Goal: Transaction & Acquisition: Book appointment/travel/reservation

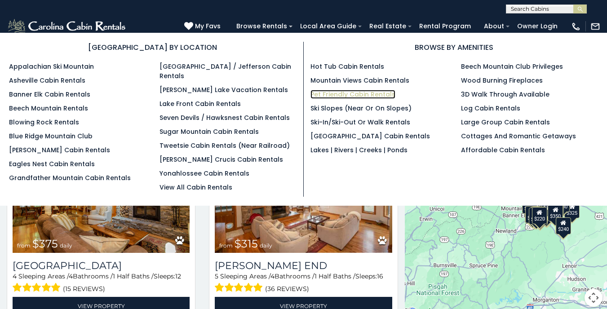
click at [332, 93] on link "Pet Friendly Cabin Rentals" at bounding box center [352, 94] width 85 height 9
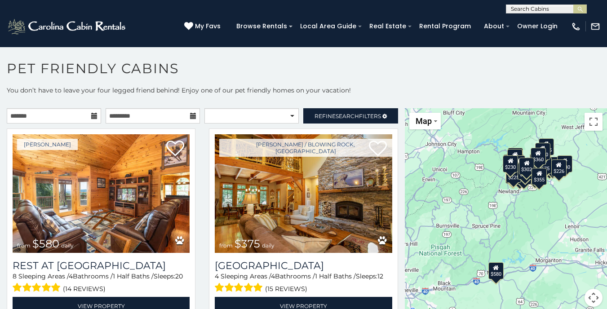
click at [95, 116] on icon at bounding box center [94, 116] width 6 height 6
click at [93, 116] on icon at bounding box center [94, 116] width 6 height 6
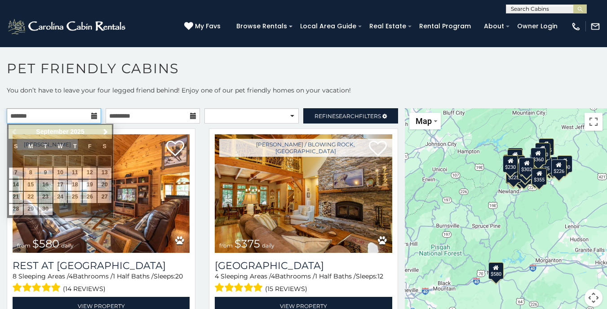
click at [72, 115] on input "text" at bounding box center [54, 115] width 94 height 15
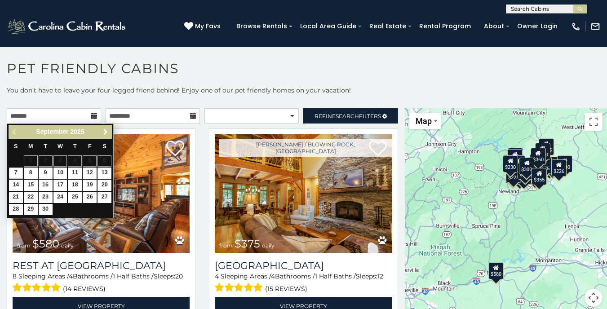
click at [104, 131] on span "Next" at bounding box center [105, 131] width 7 height 7
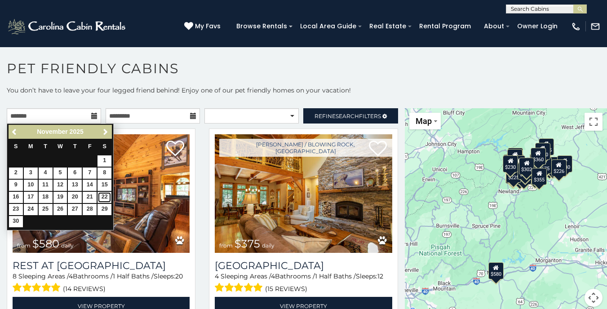
click at [104, 196] on link "22" at bounding box center [104, 197] width 14 height 11
type input "**********"
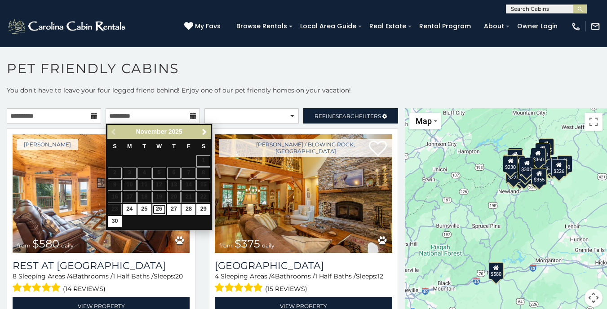
click at [160, 210] on link "26" at bounding box center [159, 209] width 14 height 11
type input "**********"
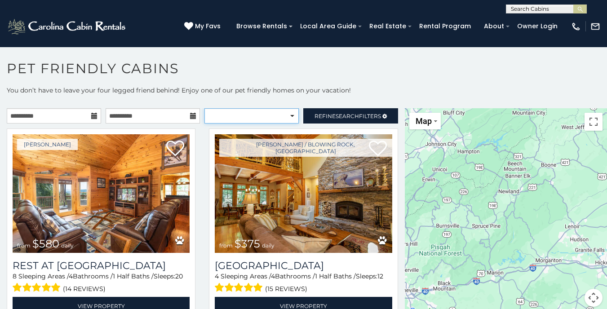
click at [292, 116] on select "**********" at bounding box center [251, 115] width 94 height 15
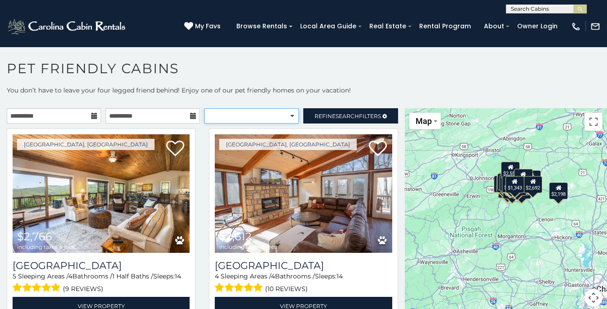
select select "**********"
click at [204, 108] on select "**********" at bounding box center [251, 115] width 94 height 15
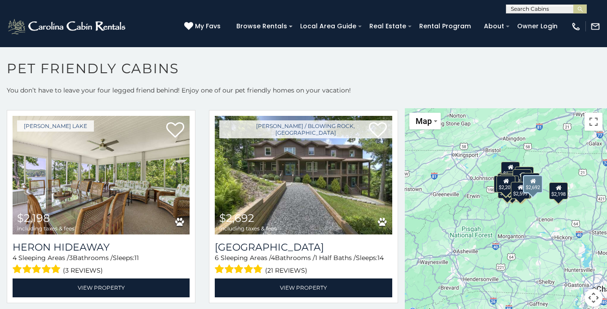
scroll to position [1442, 0]
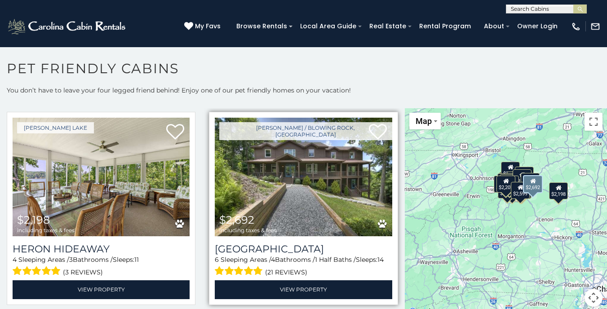
click at [291, 163] on img at bounding box center [303, 177] width 177 height 119
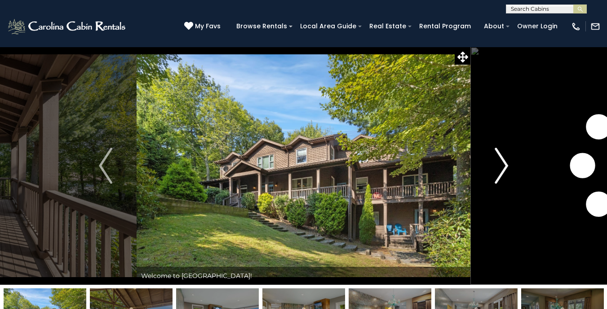
click at [500, 163] on img "Next" at bounding box center [500, 166] width 13 height 36
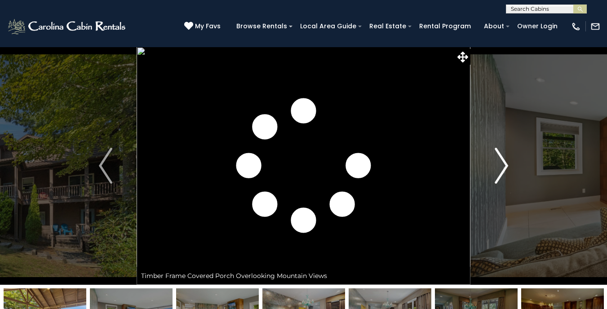
click at [500, 163] on img "Next" at bounding box center [500, 166] width 13 height 36
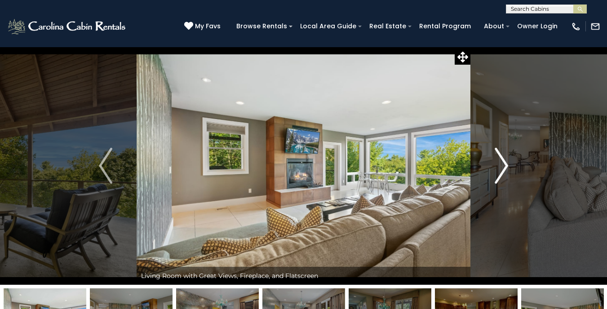
click at [500, 163] on img "Next" at bounding box center [500, 166] width 13 height 36
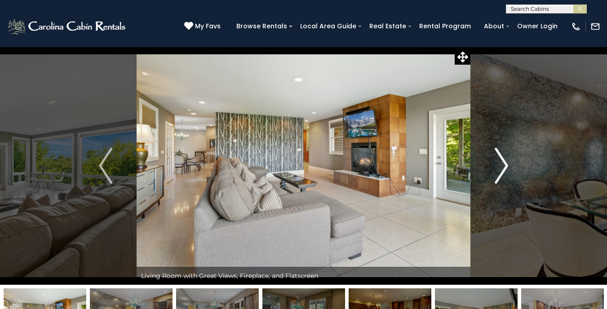
click at [500, 163] on img "Next" at bounding box center [500, 166] width 13 height 36
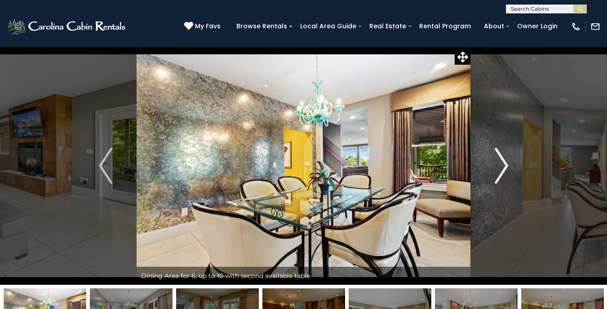
click at [500, 163] on img "Next" at bounding box center [500, 166] width 13 height 36
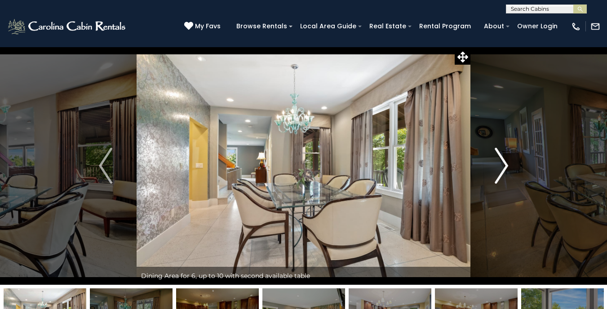
click at [500, 163] on img "Next" at bounding box center [500, 166] width 13 height 36
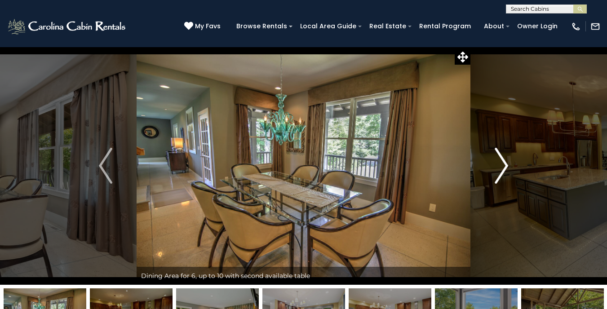
click at [500, 163] on img "Next" at bounding box center [500, 166] width 13 height 36
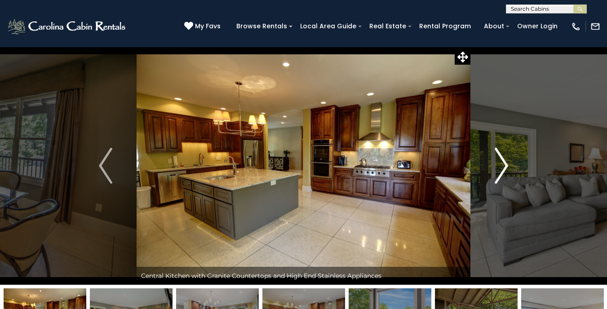
click at [500, 163] on img "Next" at bounding box center [500, 166] width 13 height 36
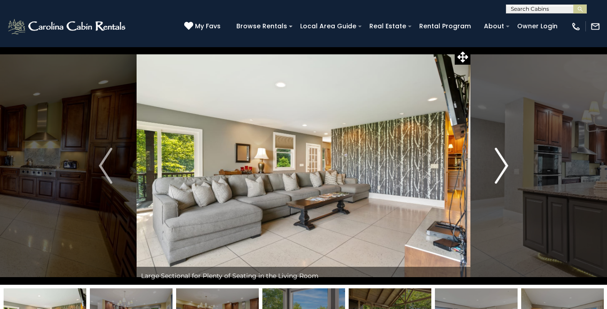
click at [500, 163] on img "Next" at bounding box center [500, 166] width 13 height 36
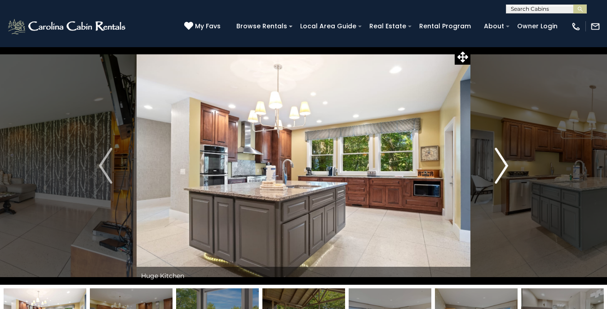
click at [500, 163] on img "Next" at bounding box center [500, 166] width 13 height 36
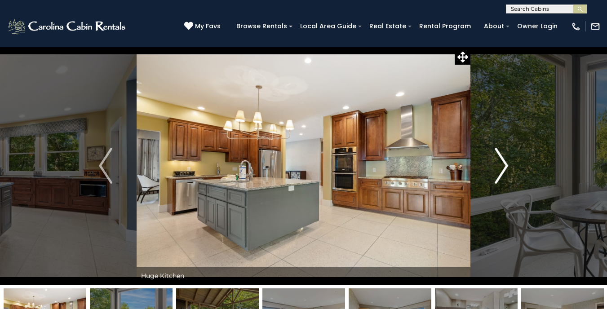
click at [500, 163] on img "Next" at bounding box center [500, 166] width 13 height 36
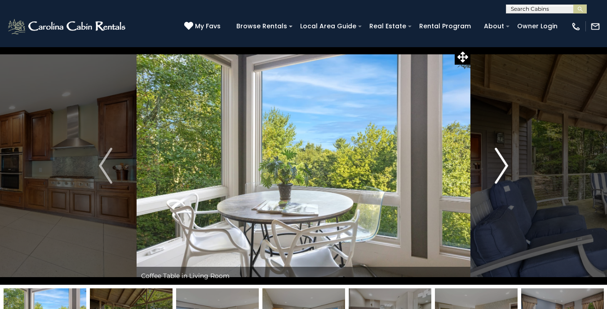
click at [500, 163] on img "Next" at bounding box center [500, 166] width 13 height 36
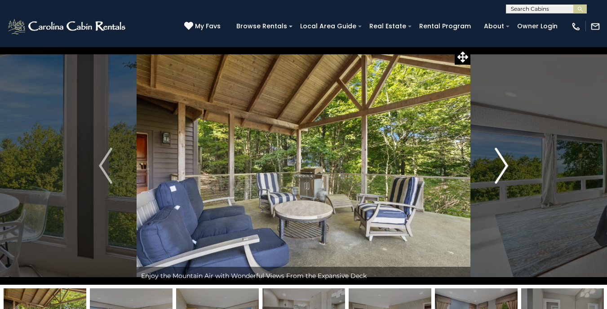
click at [500, 163] on img "Next" at bounding box center [500, 166] width 13 height 36
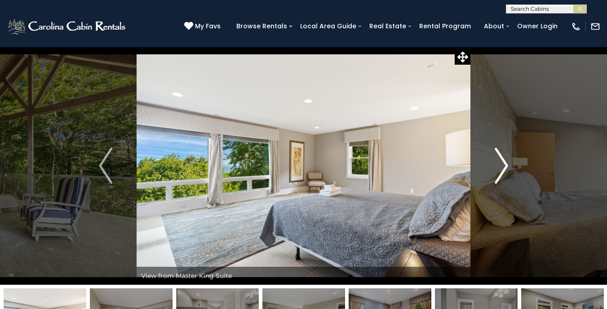
click at [500, 163] on img "Next" at bounding box center [500, 166] width 13 height 36
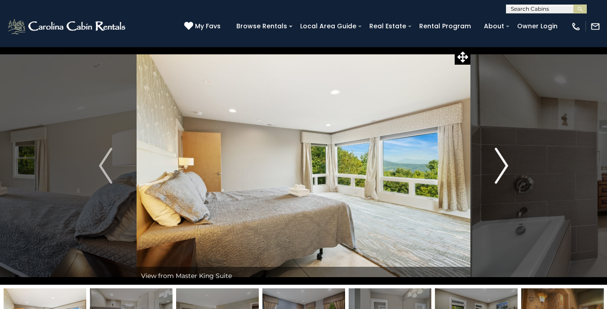
click at [500, 163] on img "Next" at bounding box center [500, 166] width 13 height 36
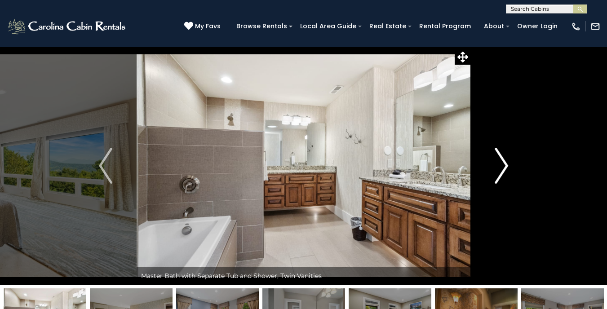
click at [500, 163] on img "Next" at bounding box center [500, 166] width 13 height 36
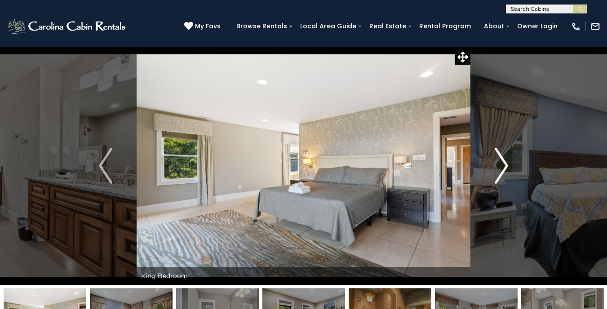
click at [500, 163] on img "Next" at bounding box center [500, 166] width 13 height 36
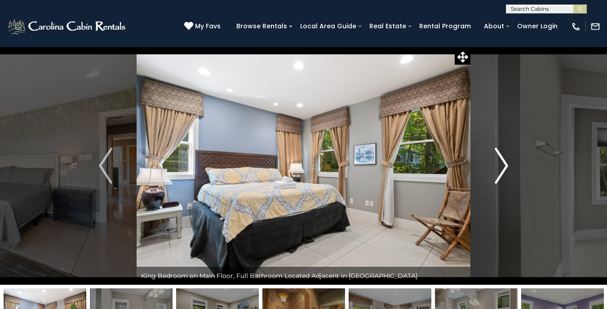
click at [500, 163] on img "Next" at bounding box center [500, 166] width 13 height 36
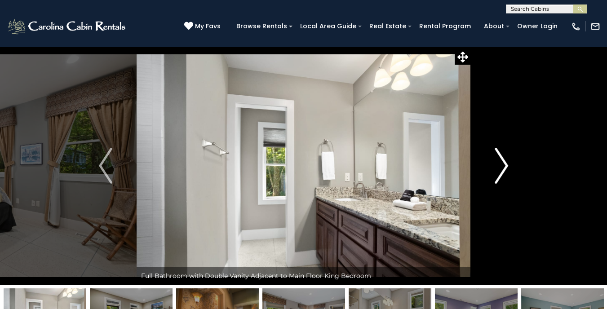
click at [500, 163] on img "Next" at bounding box center [500, 166] width 13 height 36
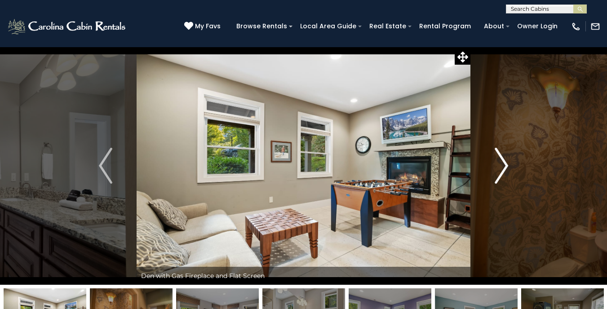
click at [500, 163] on img "Next" at bounding box center [500, 166] width 13 height 36
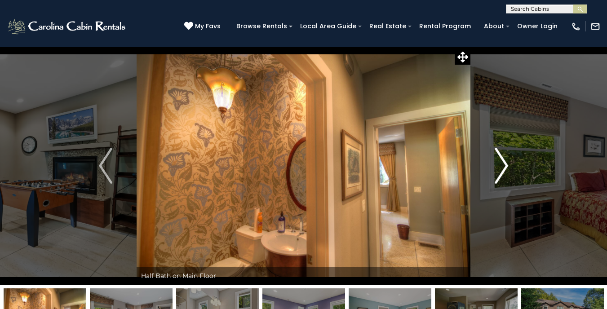
click at [500, 163] on img "Next" at bounding box center [500, 166] width 13 height 36
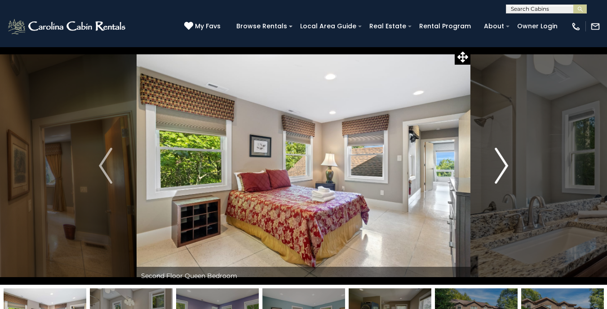
click at [500, 163] on img "Next" at bounding box center [500, 166] width 13 height 36
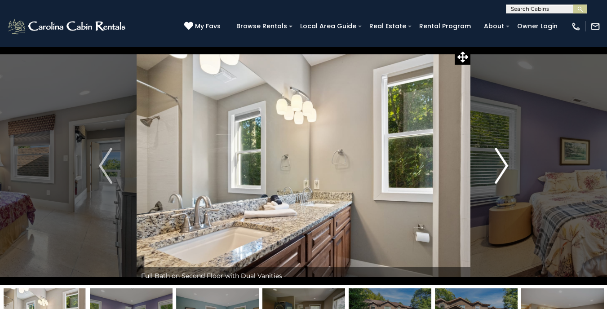
click at [500, 163] on img "Next" at bounding box center [500, 166] width 13 height 36
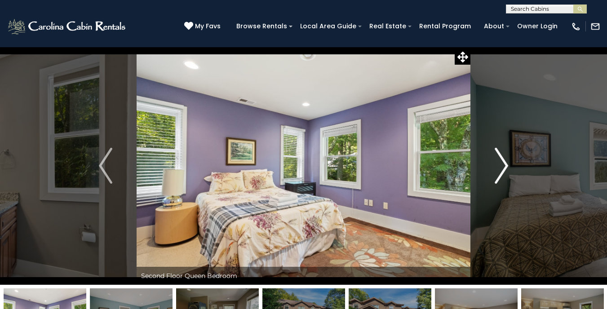
click at [500, 163] on img "Next" at bounding box center [500, 166] width 13 height 36
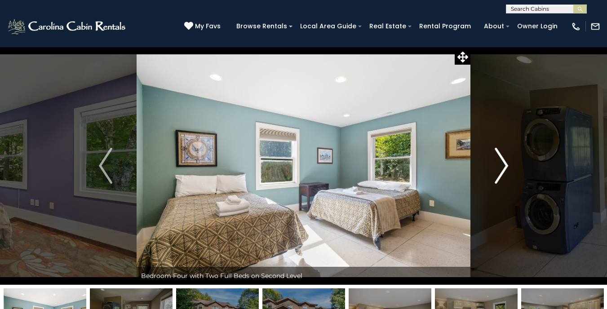
click at [500, 163] on img "Next" at bounding box center [500, 166] width 13 height 36
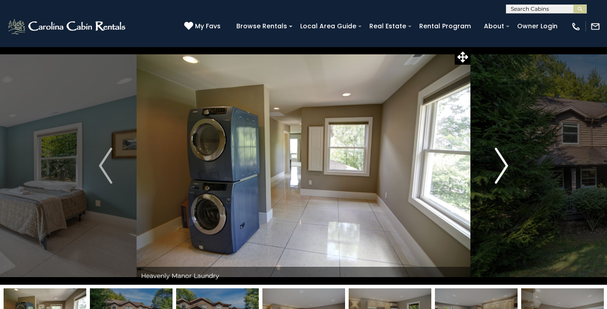
click at [500, 163] on img "Next" at bounding box center [500, 166] width 13 height 36
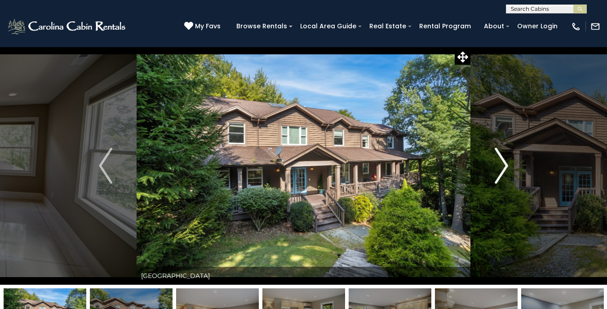
click at [500, 163] on img "Next" at bounding box center [500, 166] width 13 height 36
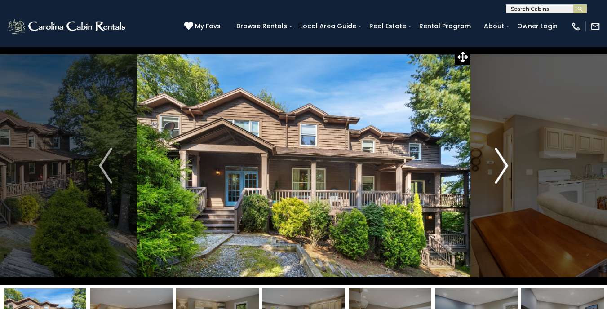
click at [500, 163] on img "Next" at bounding box center [500, 166] width 13 height 36
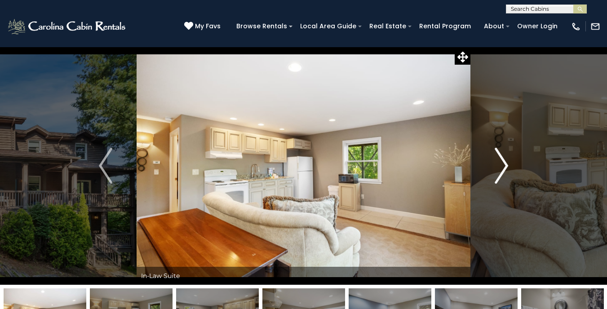
click at [500, 163] on img "Next" at bounding box center [500, 166] width 13 height 36
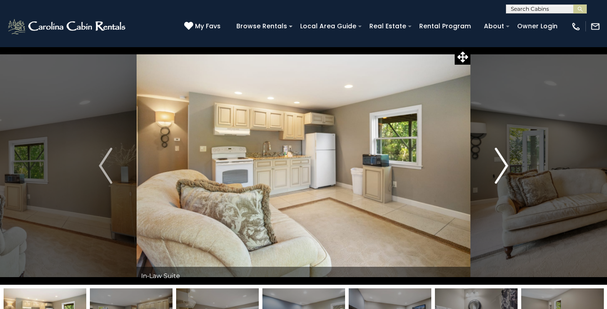
click at [500, 163] on img "Next" at bounding box center [500, 166] width 13 height 36
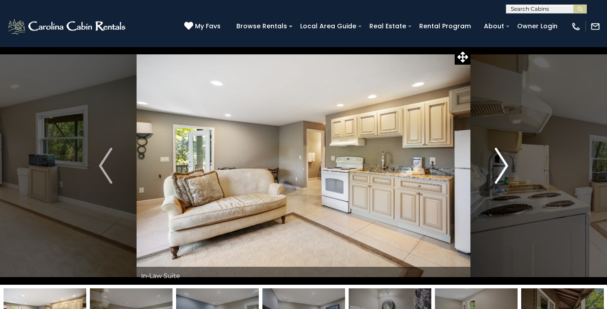
click at [500, 163] on img "Next" at bounding box center [500, 166] width 13 height 36
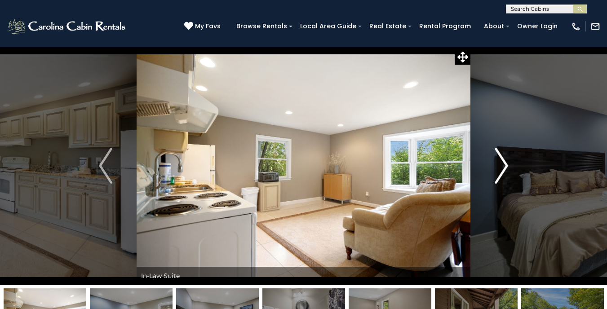
click at [500, 163] on img "Next" at bounding box center [500, 166] width 13 height 36
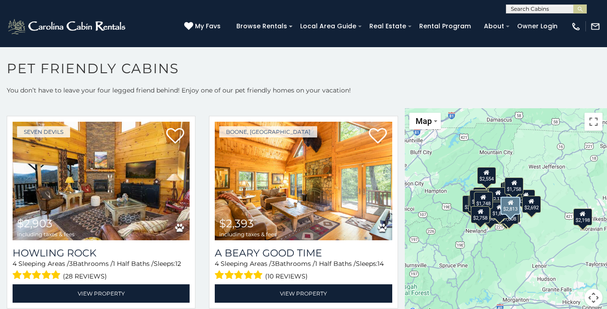
scroll to position [423, 0]
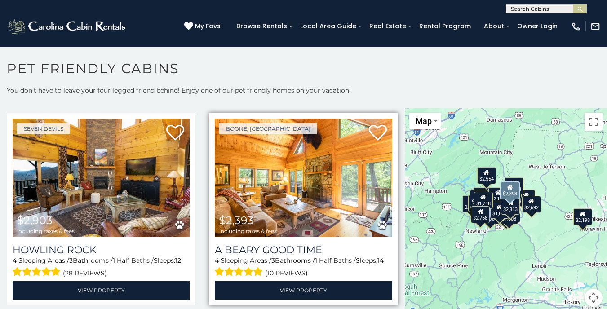
click at [320, 198] on img at bounding box center [303, 178] width 177 height 119
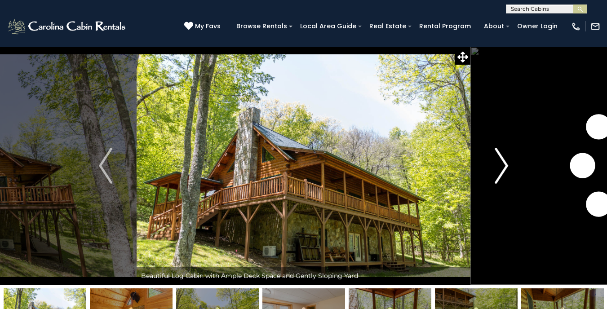
click at [501, 155] on img "Next" at bounding box center [500, 166] width 13 height 36
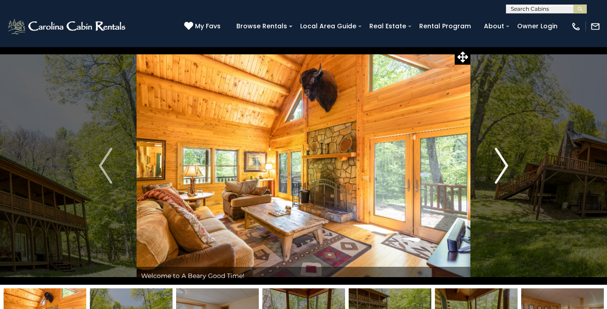
click at [501, 155] on img "Next" at bounding box center [500, 166] width 13 height 36
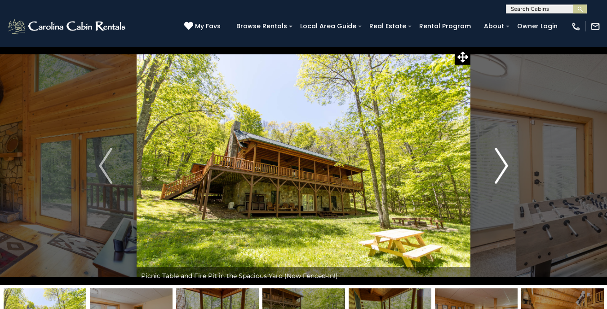
click at [501, 155] on img "Next" at bounding box center [500, 166] width 13 height 36
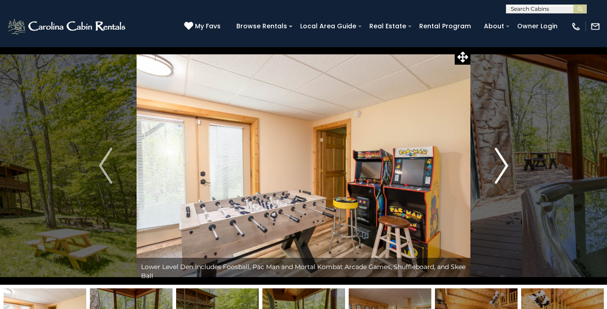
click at [501, 155] on img "Next" at bounding box center [500, 166] width 13 height 36
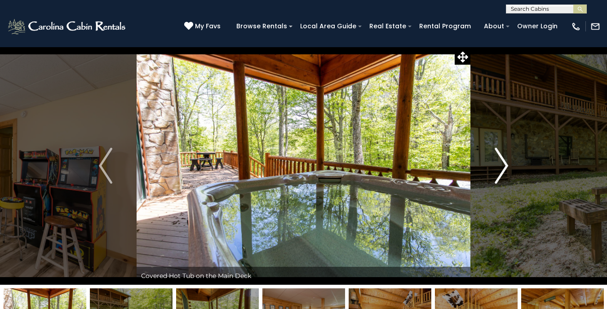
click at [501, 155] on img "Next" at bounding box center [500, 166] width 13 height 36
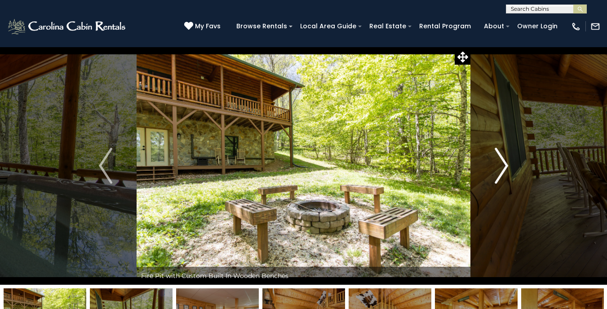
click at [501, 155] on img "Next" at bounding box center [500, 166] width 13 height 36
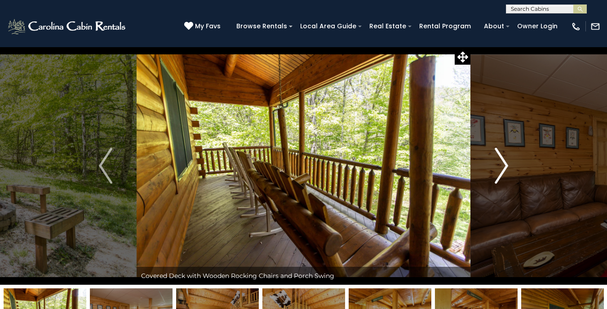
click at [501, 155] on img "Next" at bounding box center [500, 166] width 13 height 36
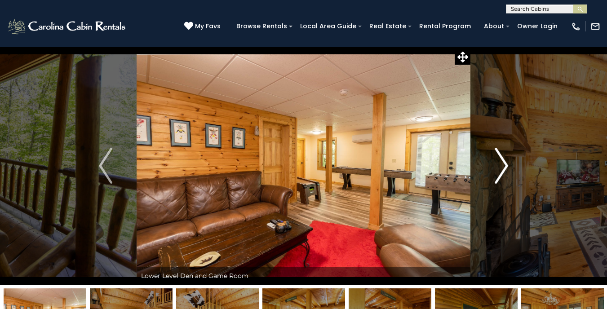
click at [501, 155] on img "Next" at bounding box center [500, 166] width 13 height 36
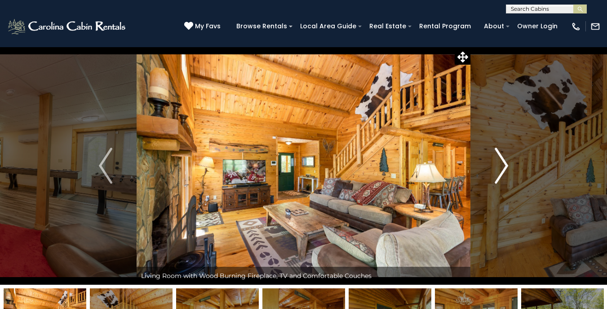
click at [501, 155] on img "Next" at bounding box center [500, 166] width 13 height 36
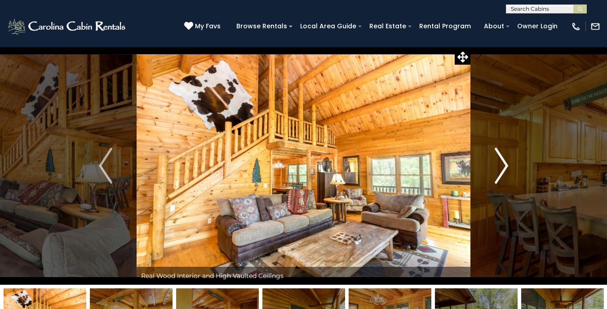
click at [501, 155] on img "Next" at bounding box center [500, 166] width 13 height 36
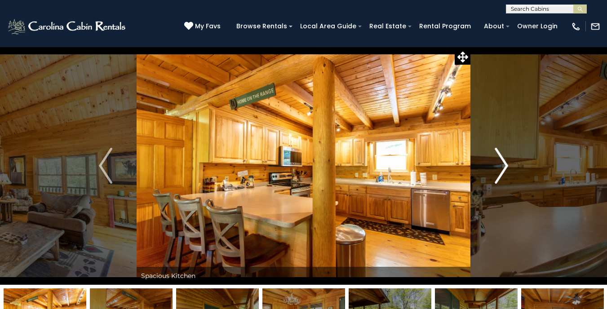
click at [501, 155] on img "Next" at bounding box center [500, 166] width 13 height 36
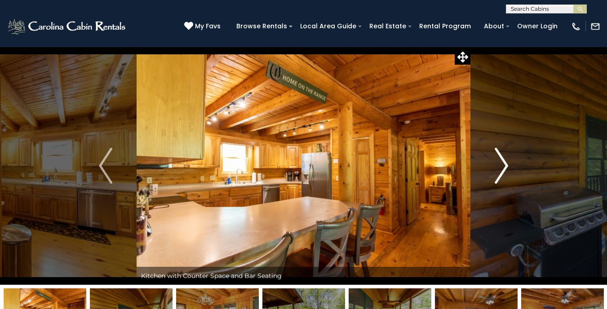
click at [501, 155] on img "Next" at bounding box center [500, 166] width 13 height 36
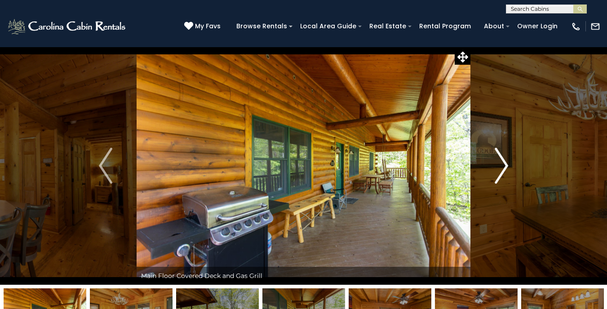
click at [501, 155] on img "Next" at bounding box center [500, 166] width 13 height 36
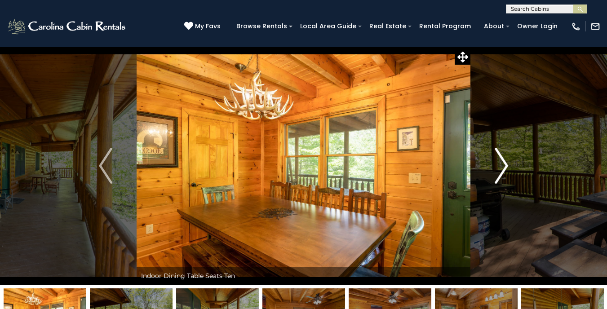
click at [501, 155] on img "Next" at bounding box center [500, 166] width 13 height 36
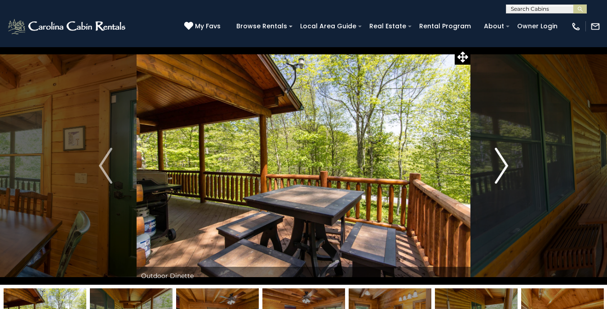
click at [501, 155] on img "Next" at bounding box center [500, 166] width 13 height 36
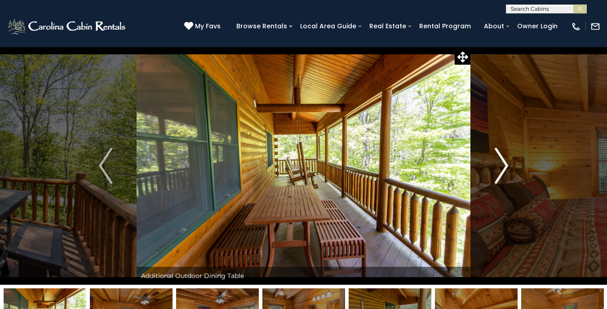
click at [501, 155] on img "Next" at bounding box center [500, 166] width 13 height 36
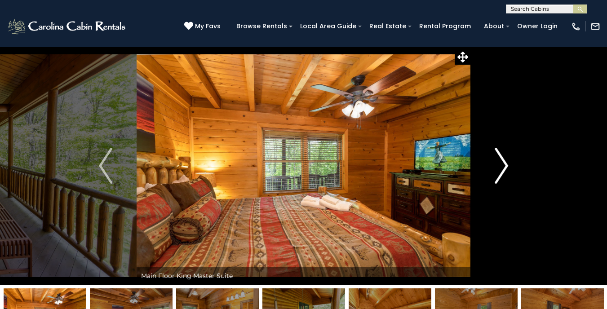
click at [501, 155] on img "Next" at bounding box center [500, 166] width 13 height 36
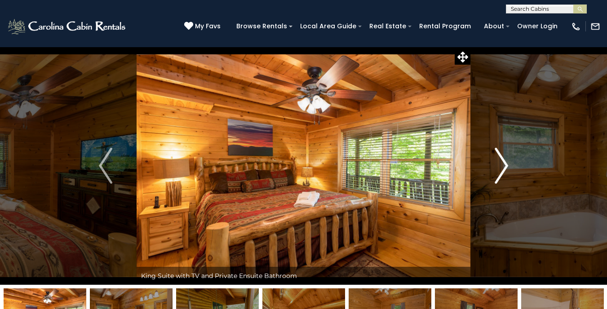
click at [501, 155] on img "Next" at bounding box center [500, 166] width 13 height 36
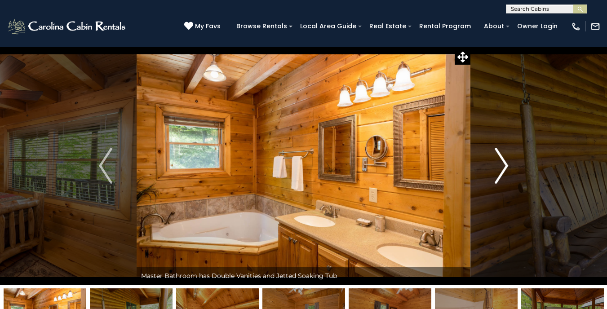
click at [501, 155] on img "Next" at bounding box center [500, 166] width 13 height 36
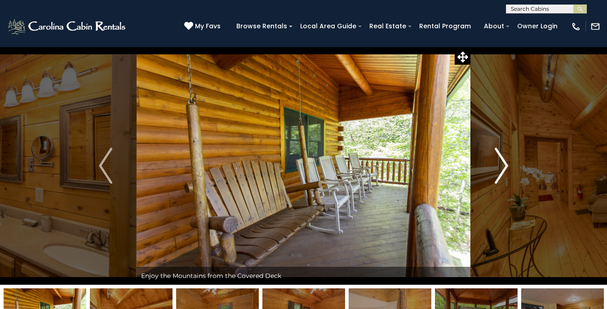
click at [501, 155] on img "Next" at bounding box center [500, 166] width 13 height 36
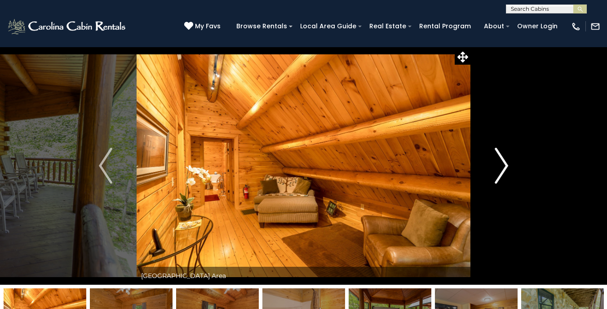
click at [501, 155] on img "Next" at bounding box center [500, 166] width 13 height 36
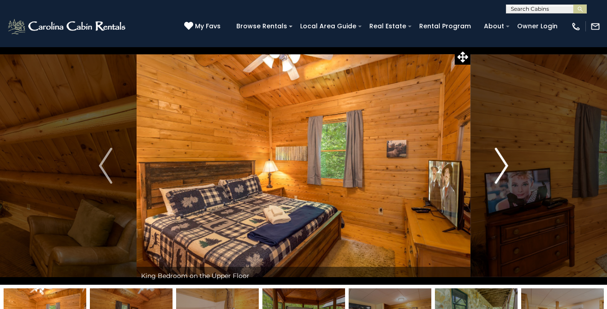
click at [501, 155] on img "Next" at bounding box center [500, 166] width 13 height 36
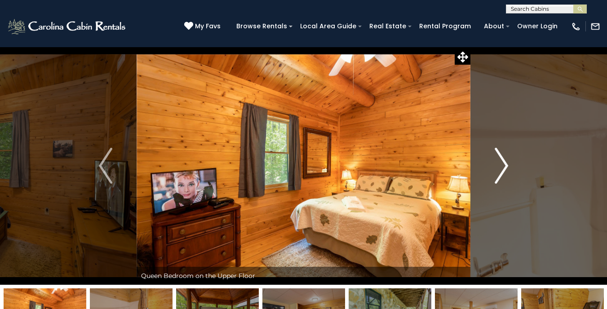
click at [501, 155] on img "Next" at bounding box center [500, 166] width 13 height 36
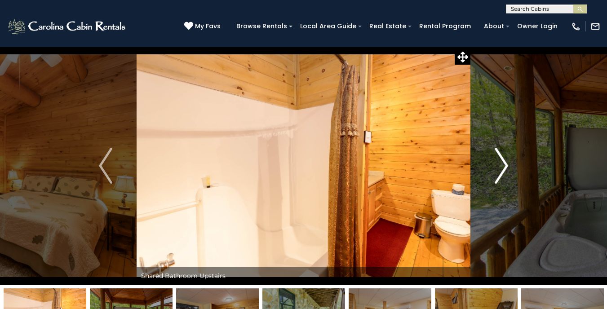
click at [501, 155] on img "Next" at bounding box center [500, 166] width 13 height 36
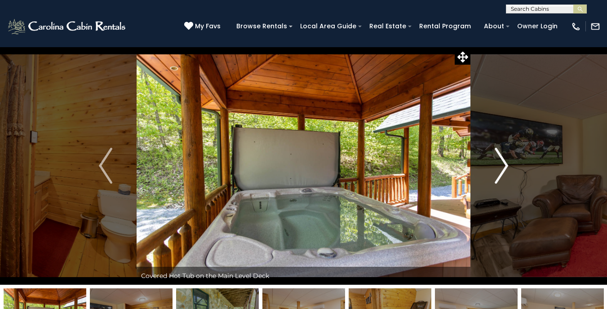
click at [501, 155] on img "Next" at bounding box center [500, 166] width 13 height 36
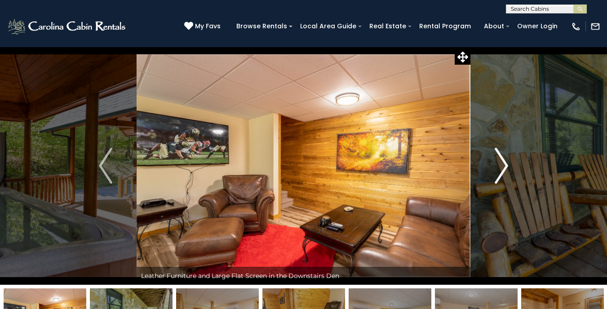
click at [501, 155] on img "Next" at bounding box center [500, 166] width 13 height 36
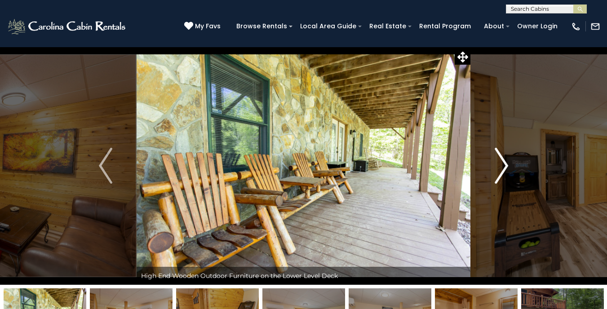
click at [501, 155] on img "Next" at bounding box center [500, 166] width 13 height 36
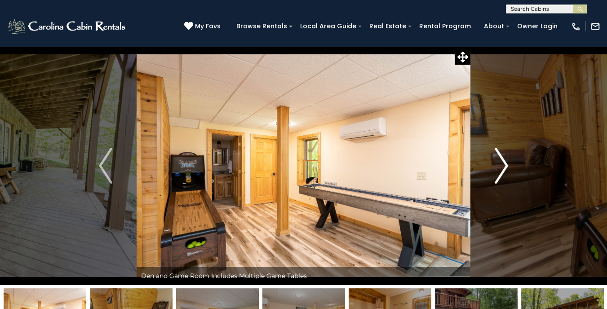
click at [501, 155] on img "Next" at bounding box center [500, 166] width 13 height 36
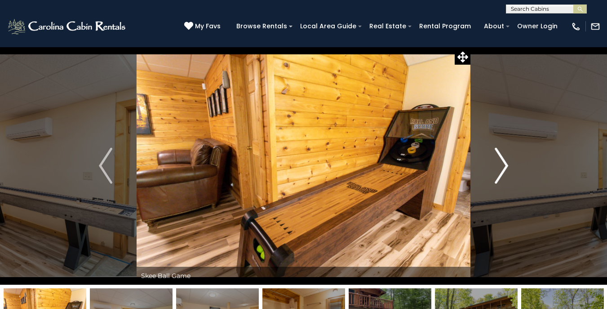
click at [501, 155] on img "Next" at bounding box center [500, 166] width 13 height 36
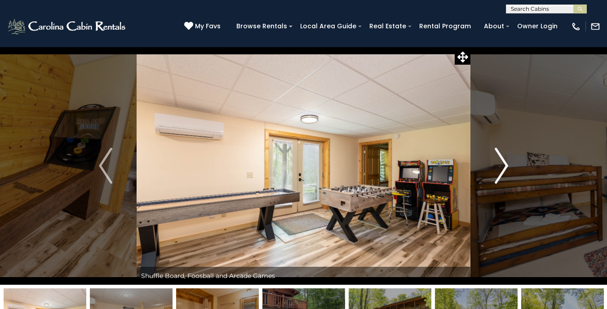
click at [501, 155] on img "Next" at bounding box center [500, 166] width 13 height 36
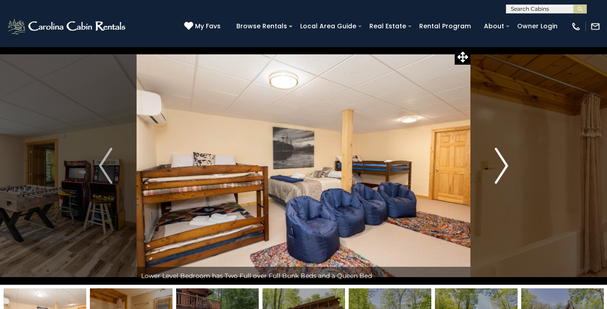
click at [501, 155] on img "Next" at bounding box center [500, 166] width 13 height 36
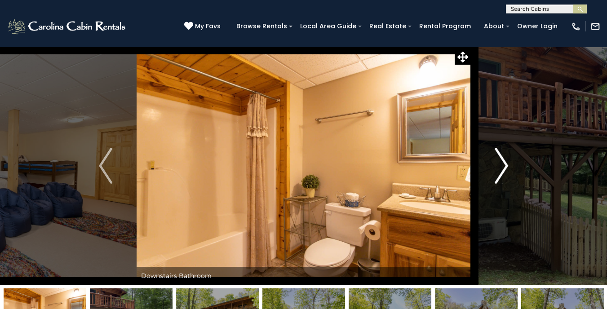
click at [501, 155] on img "Next" at bounding box center [500, 166] width 13 height 36
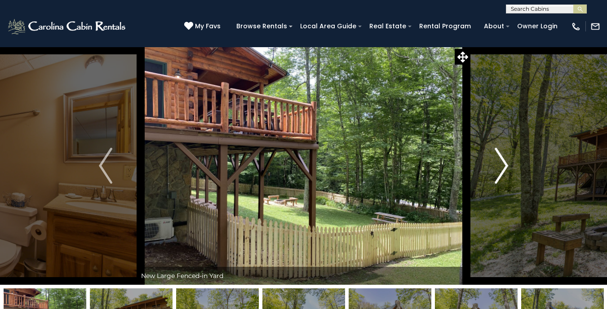
click at [501, 155] on img "Next" at bounding box center [500, 166] width 13 height 36
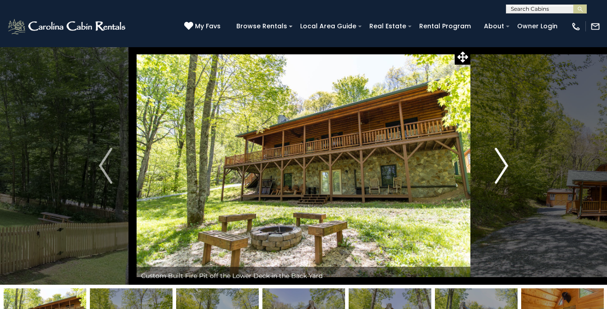
click at [501, 155] on img "Next" at bounding box center [500, 166] width 13 height 36
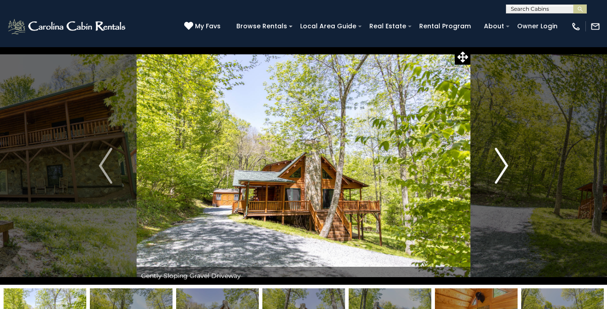
click at [501, 155] on img "Next" at bounding box center [500, 166] width 13 height 36
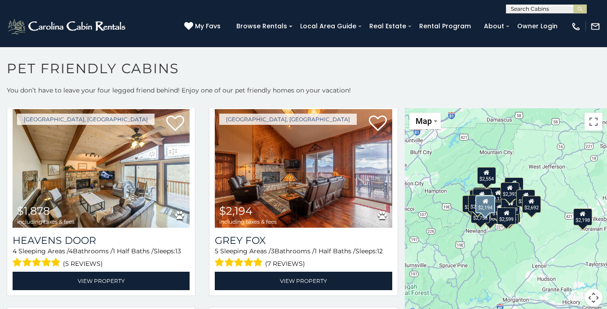
scroll to position [1646, 0]
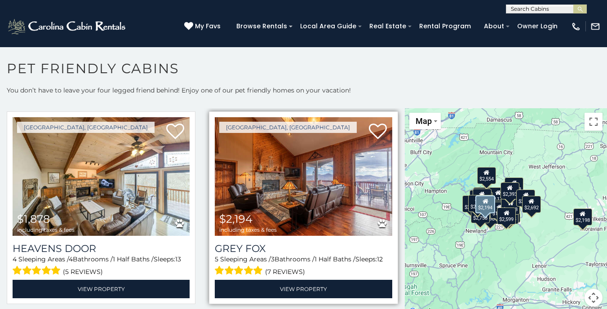
click at [305, 215] on img at bounding box center [303, 176] width 177 height 119
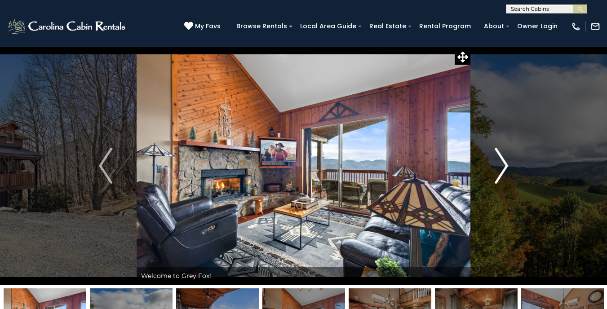
click at [496, 165] on img "Next" at bounding box center [500, 166] width 13 height 36
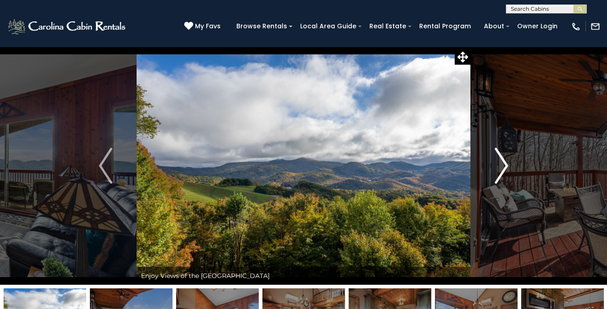
click at [496, 165] on img "Next" at bounding box center [500, 166] width 13 height 36
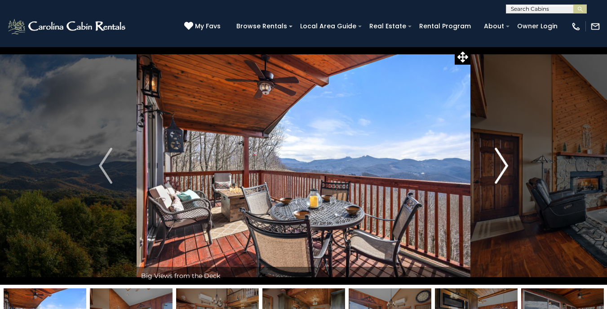
click at [496, 165] on img "Next" at bounding box center [500, 166] width 13 height 36
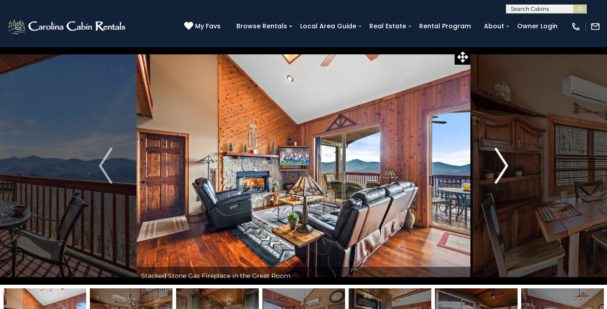
click at [496, 165] on img "Next" at bounding box center [500, 166] width 13 height 36
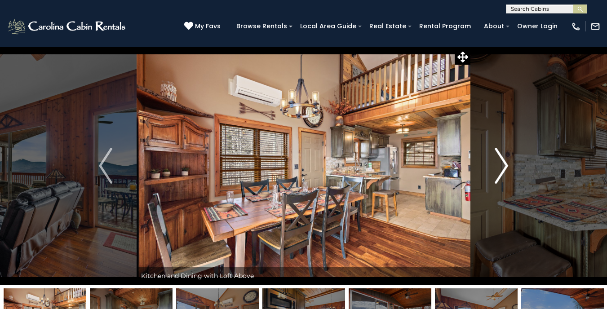
click at [496, 165] on img "Next" at bounding box center [500, 166] width 13 height 36
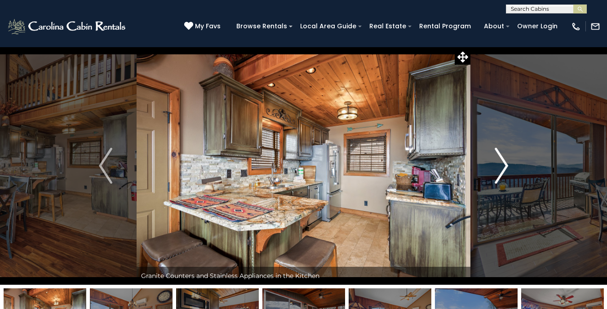
click at [496, 165] on img "Next" at bounding box center [500, 166] width 13 height 36
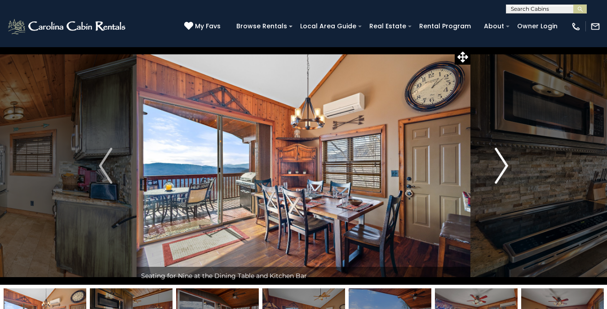
click at [496, 165] on img "Next" at bounding box center [500, 166] width 13 height 36
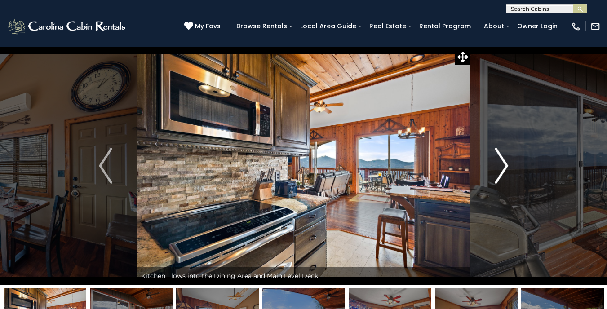
click at [496, 165] on img "Next" at bounding box center [500, 166] width 13 height 36
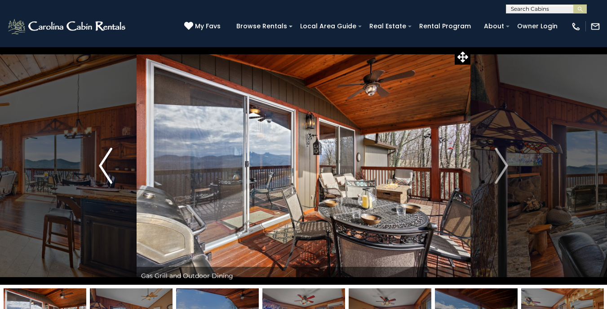
click at [101, 166] on img "Previous" at bounding box center [105, 166] width 13 height 36
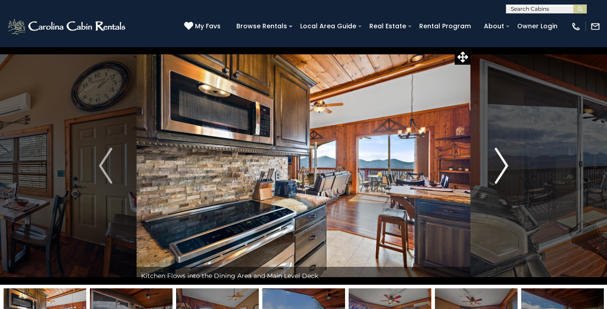
click at [501, 167] on img "Next" at bounding box center [500, 166] width 13 height 36
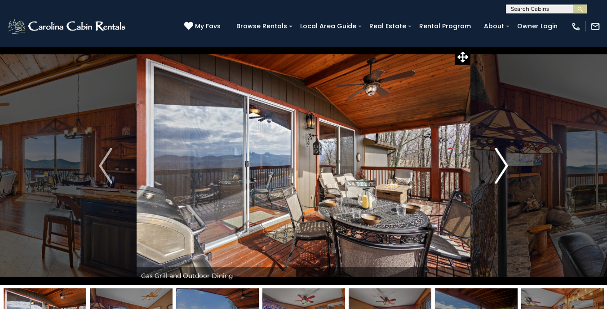
click at [501, 167] on img "Next" at bounding box center [500, 166] width 13 height 36
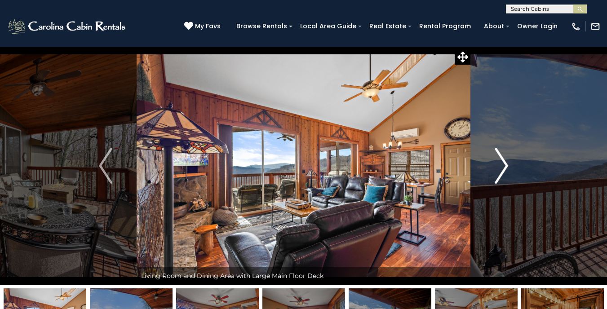
click at [501, 167] on img "Next" at bounding box center [500, 166] width 13 height 36
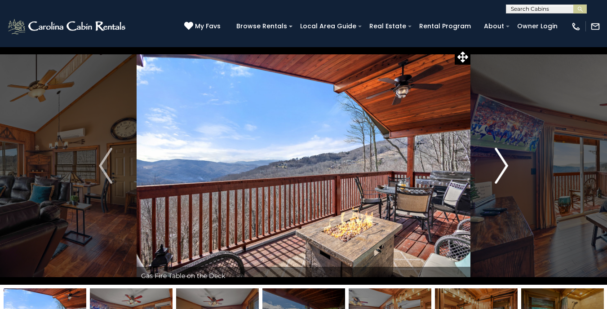
click at [501, 167] on img "Next" at bounding box center [500, 166] width 13 height 36
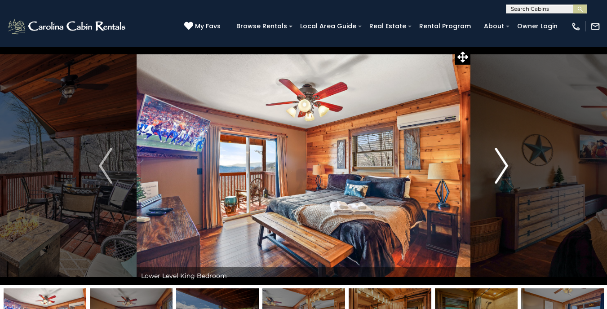
click at [501, 167] on img "Next" at bounding box center [500, 166] width 13 height 36
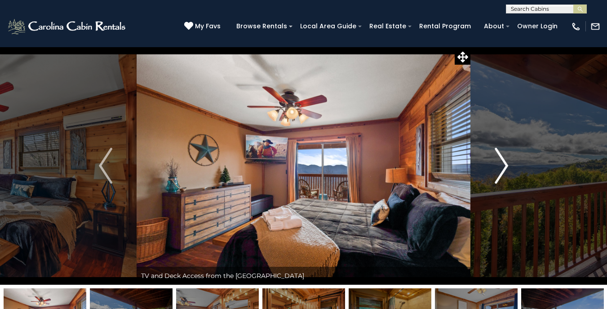
click at [501, 167] on img "Next" at bounding box center [500, 166] width 13 height 36
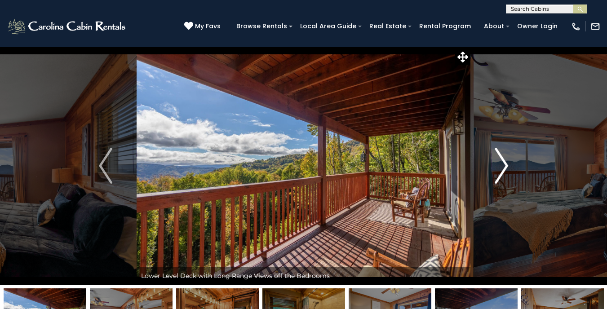
click at [501, 167] on img "Next" at bounding box center [500, 166] width 13 height 36
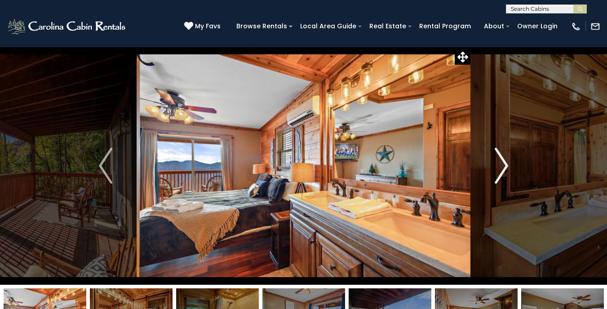
click at [501, 167] on img "Next" at bounding box center [500, 166] width 13 height 36
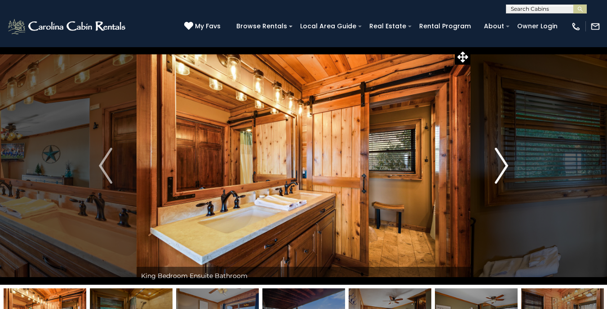
click at [501, 167] on img "Next" at bounding box center [500, 166] width 13 height 36
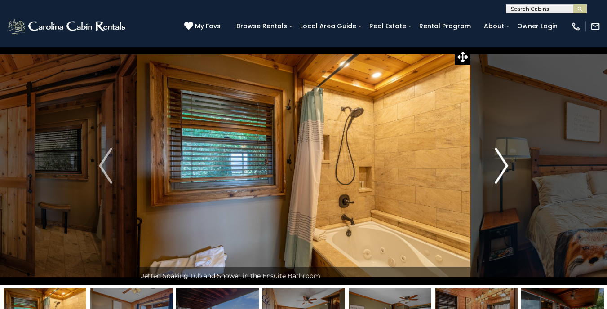
click at [501, 167] on img "Next" at bounding box center [500, 166] width 13 height 36
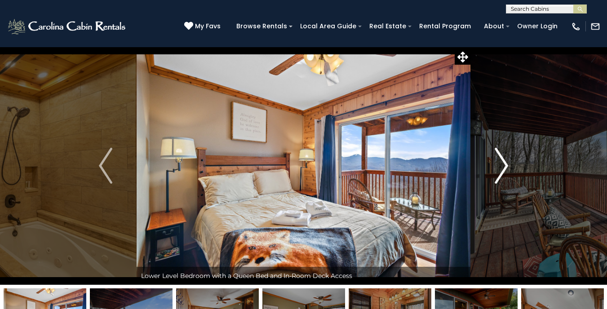
click at [501, 167] on img "Next" at bounding box center [500, 166] width 13 height 36
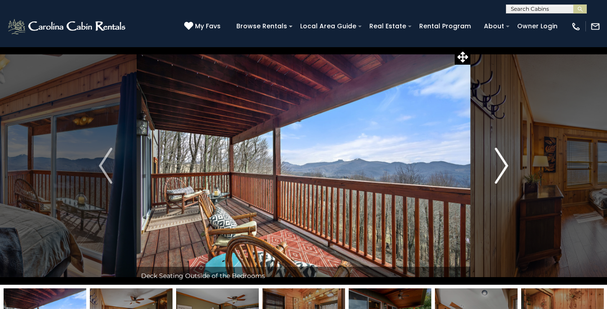
click at [501, 167] on img "Next" at bounding box center [500, 166] width 13 height 36
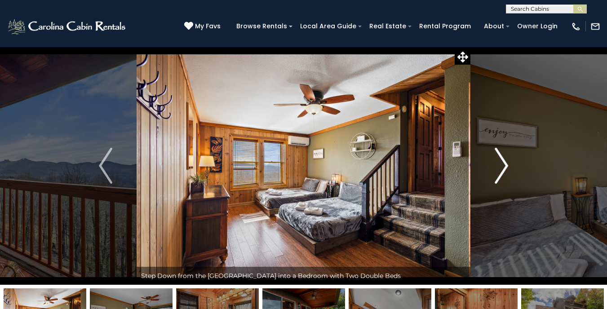
click at [501, 167] on img "Next" at bounding box center [500, 166] width 13 height 36
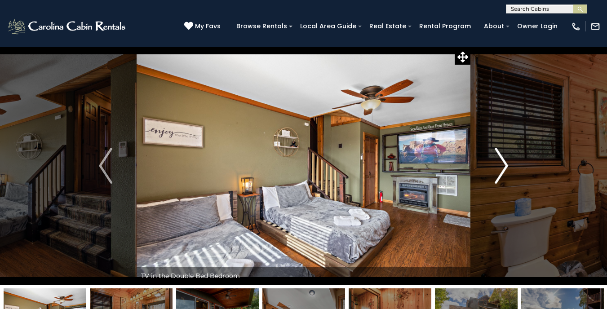
click at [501, 167] on img "Next" at bounding box center [500, 166] width 13 height 36
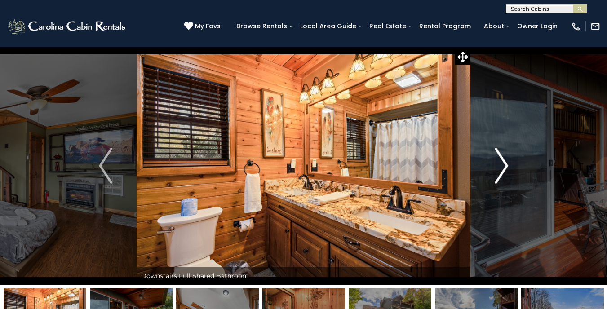
click at [501, 167] on img "Next" at bounding box center [500, 166] width 13 height 36
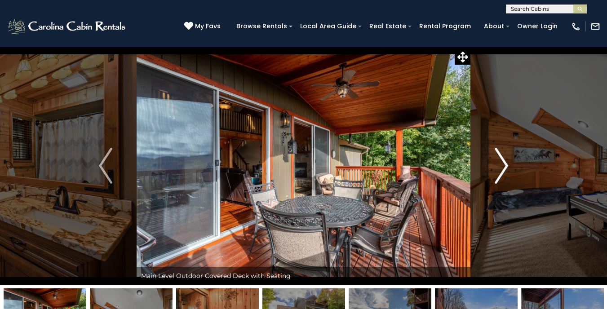
click at [501, 167] on img "Next" at bounding box center [500, 166] width 13 height 36
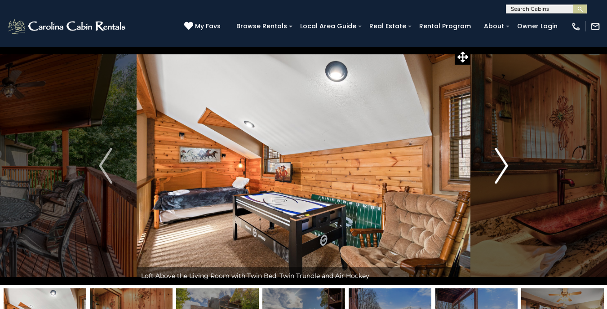
click at [501, 167] on img "Next" at bounding box center [500, 166] width 13 height 36
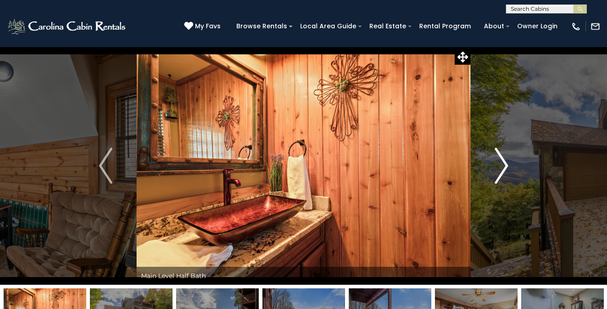
click at [501, 167] on img "Next" at bounding box center [500, 166] width 13 height 36
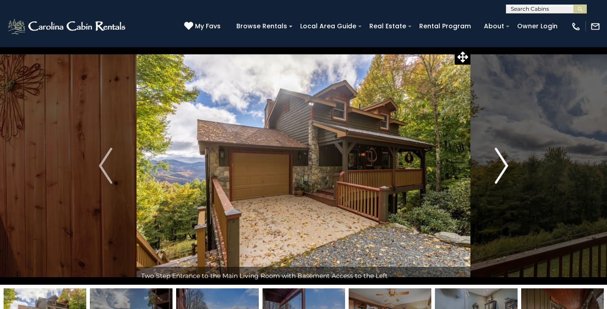
click at [501, 167] on img "Next" at bounding box center [500, 166] width 13 height 36
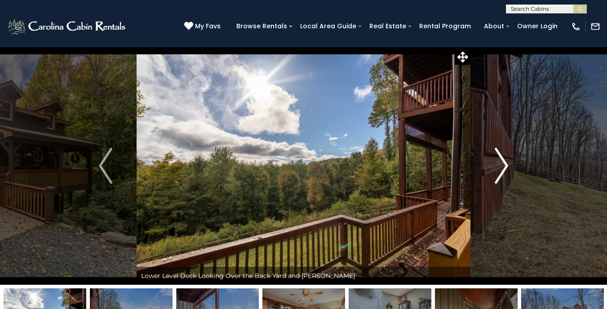
click at [501, 167] on img "Next" at bounding box center [500, 166] width 13 height 36
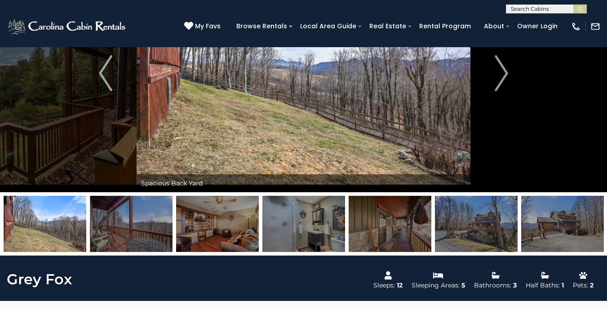
scroll to position [47, 0]
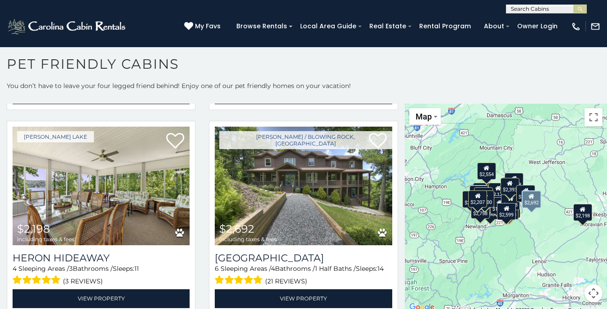
scroll to position [1432, 0]
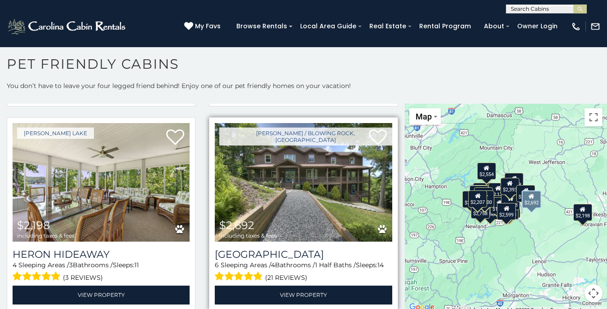
click at [296, 169] on img at bounding box center [303, 182] width 177 height 119
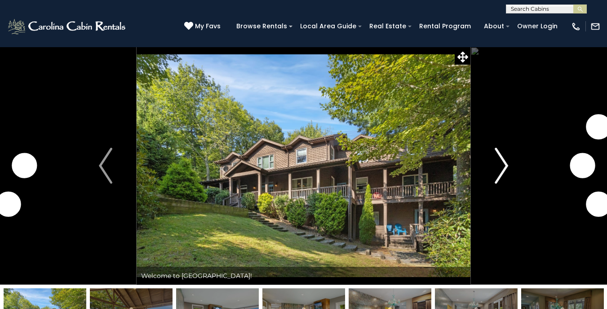
click at [495, 156] on img "Next" at bounding box center [500, 166] width 13 height 36
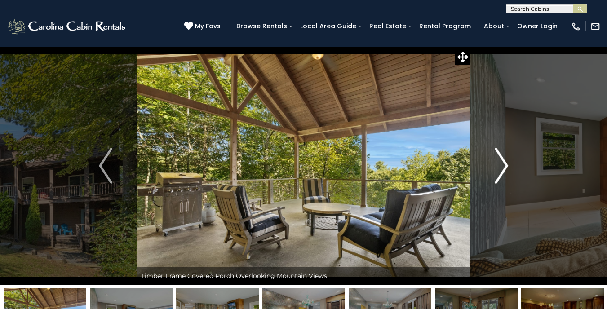
click at [495, 156] on img "Next" at bounding box center [500, 166] width 13 height 36
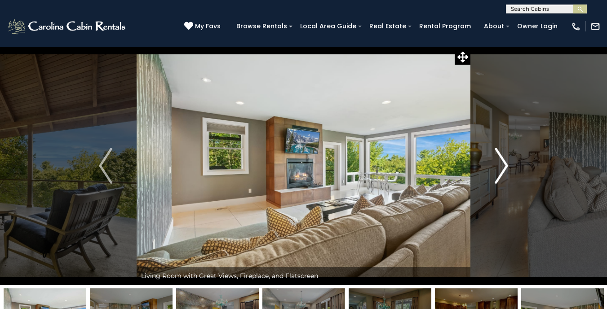
click at [495, 156] on img "Next" at bounding box center [500, 166] width 13 height 36
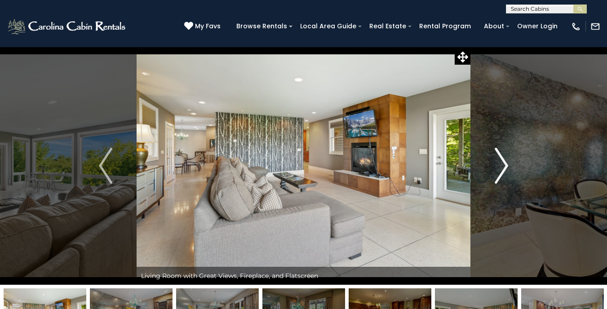
click at [495, 156] on img "Next" at bounding box center [500, 166] width 13 height 36
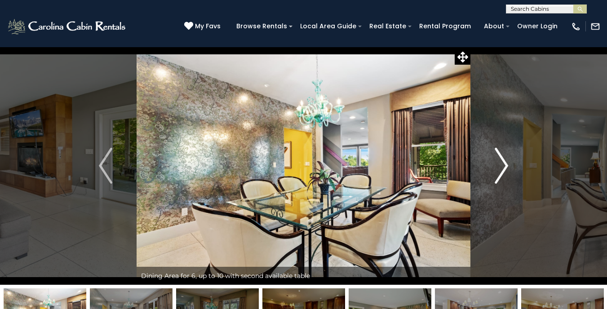
click at [495, 156] on img "Next" at bounding box center [500, 166] width 13 height 36
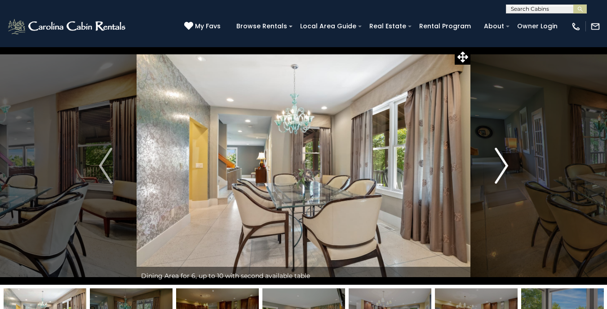
click at [495, 156] on img "Next" at bounding box center [500, 166] width 13 height 36
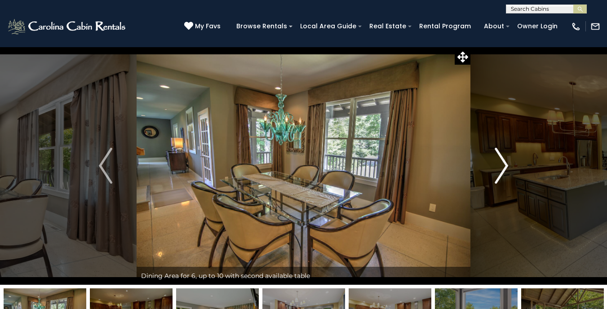
click at [495, 156] on img "Next" at bounding box center [500, 166] width 13 height 36
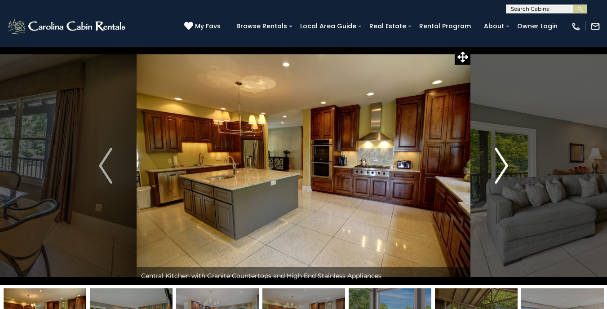
click at [495, 156] on img "Next" at bounding box center [500, 166] width 13 height 36
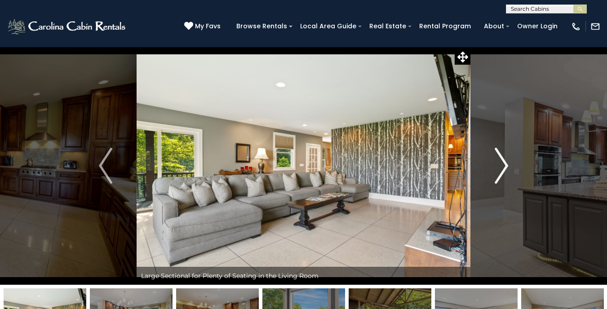
click at [495, 156] on img "Next" at bounding box center [500, 166] width 13 height 36
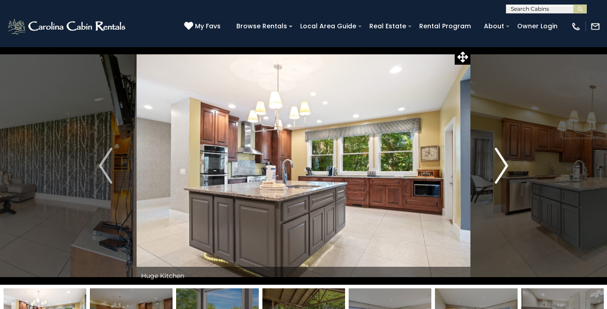
click at [495, 156] on img "Next" at bounding box center [500, 166] width 13 height 36
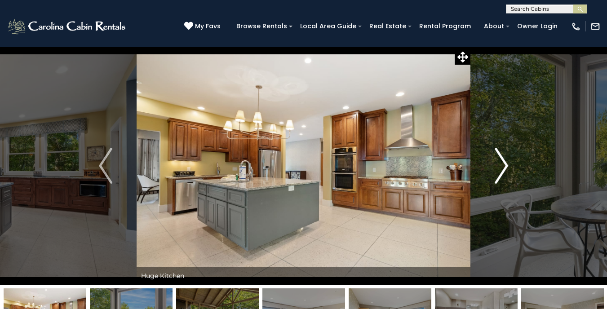
click at [495, 156] on img "Next" at bounding box center [500, 166] width 13 height 36
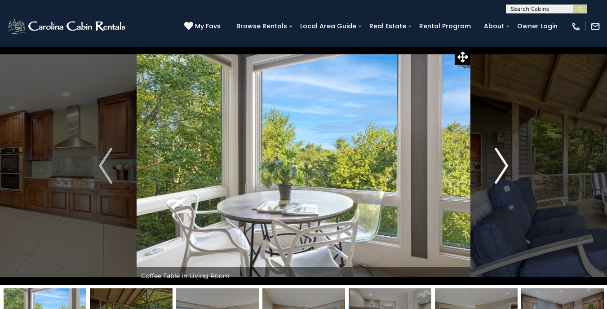
click at [495, 156] on img "Next" at bounding box center [500, 166] width 13 height 36
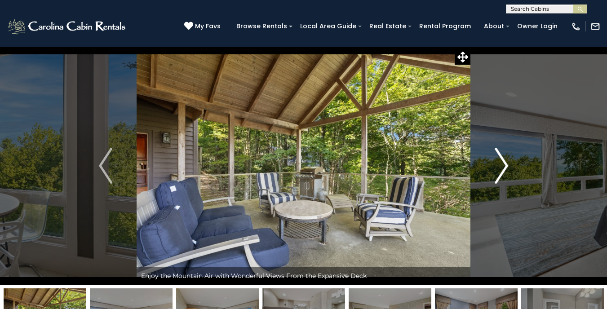
click at [495, 156] on img "Next" at bounding box center [500, 166] width 13 height 36
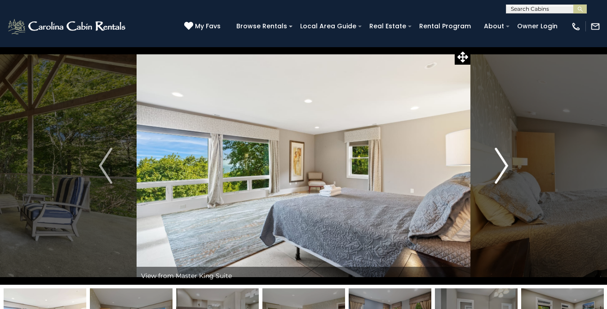
click at [495, 156] on img "Next" at bounding box center [500, 166] width 13 height 36
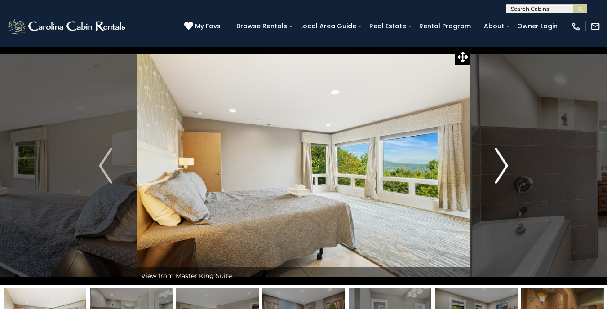
click at [495, 156] on img "Next" at bounding box center [500, 166] width 13 height 36
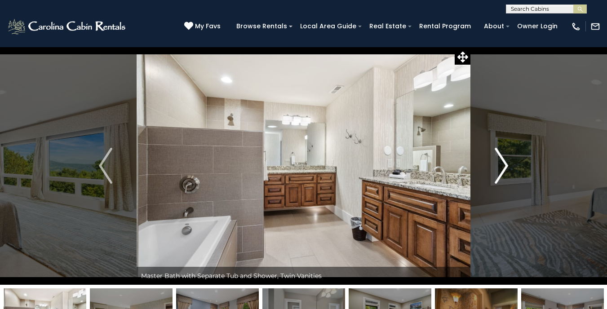
click at [495, 156] on img "Next" at bounding box center [500, 166] width 13 height 36
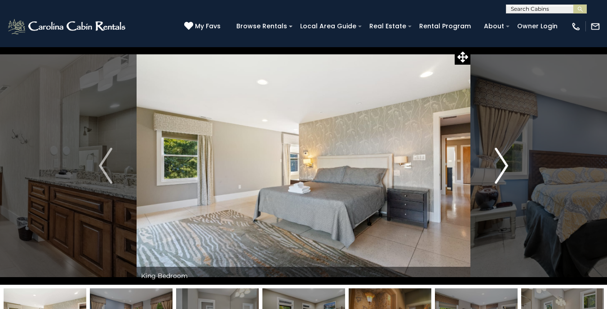
click at [495, 156] on img "Next" at bounding box center [500, 166] width 13 height 36
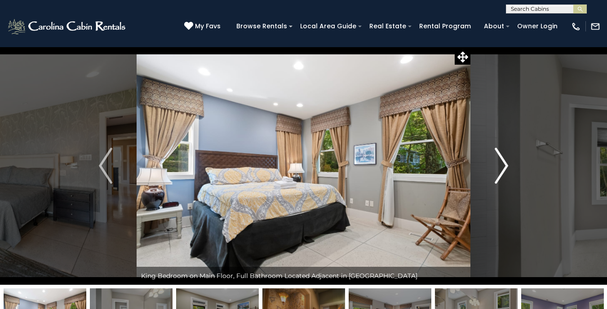
click at [498, 164] on img "Next" at bounding box center [500, 166] width 13 height 36
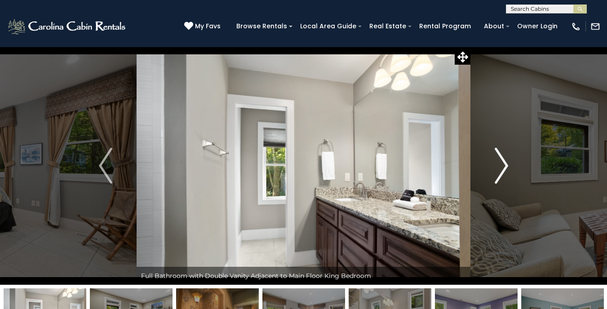
click at [498, 164] on img "Next" at bounding box center [500, 166] width 13 height 36
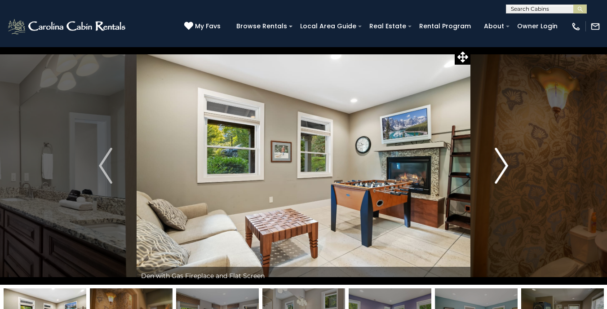
click at [498, 164] on img "Next" at bounding box center [500, 166] width 13 height 36
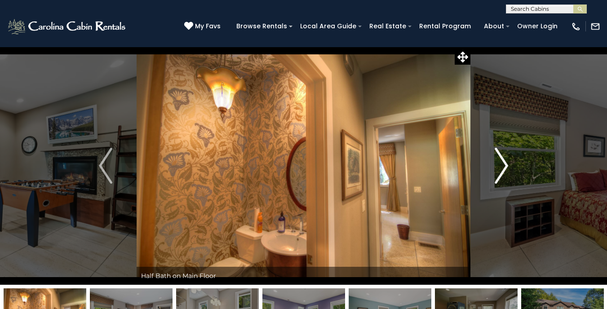
click at [498, 164] on img "Next" at bounding box center [500, 166] width 13 height 36
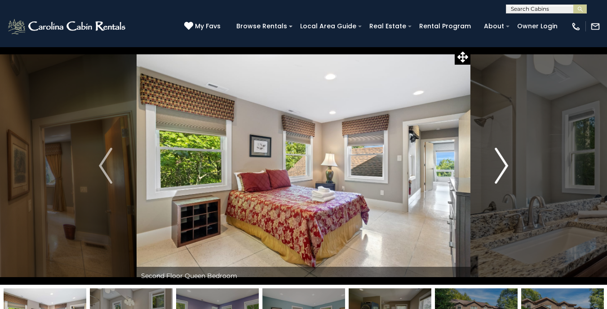
click at [498, 165] on img "Next" at bounding box center [500, 166] width 13 height 36
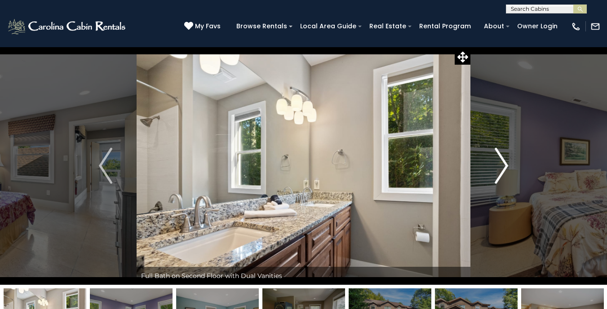
click at [498, 165] on img "Next" at bounding box center [500, 166] width 13 height 36
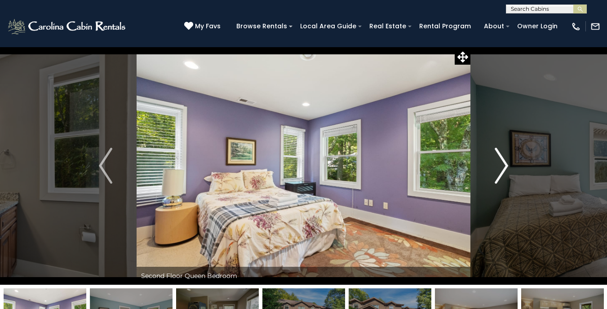
click at [498, 165] on img "Next" at bounding box center [500, 166] width 13 height 36
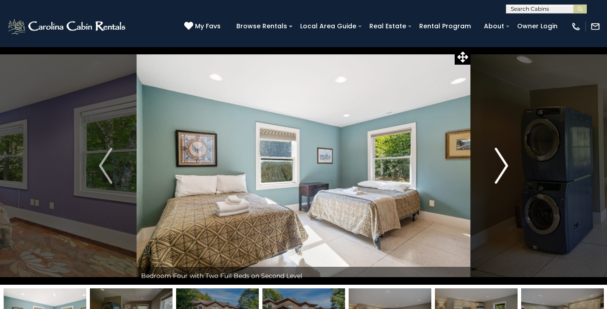
click at [498, 165] on img "Next" at bounding box center [500, 166] width 13 height 36
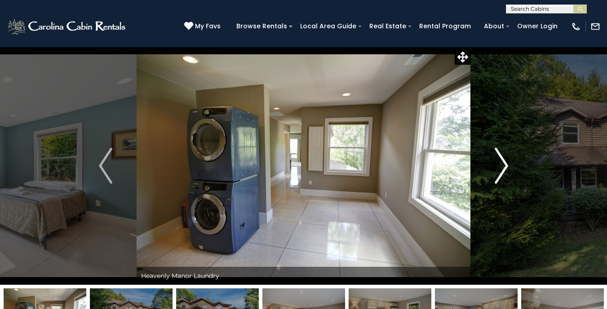
click at [498, 165] on img "Next" at bounding box center [500, 166] width 13 height 36
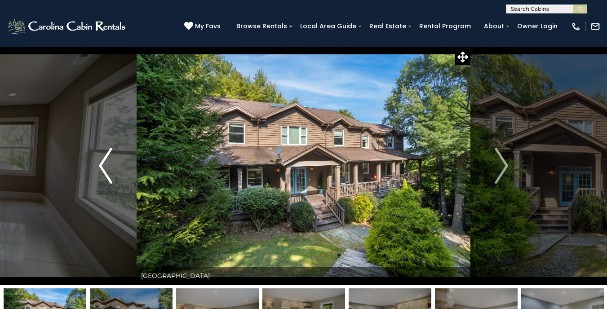
click at [100, 168] on img "Previous" at bounding box center [105, 166] width 13 height 36
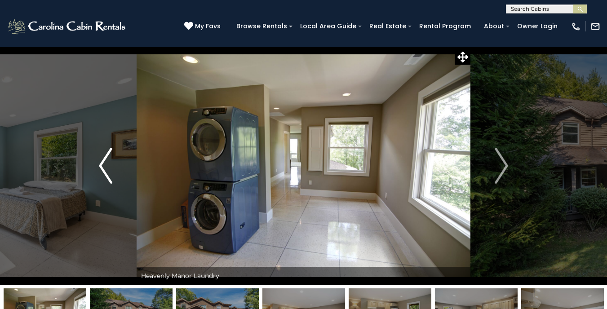
click at [100, 168] on img "Previous" at bounding box center [105, 166] width 13 height 36
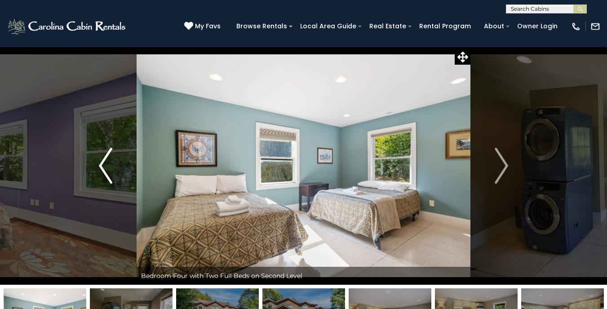
click at [100, 168] on img "Previous" at bounding box center [105, 166] width 13 height 36
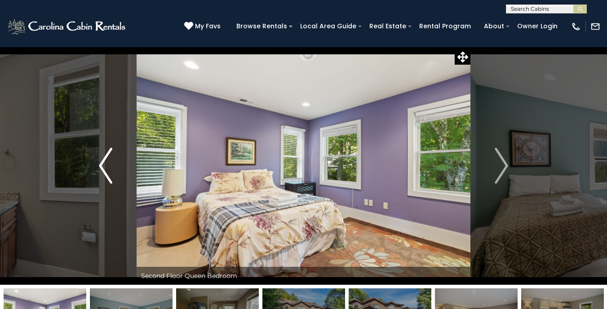
click at [100, 168] on img "Previous" at bounding box center [105, 166] width 13 height 36
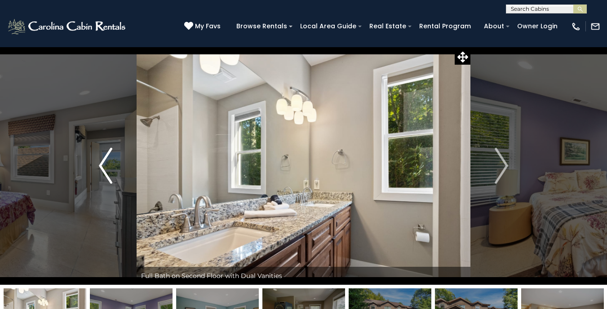
click at [100, 168] on img "Previous" at bounding box center [105, 166] width 13 height 36
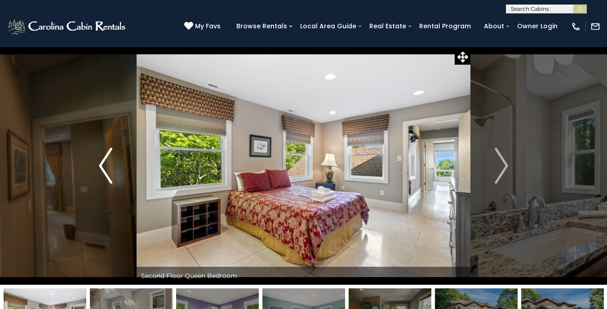
click at [100, 168] on img "Previous" at bounding box center [105, 166] width 13 height 36
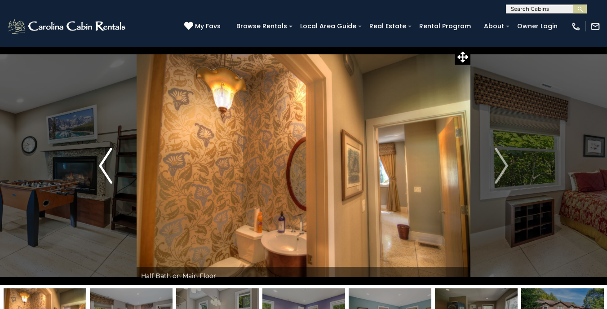
click at [100, 168] on img "Previous" at bounding box center [105, 166] width 13 height 36
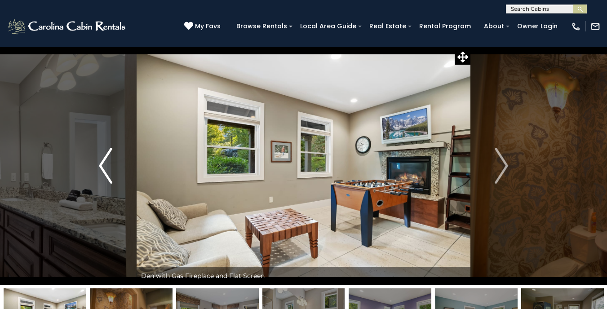
click at [100, 168] on img "Previous" at bounding box center [105, 166] width 13 height 36
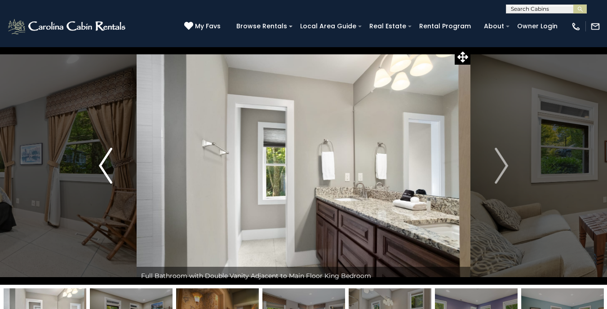
click at [100, 168] on img "Previous" at bounding box center [105, 166] width 13 height 36
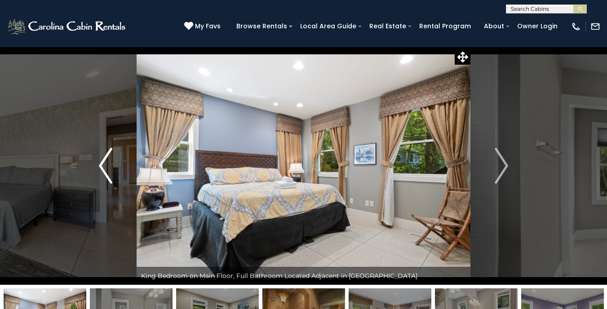
click at [100, 168] on img "Previous" at bounding box center [105, 166] width 13 height 36
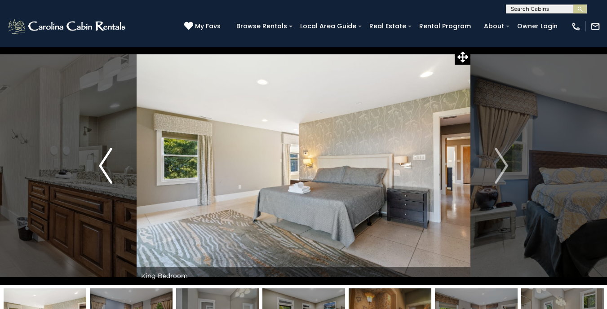
click at [100, 168] on img "Previous" at bounding box center [105, 166] width 13 height 36
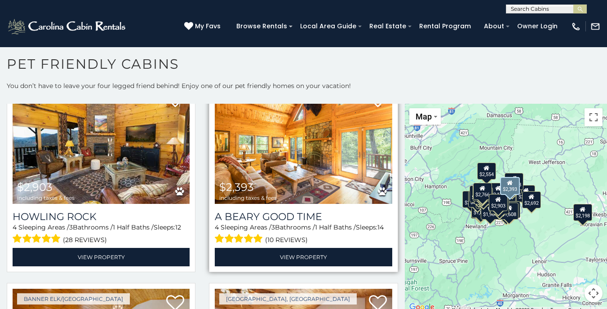
scroll to position [452, 0]
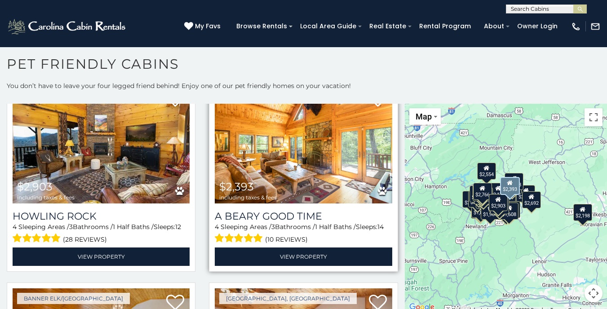
click at [285, 161] on img at bounding box center [303, 144] width 177 height 119
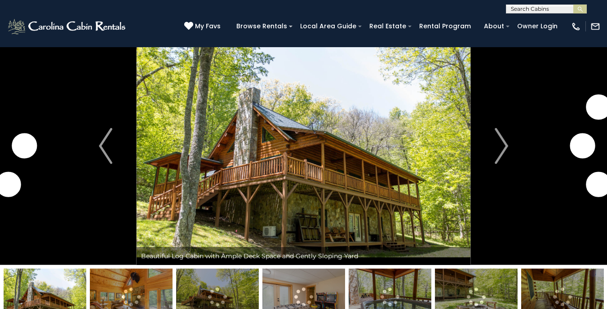
scroll to position [21, 0]
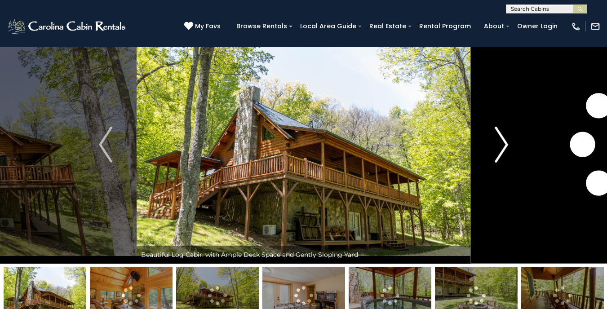
click at [493, 148] on button "Next" at bounding box center [501, 145] width 62 height 238
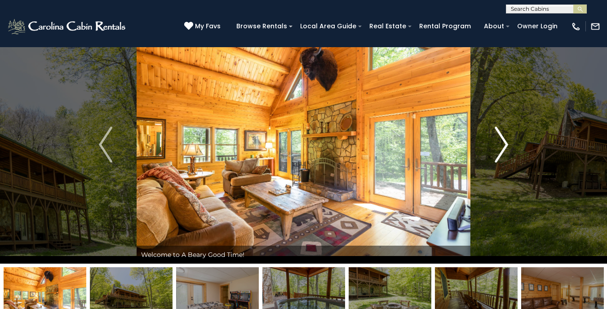
click at [493, 148] on button "Next" at bounding box center [501, 145] width 62 height 238
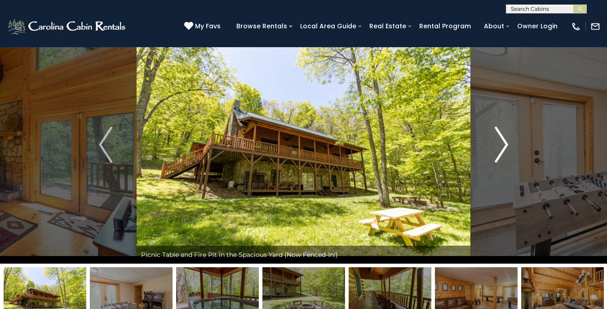
click at [493, 148] on button "Next" at bounding box center [501, 145] width 62 height 238
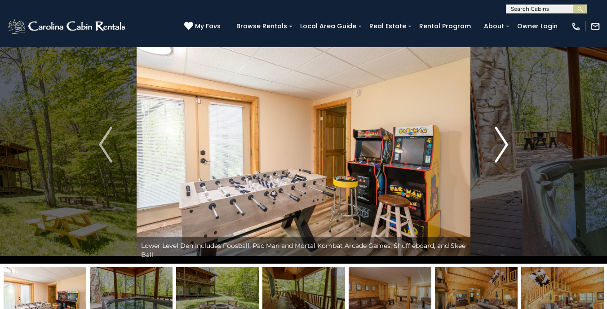
click at [493, 148] on button "Next" at bounding box center [501, 145] width 62 height 238
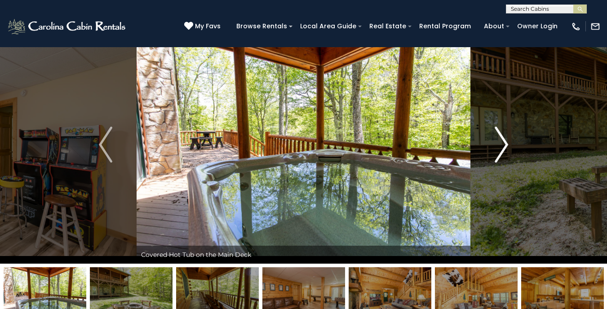
click at [493, 148] on button "Next" at bounding box center [501, 145] width 62 height 238
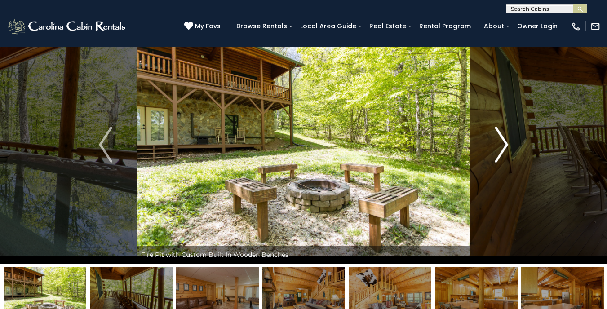
click at [493, 148] on button "Next" at bounding box center [501, 145] width 62 height 238
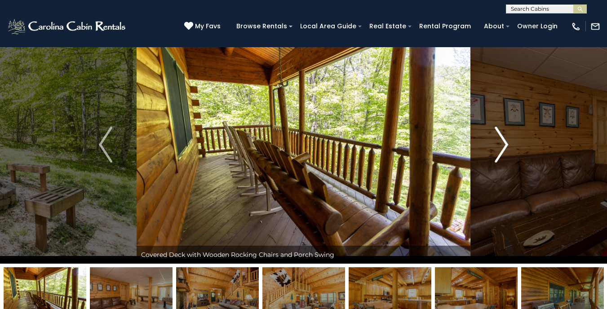
click at [493, 148] on button "Next" at bounding box center [501, 145] width 62 height 238
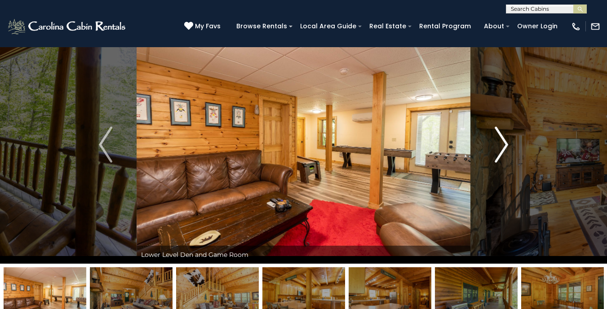
click at [493, 148] on button "Next" at bounding box center [501, 145] width 62 height 238
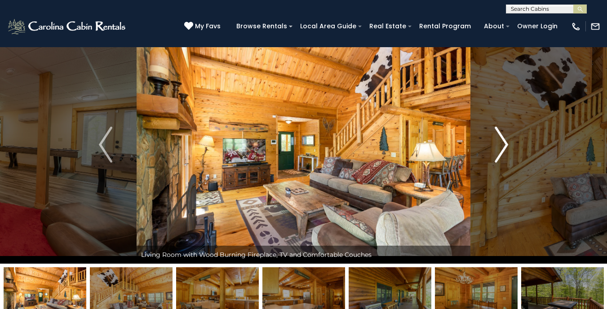
click at [493, 148] on button "Next" at bounding box center [501, 145] width 62 height 238
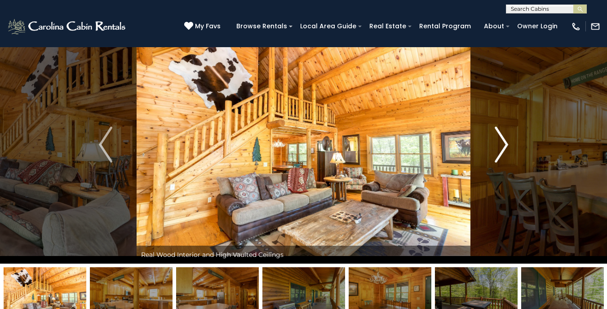
click at [493, 148] on button "Next" at bounding box center [501, 145] width 62 height 238
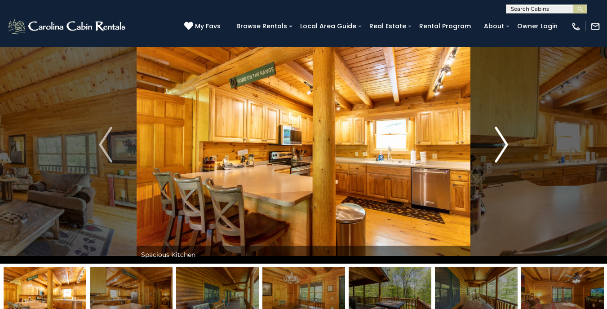
click at [493, 148] on button "Next" at bounding box center [501, 145] width 62 height 238
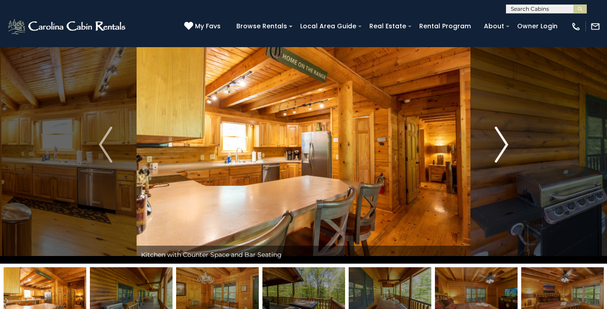
click at [493, 148] on button "Next" at bounding box center [501, 145] width 62 height 238
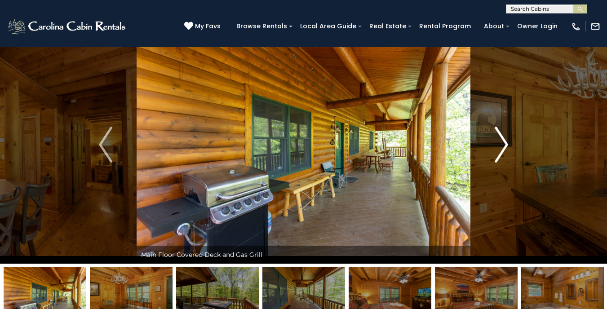
click at [493, 148] on button "Next" at bounding box center [501, 145] width 62 height 238
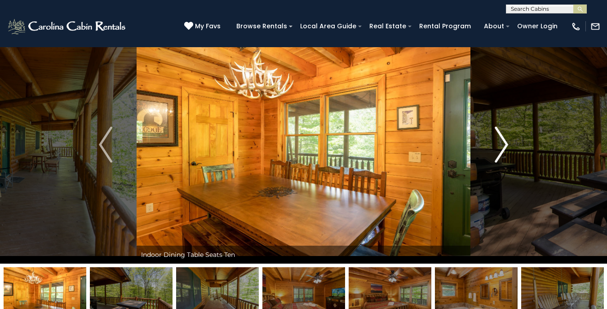
click at [493, 148] on button "Next" at bounding box center [501, 145] width 62 height 238
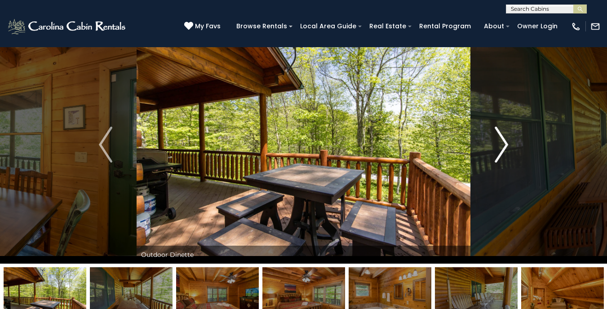
click at [493, 148] on button "Next" at bounding box center [501, 145] width 62 height 238
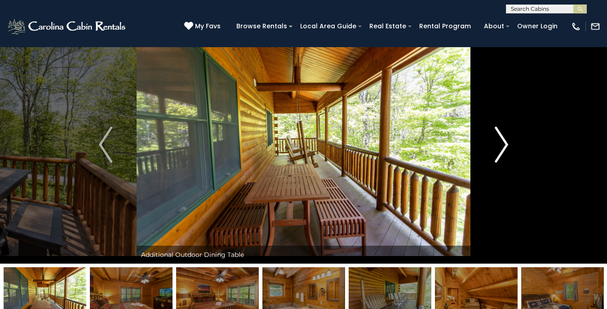
click at [493, 148] on button "Next" at bounding box center [501, 145] width 62 height 238
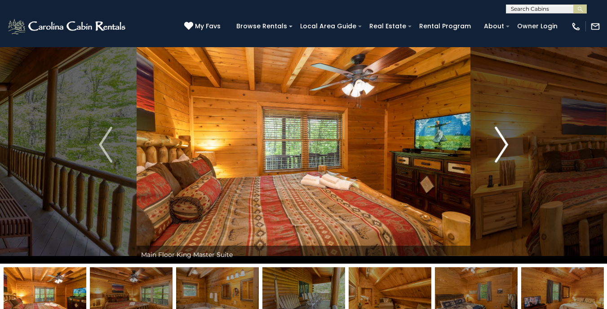
click at [493, 148] on button "Next" at bounding box center [501, 145] width 62 height 238
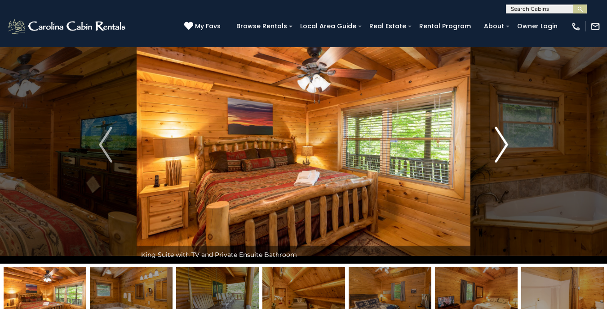
click at [493, 148] on button "Next" at bounding box center [501, 145] width 62 height 238
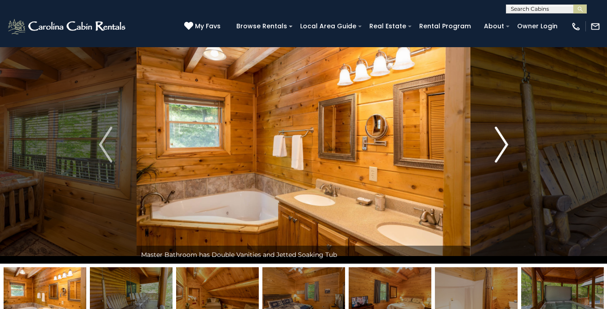
click at [493, 148] on button "Next" at bounding box center [501, 145] width 62 height 238
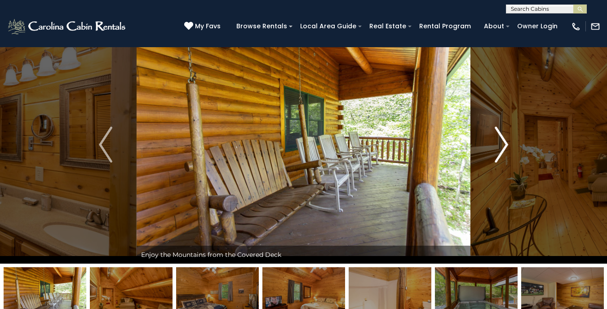
click at [493, 148] on button "Next" at bounding box center [501, 145] width 62 height 238
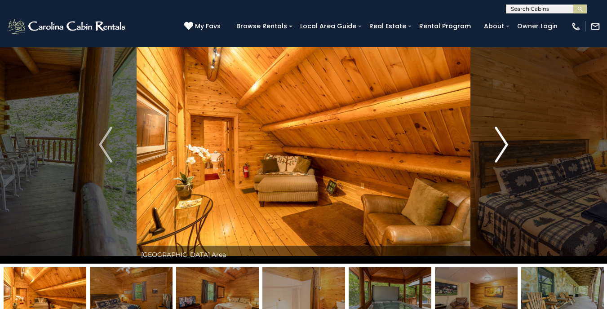
click at [493, 148] on button "Next" at bounding box center [501, 145] width 62 height 238
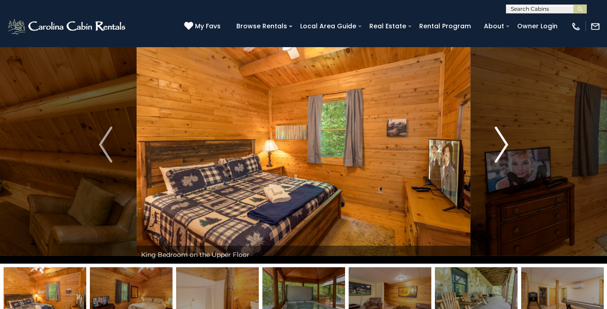
click at [493, 148] on button "Next" at bounding box center [501, 145] width 62 height 238
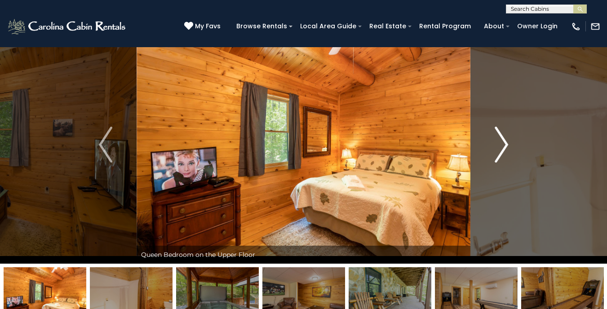
click at [493, 148] on button "Next" at bounding box center [501, 145] width 62 height 238
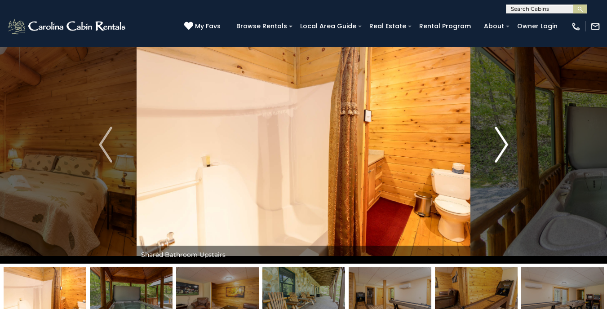
click at [493, 148] on button "Next" at bounding box center [501, 145] width 62 height 238
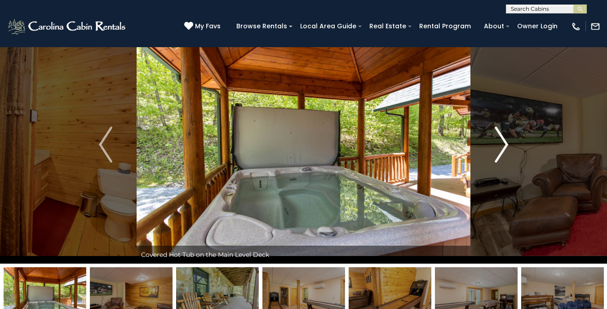
click at [493, 148] on button "Next" at bounding box center [501, 145] width 62 height 238
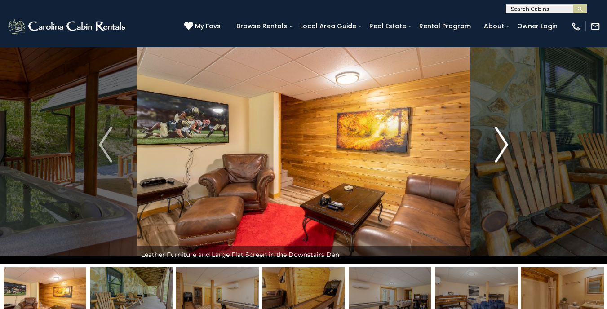
click at [493, 148] on button "Next" at bounding box center [501, 145] width 62 height 238
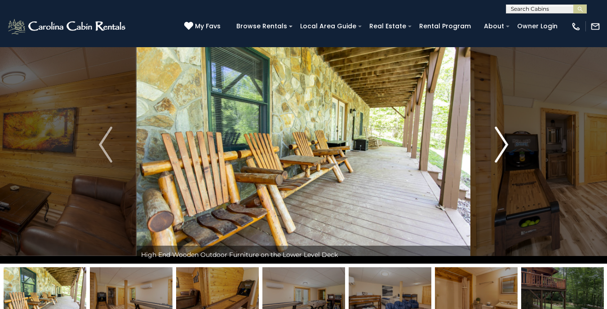
click at [493, 148] on button "Next" at bounding box center [501, 145] width 62 height 238
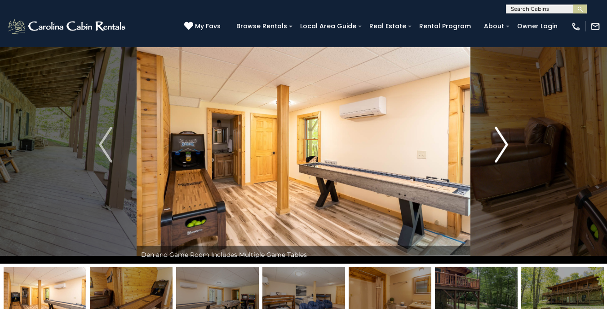
click at [493, 148] on button "Next" at bounding box center [501, 145] width 62 height 238
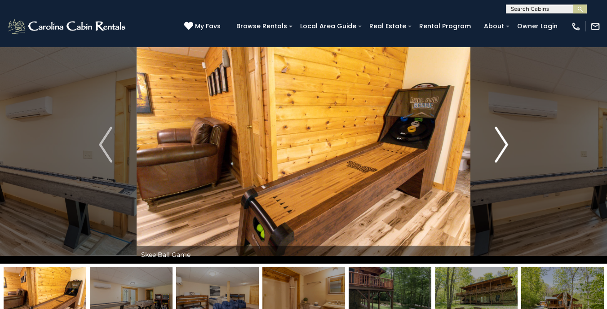
click at [493, 148] on button "Next" at bounding box center [501, 145] width 62 height 238
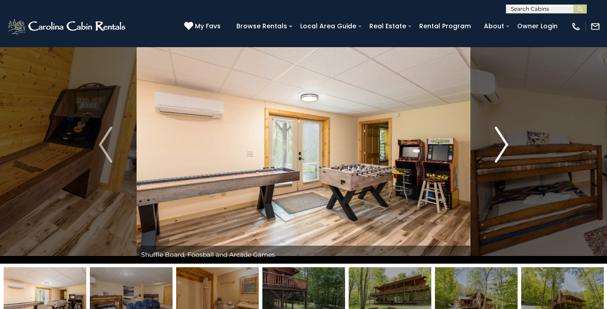
click at [493, 148] on button "Next" at bounding box center [501, 145] width 62 height 238
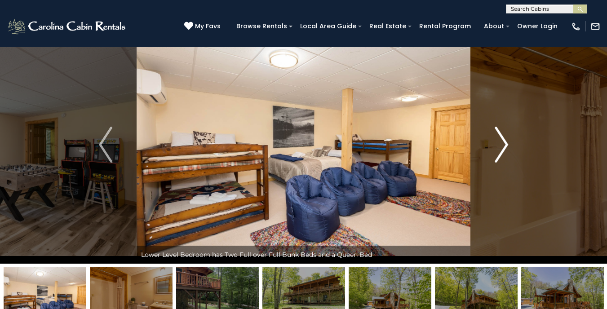
click at [493, 148] on button "Next" at bounding box center [501, 145] width 62 height 238
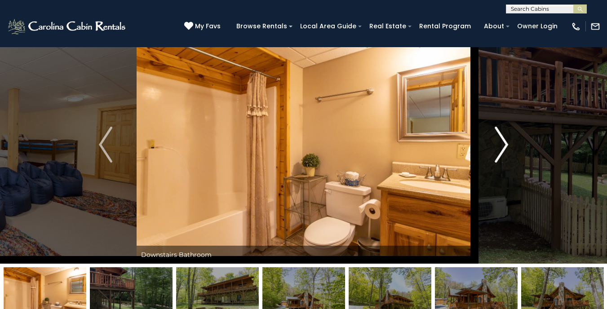
click at [493, 148] on button "Next" at bounding box center [501, 145] width 62 height 238
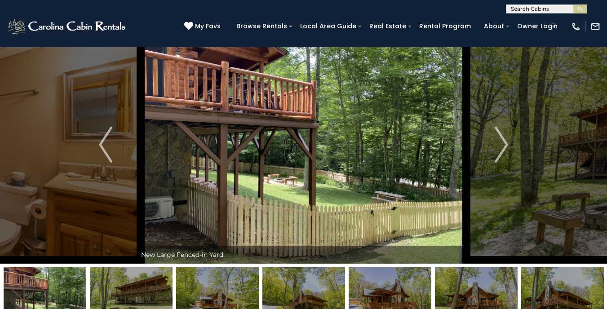
scroll to position [0, 0]
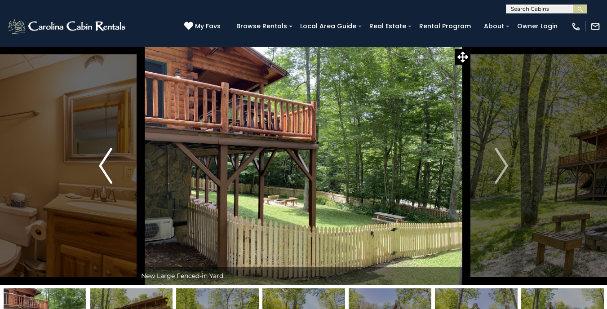
click at [106, 155] on img "Previous" at bounding box center [105, 166] width 13 height 36
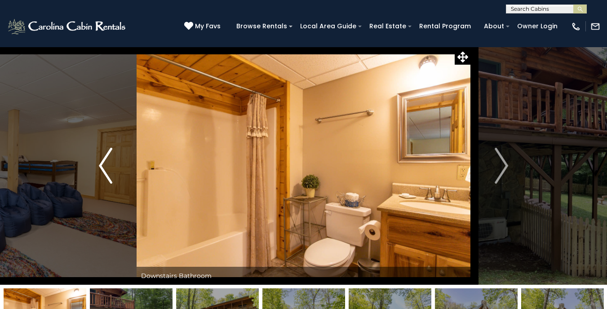
click at [106, 155] on img "Previous" at bounding box center [105, 166] width 13 height 36
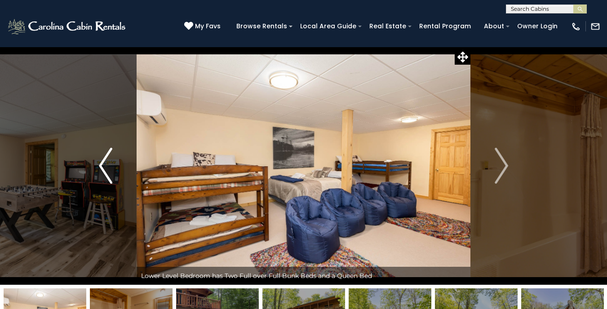
click at [106, 155] on img "Previous" at bounding box center [105, 166] width 13 height 36
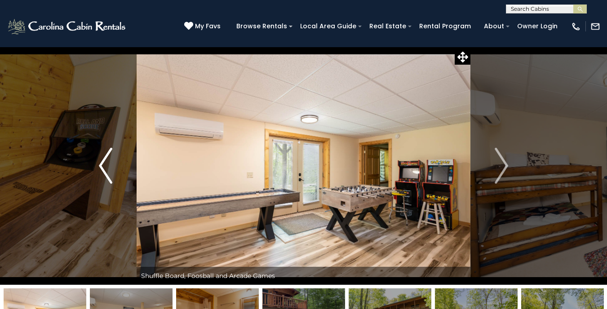
click at [106, 155] on img "Previous" at bounding box center [105, 166] width 13 height 36
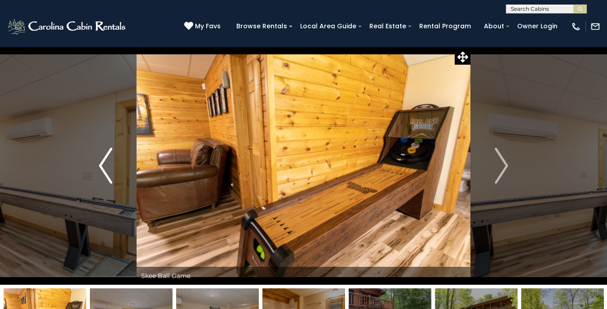
click at [106, 155] on img "Previous" at bounding box center [105, 166] width 13 height 36
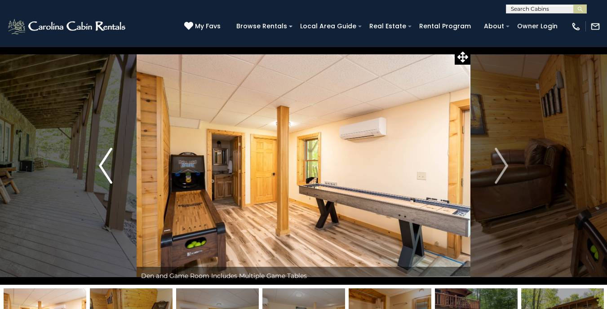
click at [106, 155] on img "Previous" at bounding box center [105, 166] width 13 height 36
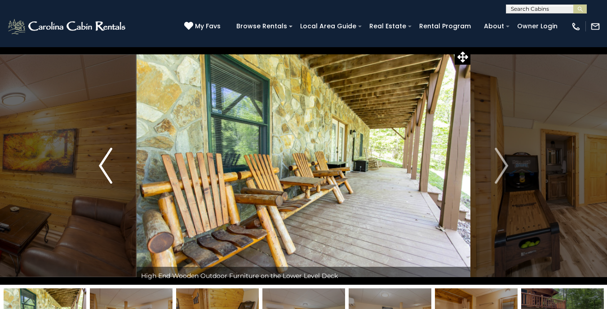
click at [106, 155] on img "Previous" at bounding box center [105, 166] width 13 height 36
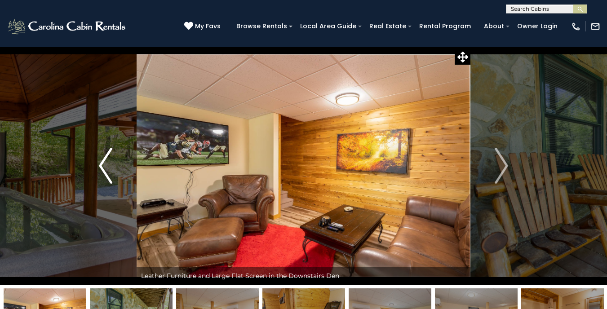
click at [106, 155] on img "Previous" at bounding box center [105, 166] width 13 height 36
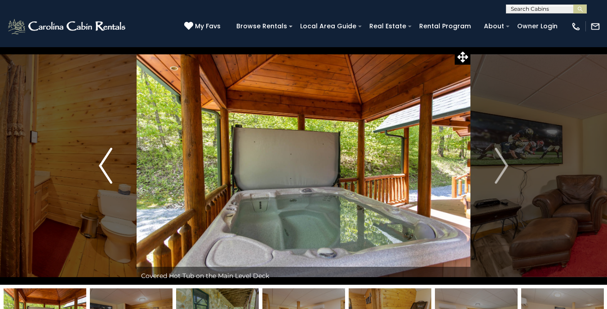
click at [106, 155] on img "Previous" at bounding box center [105, 166] width 13 height 36
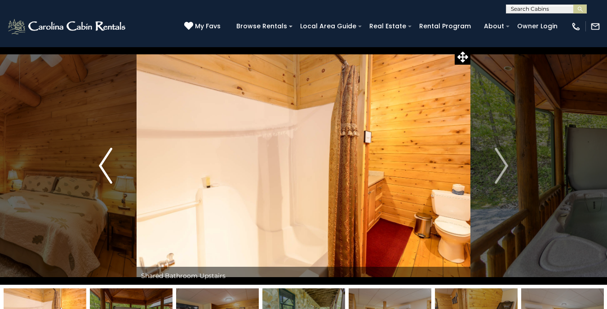
click at [106, 155] on img "Previous" at bounding box center [105, 166] width 13 height 36
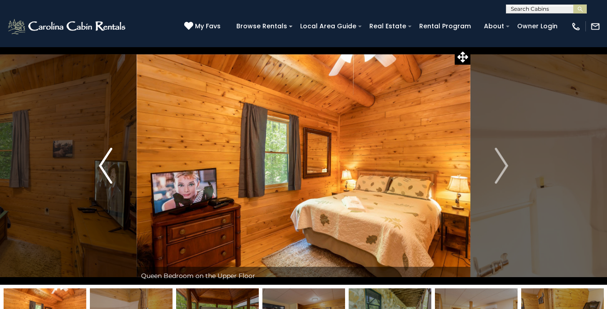
click at [106, 155] on img "Previous" at bounding box center [105, 166] width 13 height 36
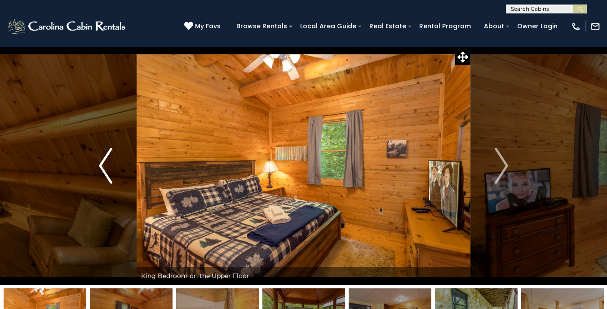
click at [106, 155] on img "Previous" at bounding box center [105, 166] width 13 height 36
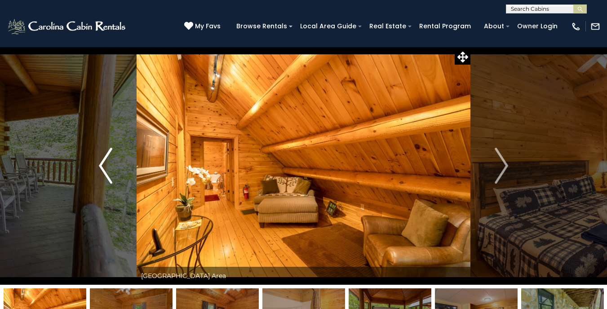
click at [106, 155] on img "Previous" at bounding box center [105, 166] width 13 height 36
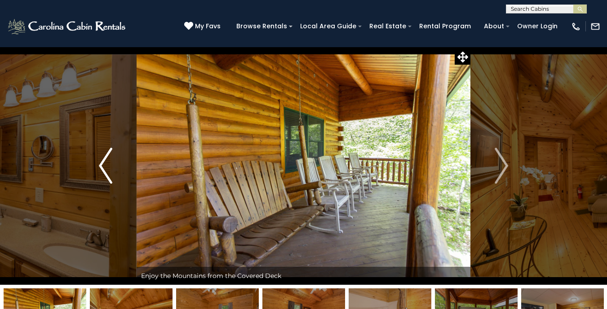
click at [106, 155] on img "Previous" at bounding box center [105, 166] width 13 height 36
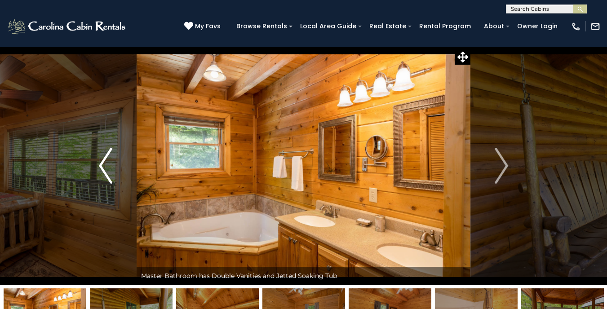
click at [106, 155] on img "Previous" at bounding box center [105, 166] width 13 height 36
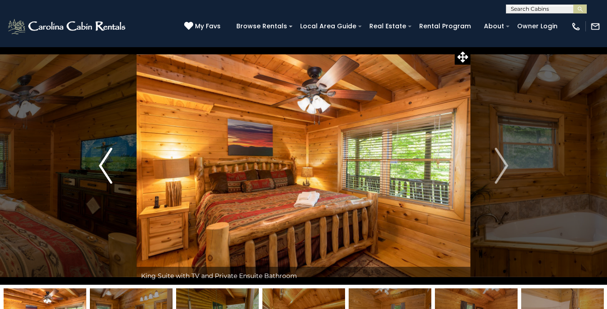
click at [106, 155] on img "Previous" at bounding box center [105, 166] width 13 height 36
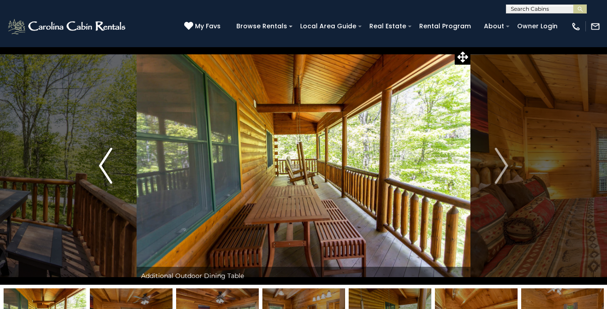
click at [106, 155] on img "Previous" at bounding box center [105, 166] width 13 height 36
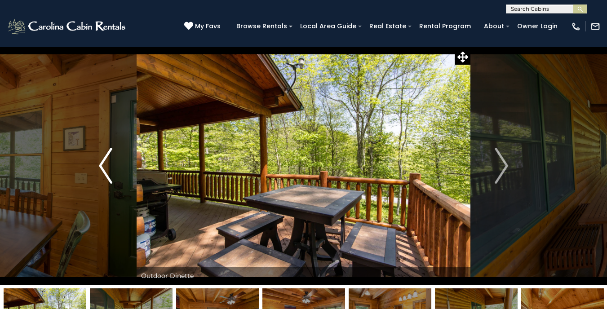
click at [106, 155] on img "Previous" at bounding box center [105, 166] width 13 height 36
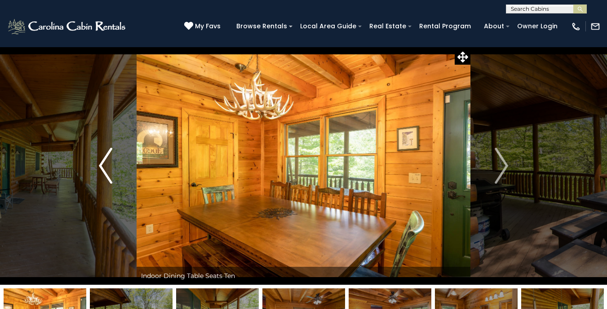
click at [106, 155] on img "Previous" at bounding box center [105, 166] width 13 height 36
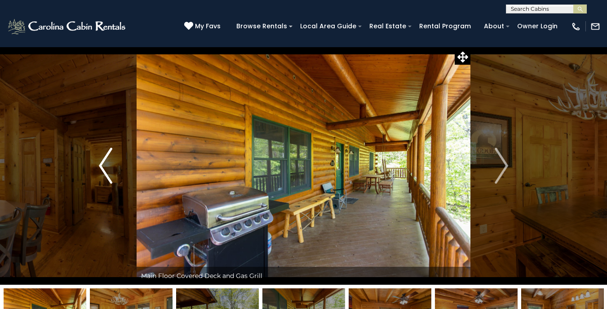
click at [106, 155] on img "Previous" at bounding box center [105, 166] width 13 height 36
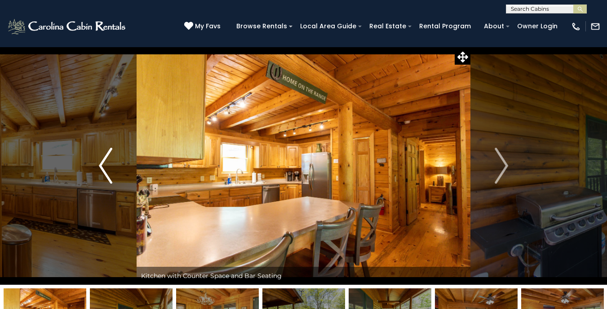
click at [106, 155] on img "Previous" at bounding box center [105, 166] width 13 height 36
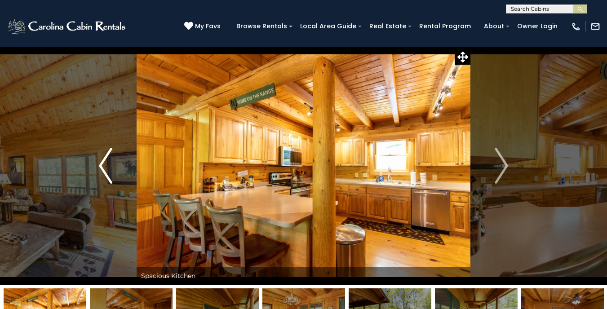
click at [106, 155] on img "Previous" at bounding box center [105, 166] width 13 height 36
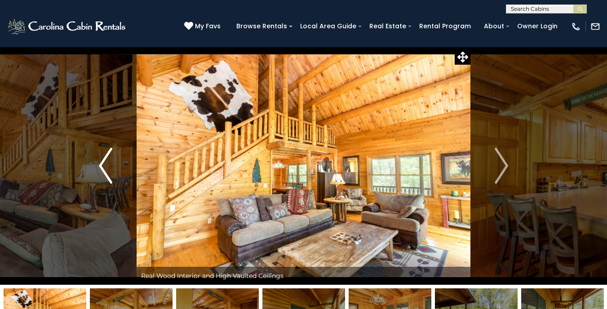
click at [106, 155] on img "Previous" at bounding box center [105, 166] width 13 height 36
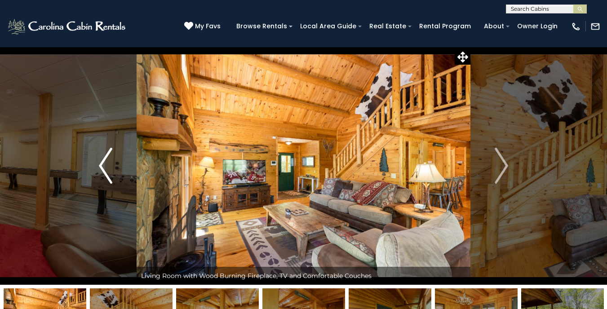
click at [106, 155] on img "Previous" at bounding box center [105, 166] width 13 height 36
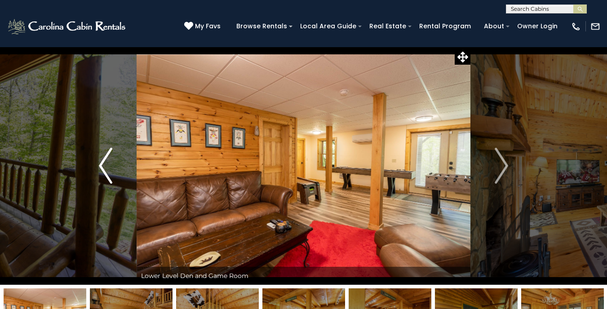
click at [106, 155] on img "Previous" at bounding box center [105, 166] width 13 height 36
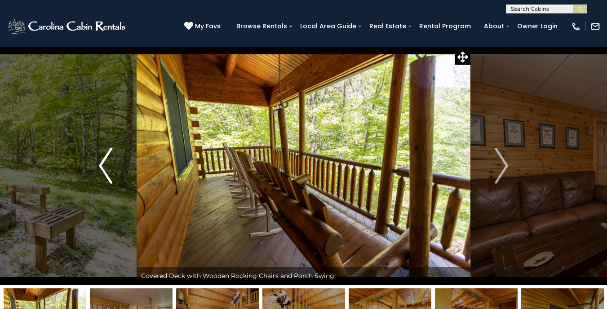
click at [106, 155] on img "Previous" at bounding box center [105, 166] width 13 height 36
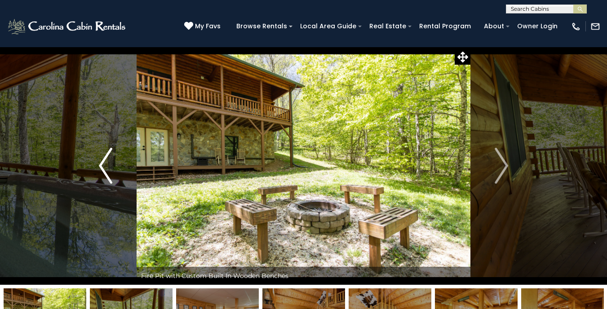
click at [106, 155] on img "Previous" at bounding box center [105, 166] width 13 height 36
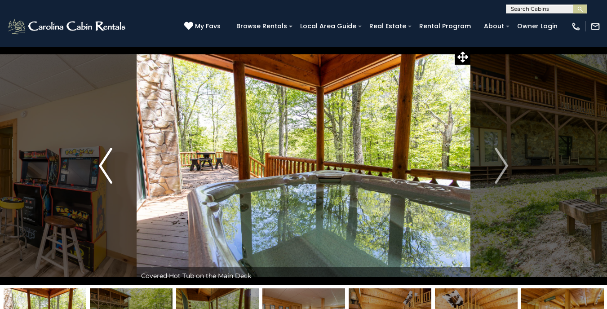
click at [106, 155] on img "Previous" at bounding box center [105, 166] width 13 height 36
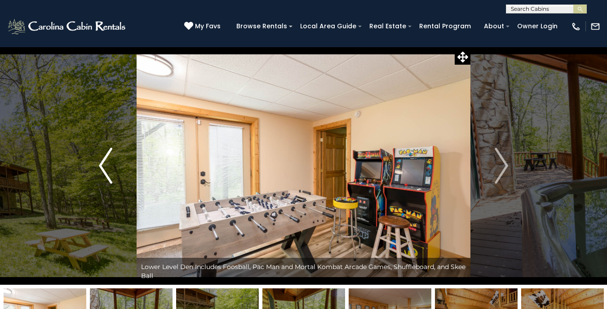
click at [106, 155] on img "Previous" at bounding box center [105, 166] width 13 height 36
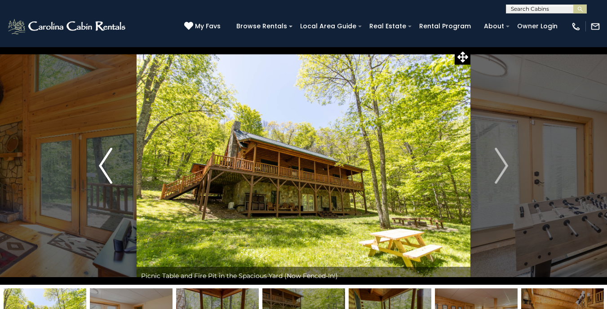
click at [106, 155] on img "Previous" at bounding box center [105, 166] width 13 height 36
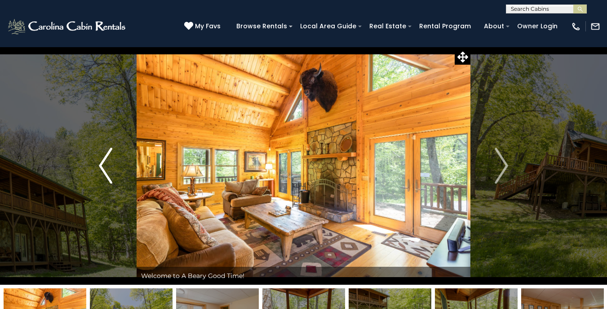
click at [106, 155] on img "Previous" at bounding box center [105, 166] width 13 height 36
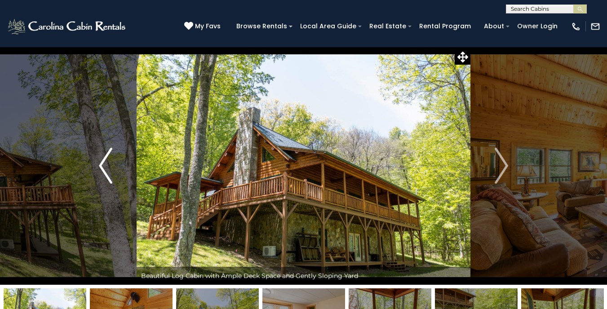
click at [106, 155] on img "Previous" at bounding box center [105, 166] width 13 height 36
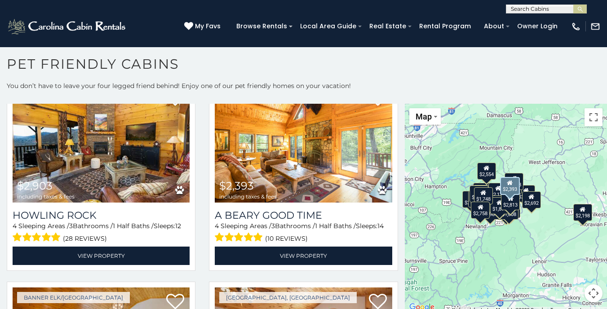
scroll to position [455, 0]
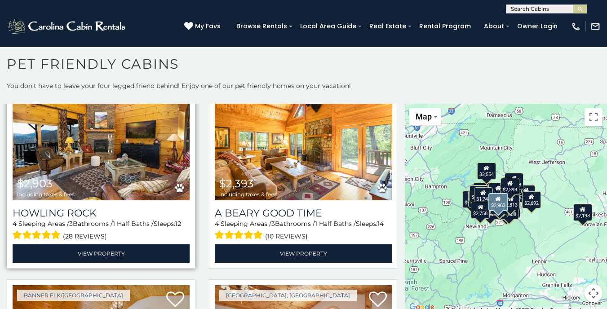
click at [82, 150] on img at bounding box center [101, 141] width 177 height 119
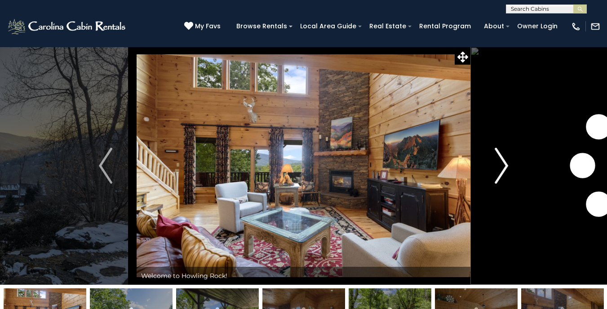
click at [495, 162] on img "Next" at bounding box center [500, 166] width 13 height 36
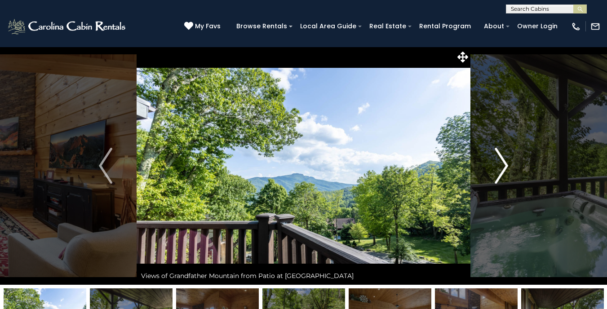
click at [495, 162] on img "Next" at bounding box center [500, 166] width 13 height 36
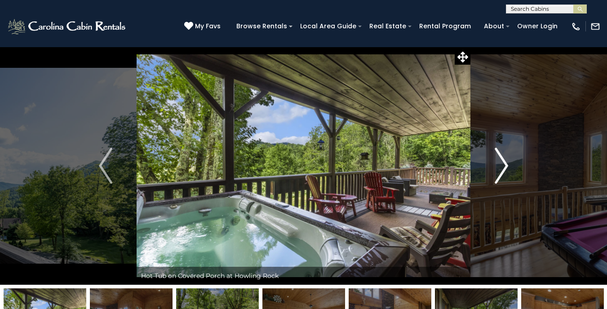
click at [495, 162] on img "Next" at bounding box center [500, 166] width 13 height 36
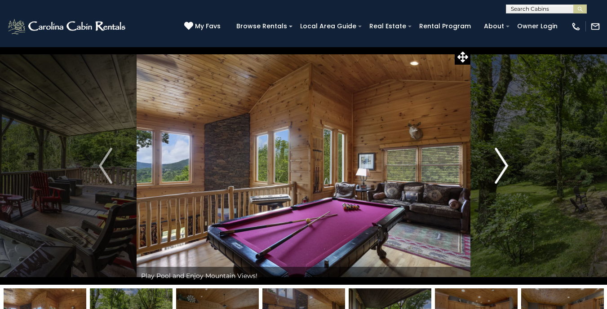
click at [495, 162] on img "Next" at bounding box center [500, 166] width 13 height 36
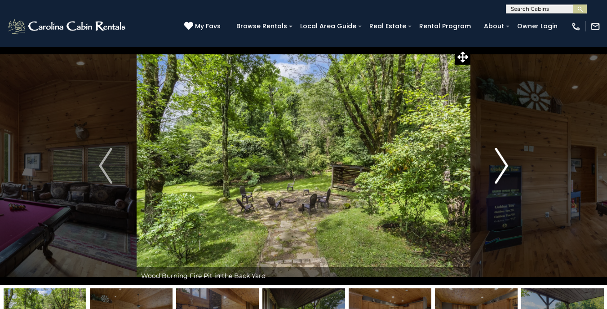
click at [495, 162] on img "Next" at bounding box center [500, 166] width 13 height 36
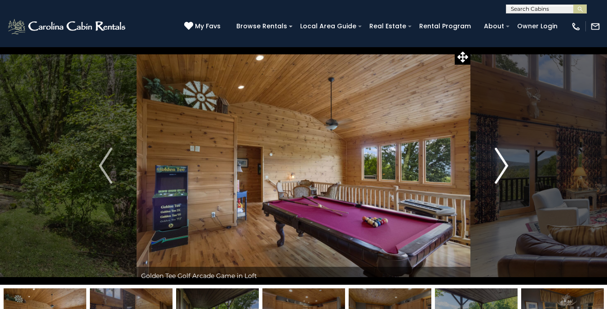
click at [495, 162] on img "Next" at bounding box center [500, 166] width 13 height 36
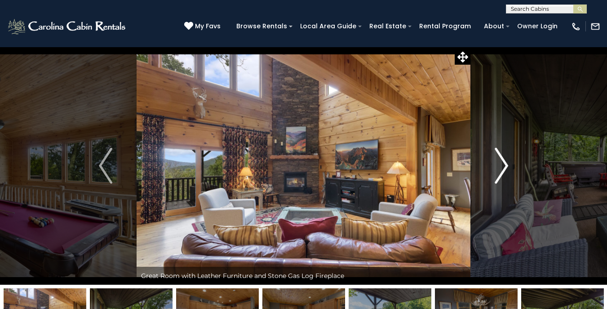
click at [495, 162] on img "Next" at bounding box center [500, 166] width 13 height 36
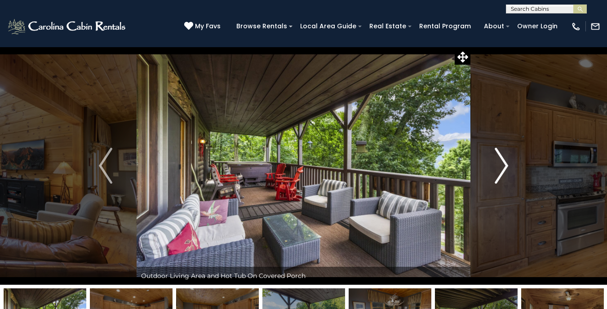
click at [495, 162] on img "Next" at bounding box center [500, 166] width 13 height 36
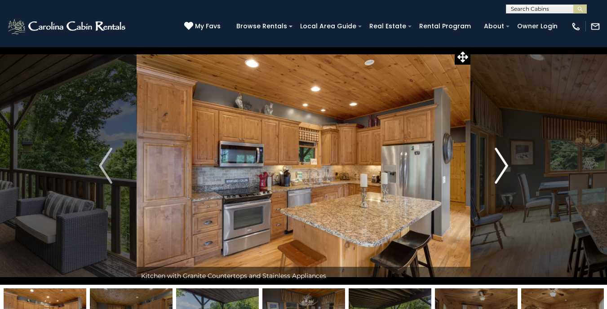
click at [495, 162] on img "Next" at bounding box center [500, 166] width 13 height 36
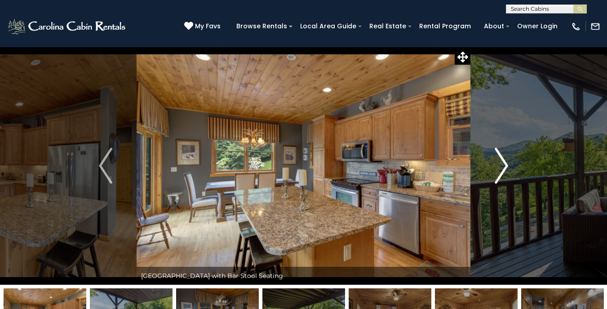
click at [495, 162] on img "Next" at bounding box center [500, 166] width 13 height 36
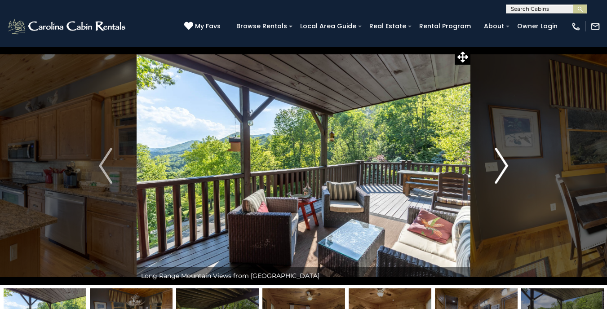
click at [495, 162] on img "Next" at bounding box center [500, 166] width 13 height 36
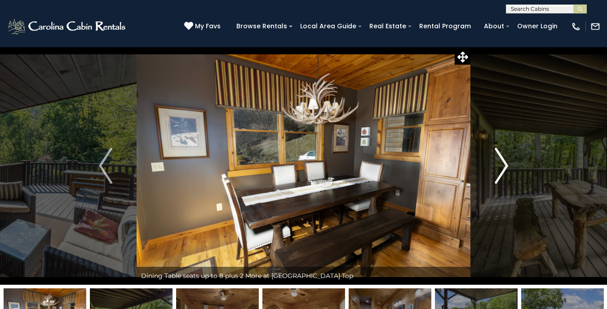
click at [495, 162] on img "Next" at bounding box center [500, 166] width 13 height 36
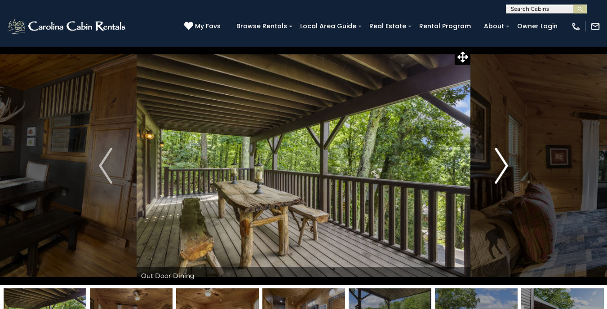
click at [495, 162] on img "Next" at bounding box center [500, 166] width 13 height 36
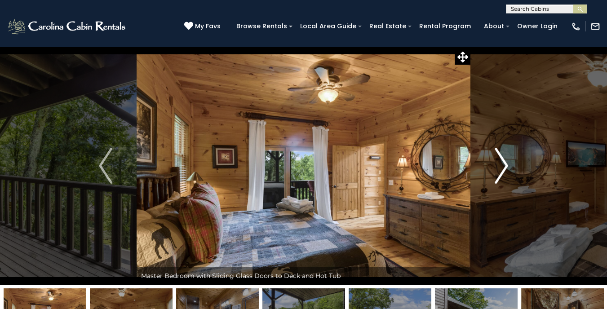
click at [495, 162] on img "Next" at bounding box center [500, 166] width 13 height 36
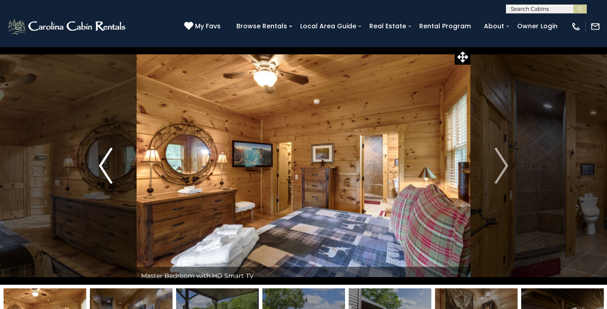
click at [106, 158] on img "Previous" at bounding box center [105, 166] width 13 height 36
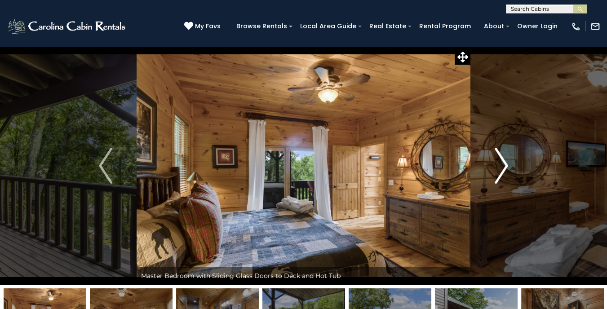
click at [501, 162] on img "Next" at bounding box center [500, 166] width 13 height 36
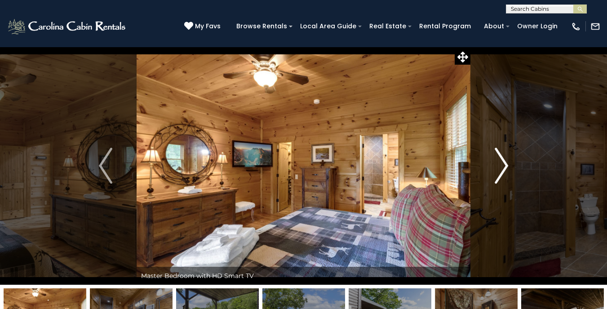
click at [501, 162] on img "Next" at bounding box center [500, 166] width 13 height 36
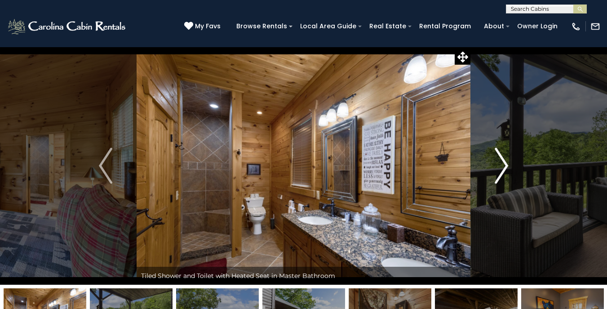
click at [501, 162] on img "Next" at bounding box center [500, 166] width 13 height 36
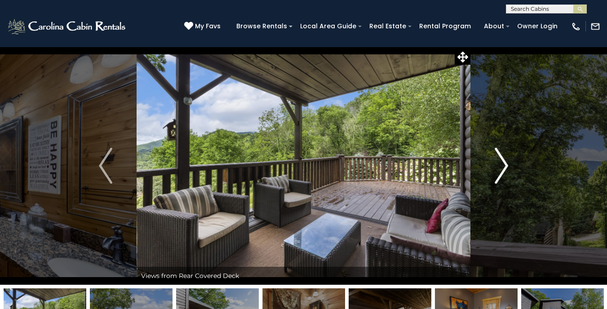
click at [501, 162] on img "Next" at bounding box center [500, 166] width 13 height 36
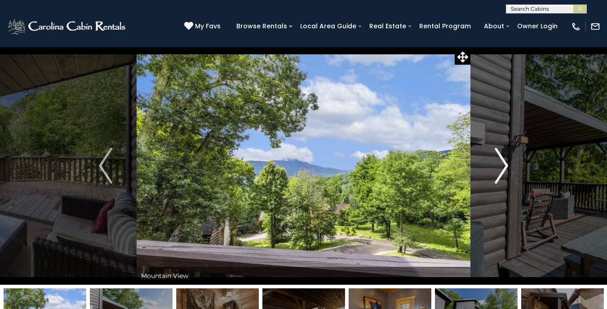
click at [501, 162] on img "Next" at bounding box center [500, 166] width 13 height 36
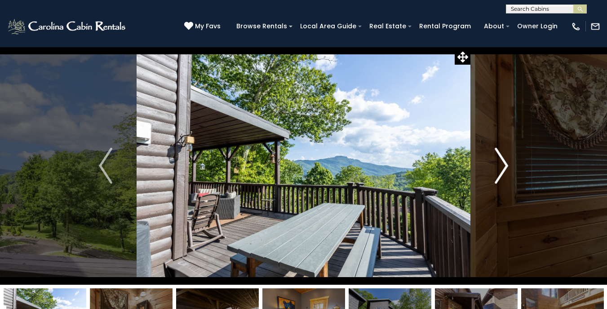
click at [501, 162] on img "Next" at bounding box center [500, 166] width 13 height 36
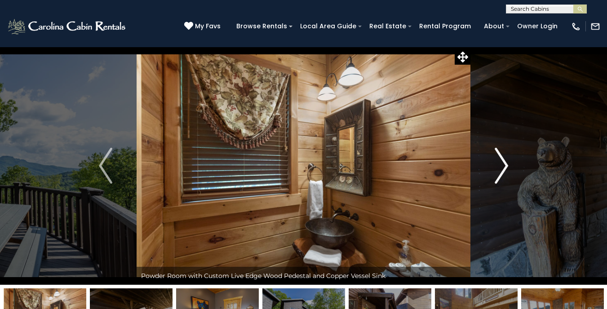
click at [501, 162] on img "Next" at bounding box center [500, 166] width 13 height 36
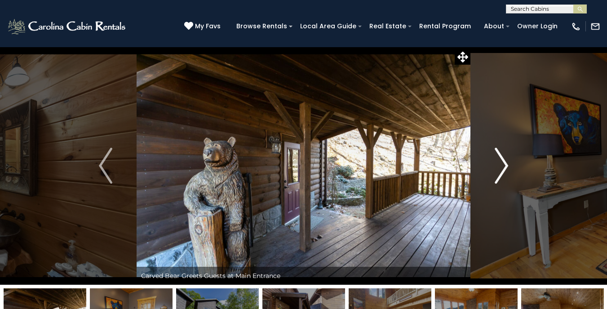
click at [501, 162] on img "Next" at bounding box center [500, 166] width 13 height 36
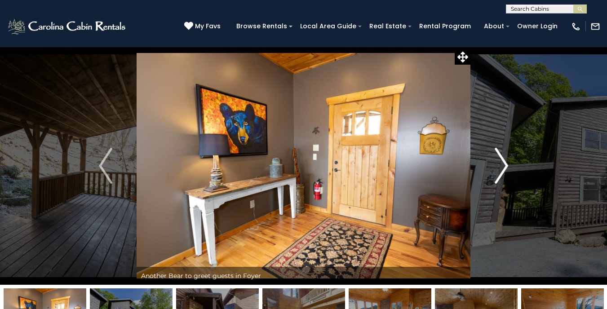
click at [501, 162] on img "Next" at bounding box center [500, 166] width 13 height 36
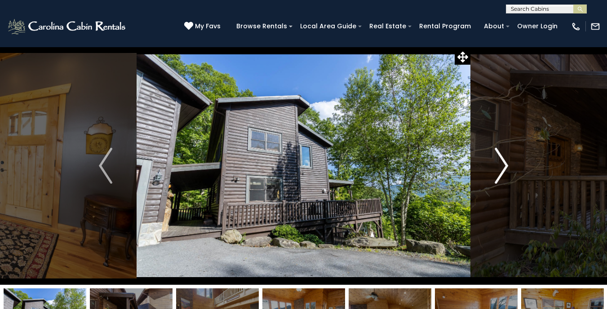
click at [501, 162] on img "Next" at bounding box center [500, 166] width 13 height 36
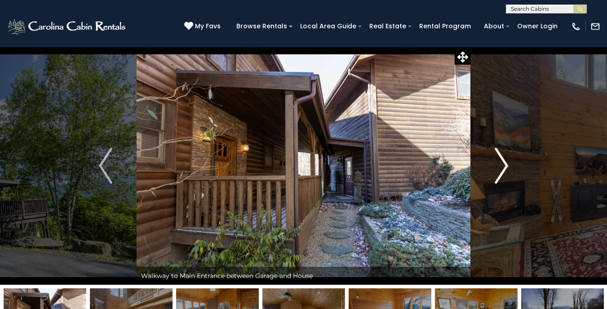
click at [501, 162] on img "Next" at bounding box center [500, 166] width 13 height 36
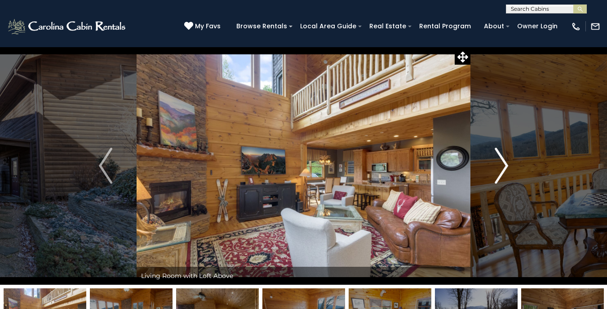
click at [501, 162] on img "Next" at bounding box center [500, 166] width 13 height 36
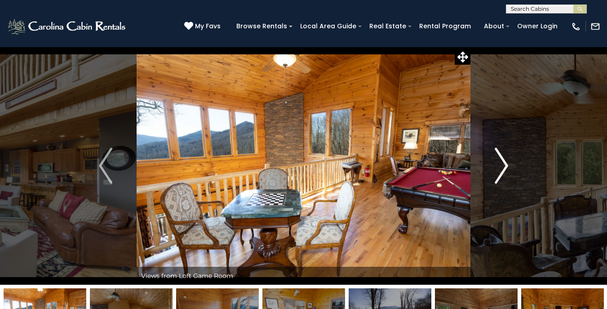
click at [501, 162] on img "Next" at bounding box center [500, 166] width 13 height 36
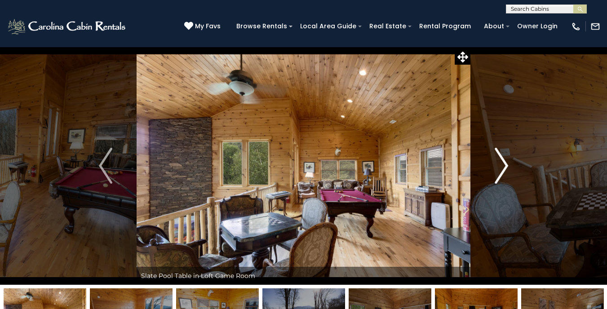
click at [501, 162] on img "Next" at bounding box center [500, 166] width 13 height 36
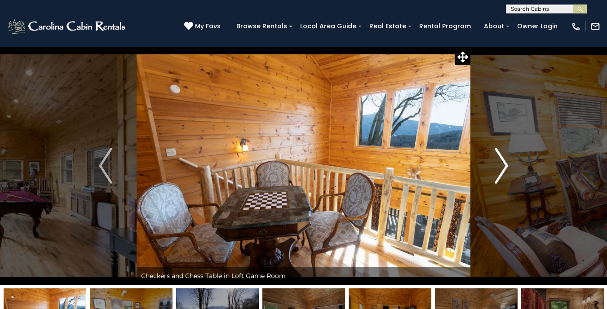
click at [501, 162] on img "Next" at bounding box center [500, 166] width 13 height 36
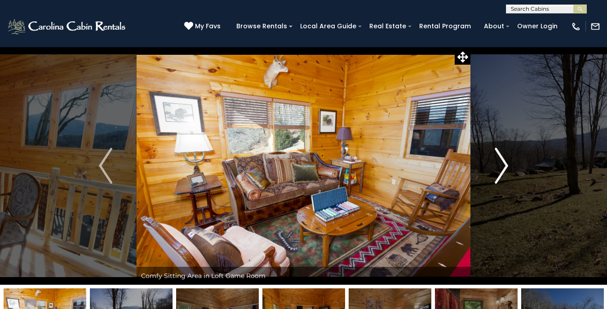
click at [501, 162] on img "Next" at bounding box center [500, 166] width 13 height 36
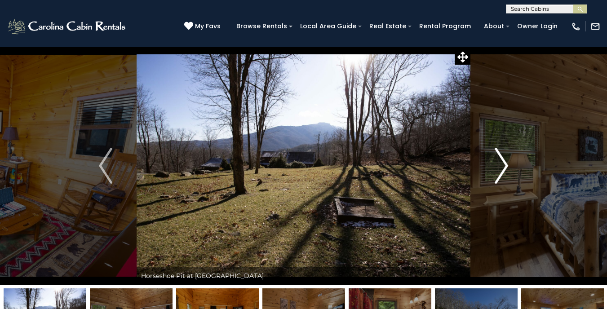
click at [501, 162] on img "Next" at bounding box center [500, 166] width 13 height 36
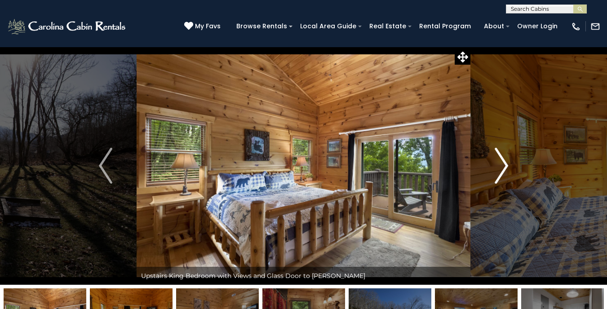
click at [501, 162] on img "Next" at bounding box center [500, 166] width 13 height 36
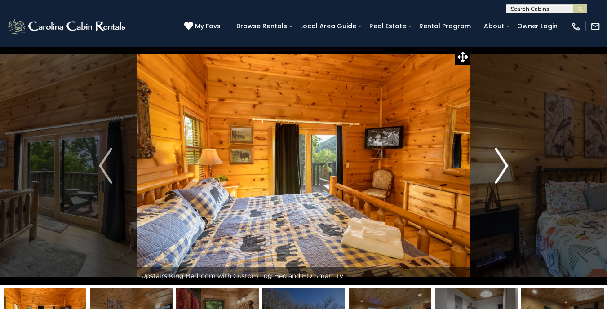
click at [501, 162] on img "Next" at bounding box center [500, 166] width 13 height 36
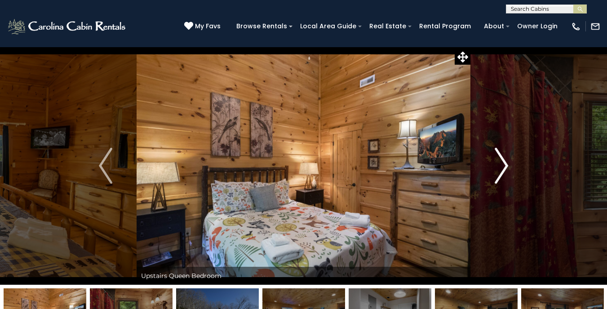
click at [501, 162] on img "Next" at bounding box center [500, 166] width 13 height 36
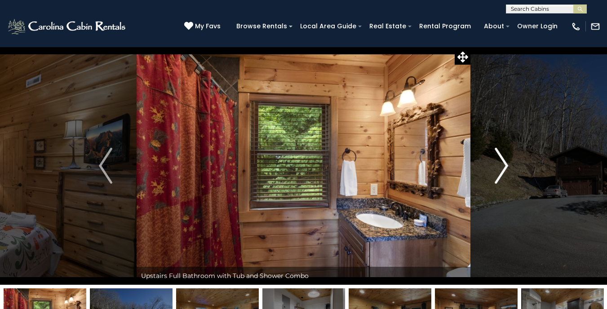
click at [501, 162] on img "Next" at bounding box center [500, 166] width 13 height 36
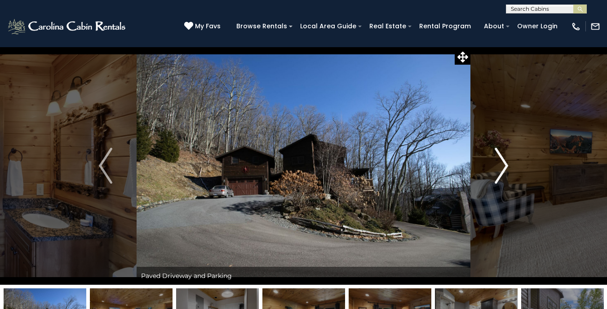
click at [501, 162] on img "Next" at bounding box center [500, 166] width 13 height 36
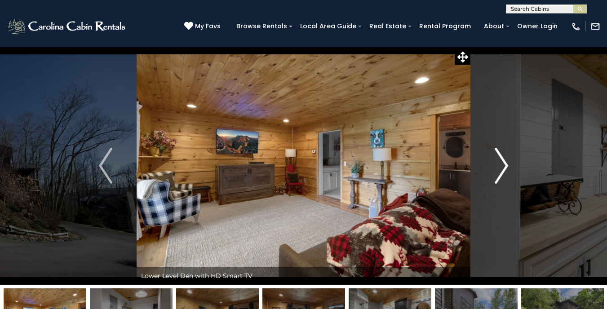
click at [501, 162] on img "Next" at bounding box center [500, 166] width 13 height 36
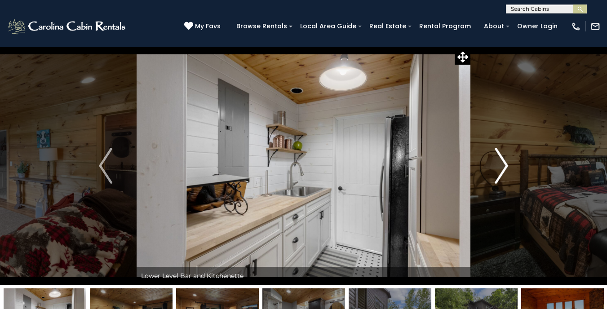
click at [501, 162] on img "Next" at bounding box center [500, 166] width 13 height 36
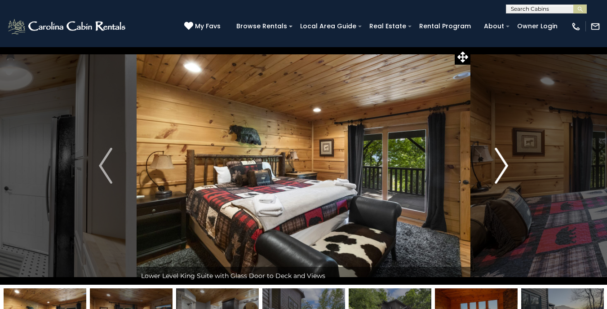
click at [501, 162] on img "Next" at bounding box center [500, 166] width 13 height 36
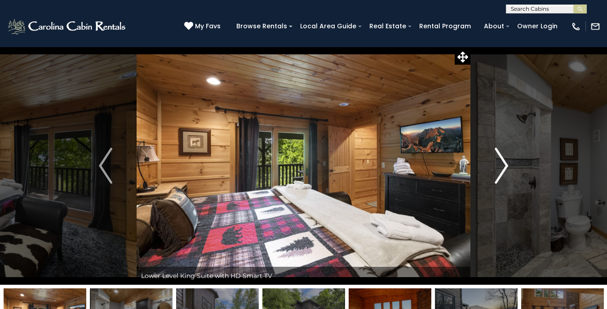
click at [501, 162] on img "Next" at bounding box center [500, 166] width 13 height 36
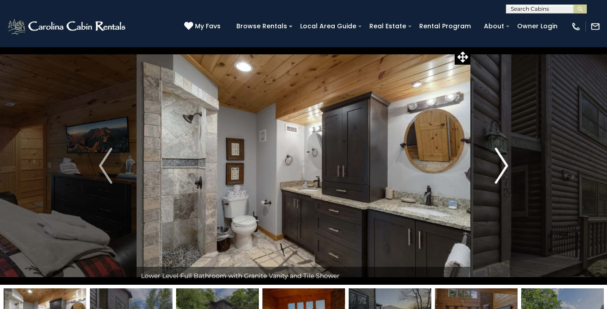
click at [502, 162] on img "Next" at bounding box center [500, 166] width 13 height 36
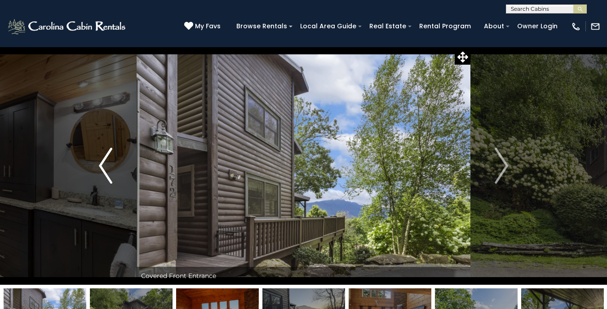
click at [103, 163] on img "Previous" at bounding box center [105, 166] width 13 height 36
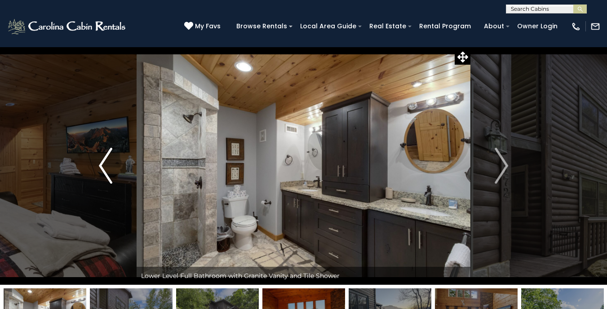
click at [103, 163] on img "Previous" at bounding box center [105, 166] width 13 height 36
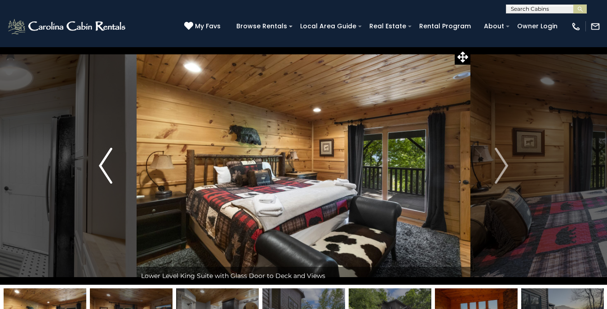
click at [103, 163] on img "Previous" at bounding box center [105, 166] width 13 height 36
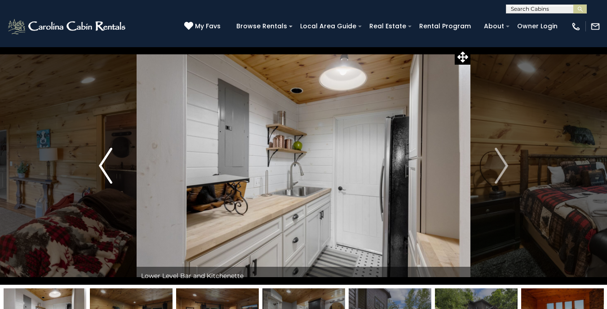
click at [103, 163] on img "Previous" at bounding box center [105, 166] width 13 height 36
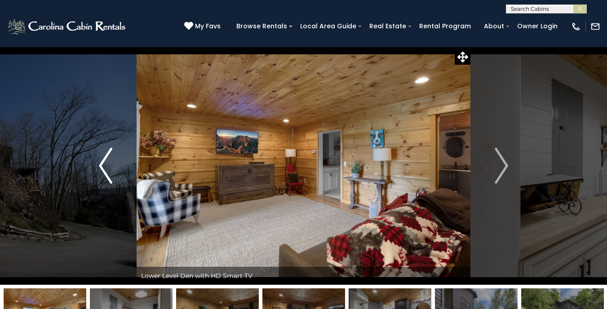
click at [103, 163] on img "Previous" at bounding box center [105, 166] width 13 height 36
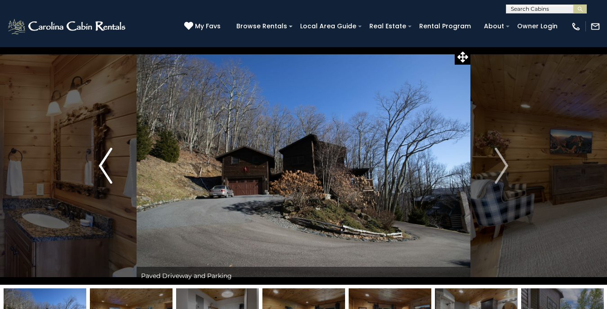
click at [103, 163] on img "Previous" at bounding box center [105, 166] width 13 height 36
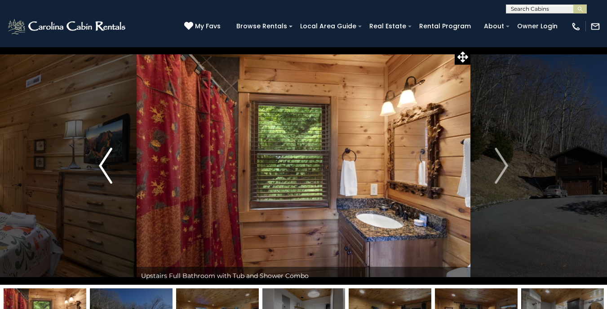
click at [103, 163] on img "Previous" at bounding box center [105, 166] width 13 height 36
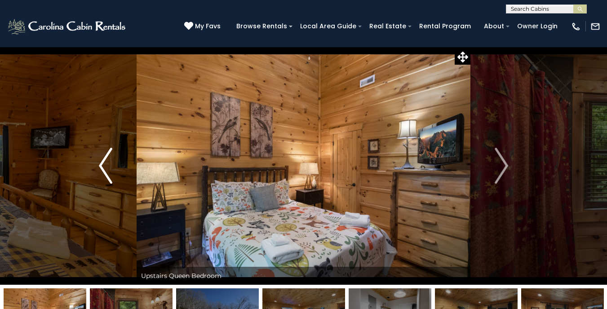
click at [103, 163] on img "Previous" at bounding box center [105, 166] width 13 height 36
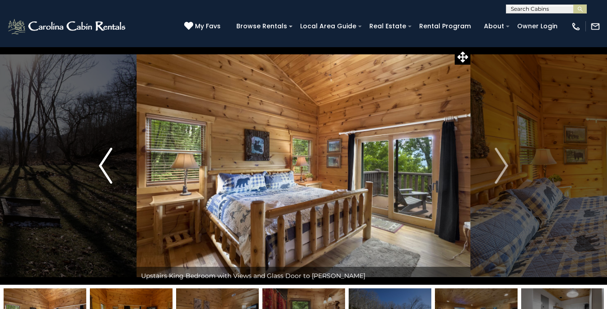
click at [103, 163] on img "Previous" at bounding box center [105, 166] width 13 height 36
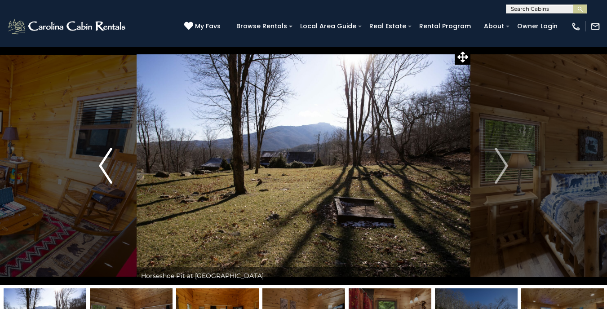
click at [103, 163] on img "Previous" at bounding box center [105, 166] width 13 height 36
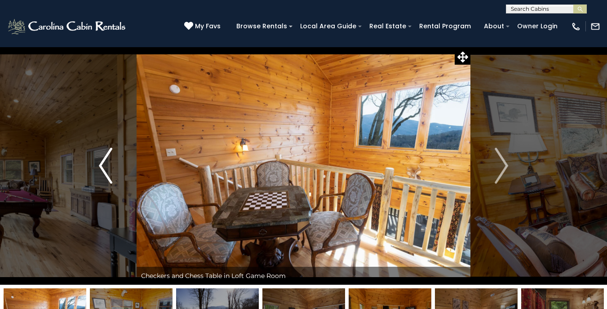
click at [103, 163] on img "Previous" at bounding box center [105, 166] width 13 height 36
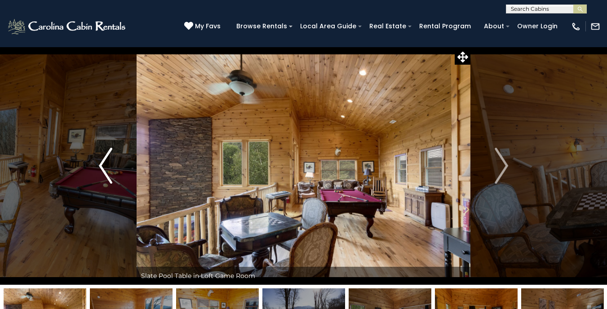
click at [103, 163] on img "Previous" at bounding box center [105, 166] width 13 height 36
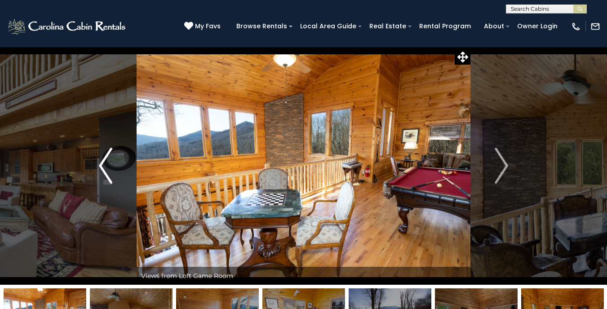
click at [103, 163] on img "Previous" at bounding box center [105, 166] width 13 height 36
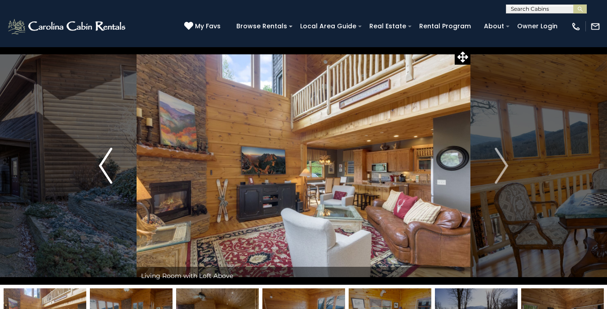
click at [103, 163] on img "Previous" at bounding box center [105, 166] width 13 height 36
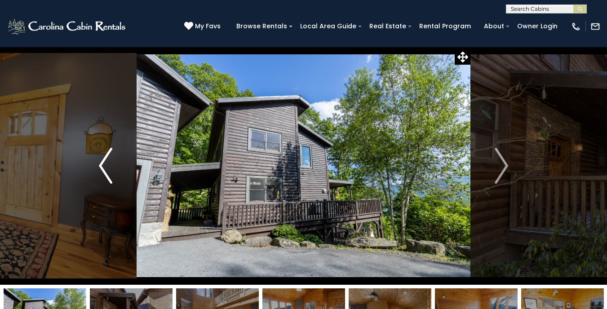
click at [103, 163] on img "Previous" at bounding box center [105, 166] width 13 height 36
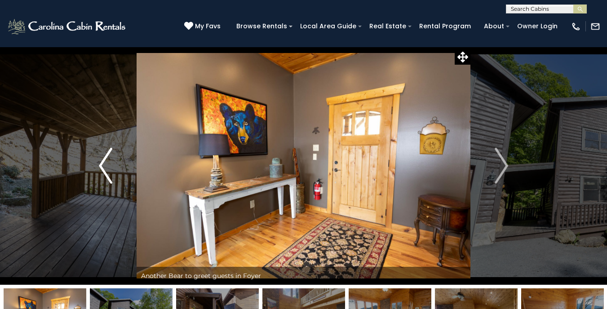
click at [103, 163] on img "Previous" at bounding box center [105, 166] width 13 height 36
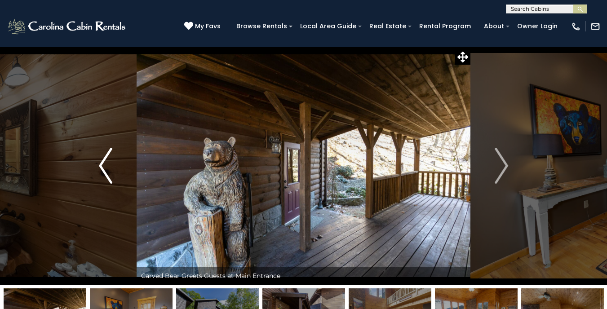
click at [103, 163] on img "Previous" at bounding box center [105, 166] width 13 height 36
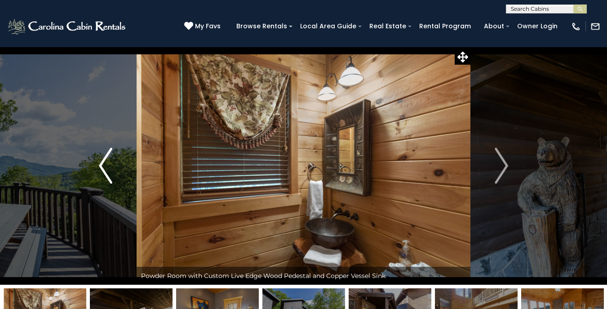
click at [103, 163] on img "Previous" at bounding box center [105, 166] width 13 height 36
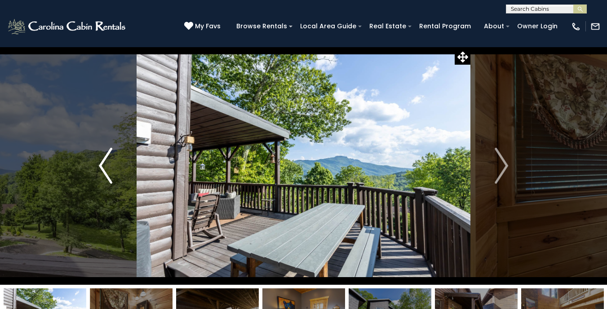
click at [103, 163] on img "Previous" at bounding box center [105, 166] width 13 height 36
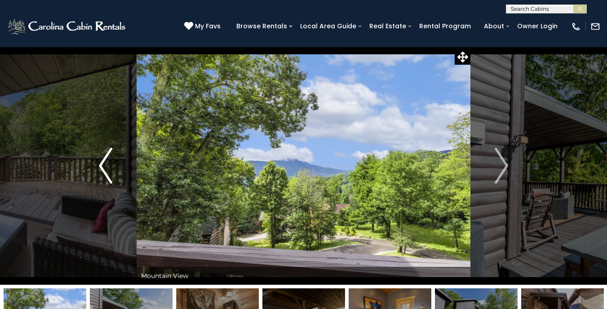
click at [103, 163] on img "Previous" at bounding box center [105, 166] width 13 height 36
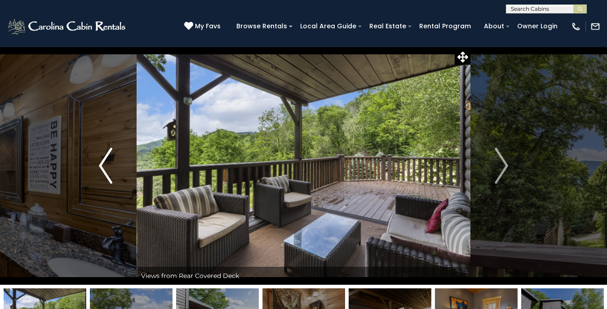
click at [103, 163] on img "Previous" at bounding box center [105, 166] width 13 height 36
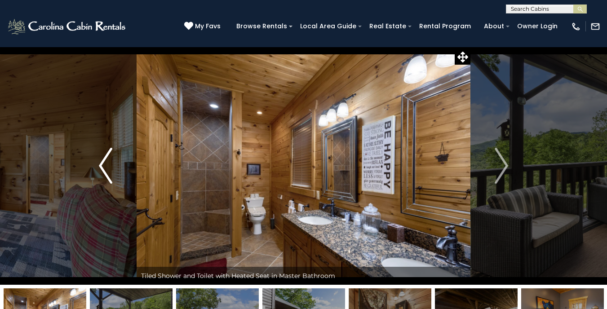
click at [103, 163] on img "Previous" at bounding box center [105, 166] width 13 height 36
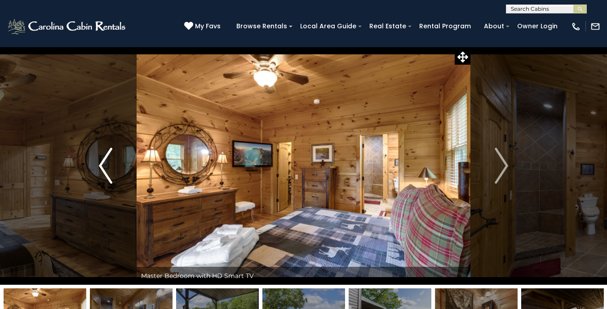
click at [103, 163] on img "Previous" at bounding box center [105, 166] width 13 height 36
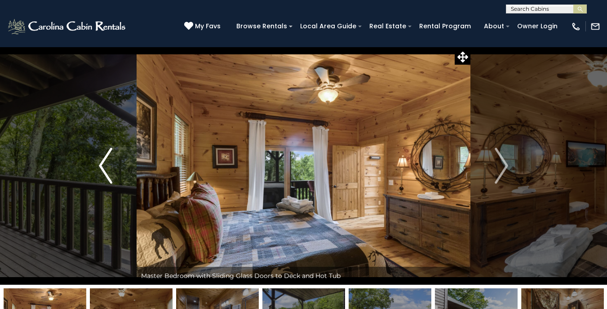
click at [103, 163] on img "Previous" at bounding box center [105, 166] width 13 height 36
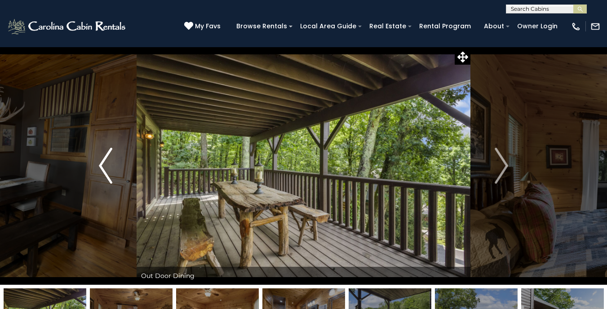
click at [103, 163] on img "Previous" at bounding box center [105, 166] width 13 height 36
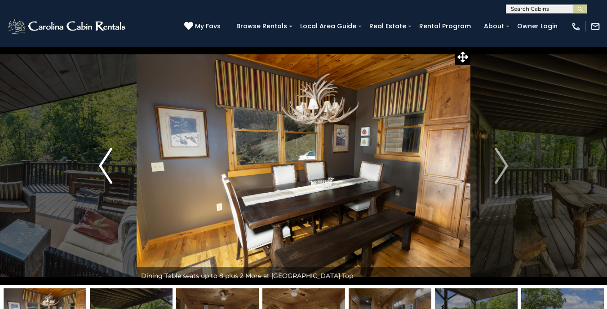
click at [103, 163] on img "Previous" at bounding box center [105, 166] width 13 height 36
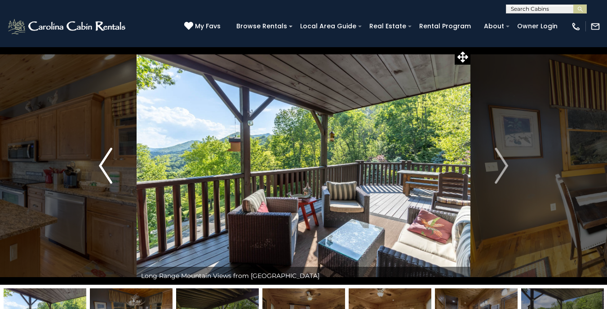
click at [103, 163] on img "Previous" at bounding box center [105, 166] width 13 height 36
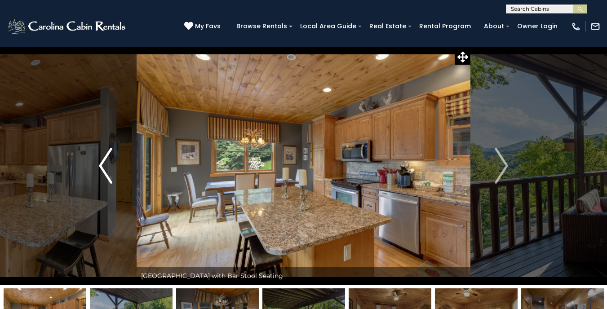
click at [103, 163] on img "Previous" at bounding box center [105, 166] width 13 height 36
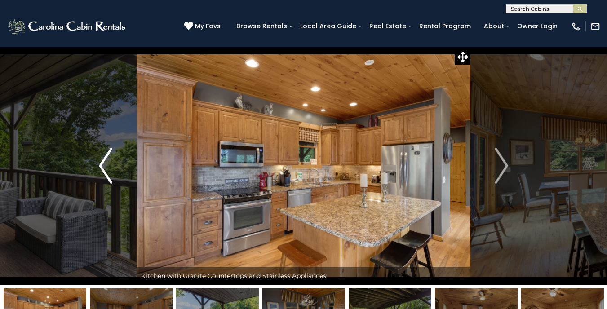
click at [103, 163] on img "Previous" at bounding box center [105, 166] width 13 height 36
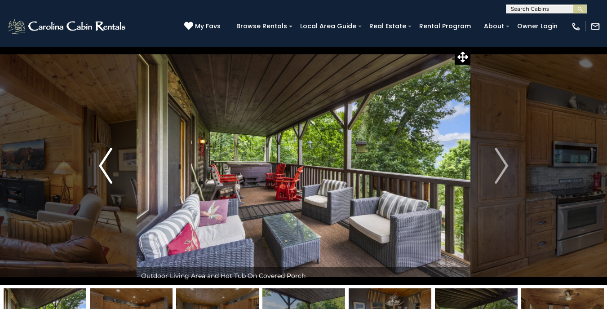
click at [103, 163] on img "Previous" at bounding box center [105, 166] width 13 height 36
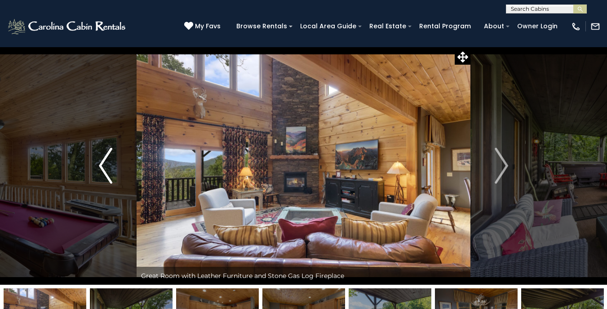
click at [103, 163] on img "Previous" at bounding box center [105, 166] width 13 height 36
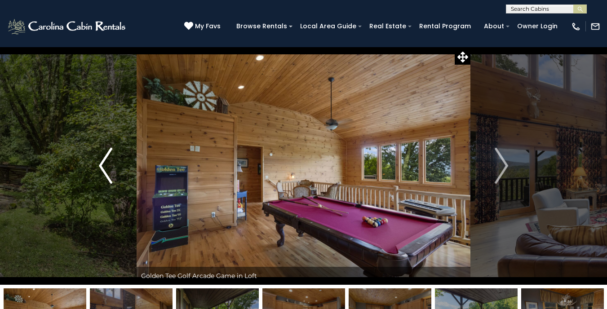
click at [103, 163] on img "Previous" at bounding box center [105, 166] width 13 height 36
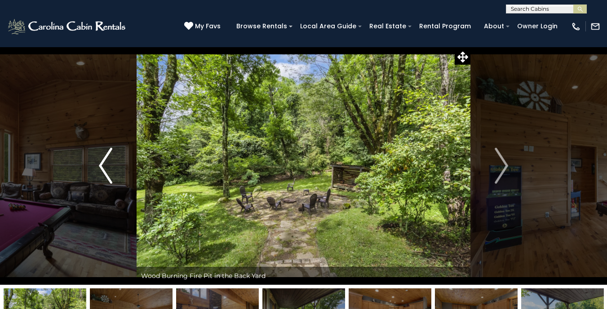
click at [103, 163] on img "Previous" at bounding box center [105, 166] width 13 height 36
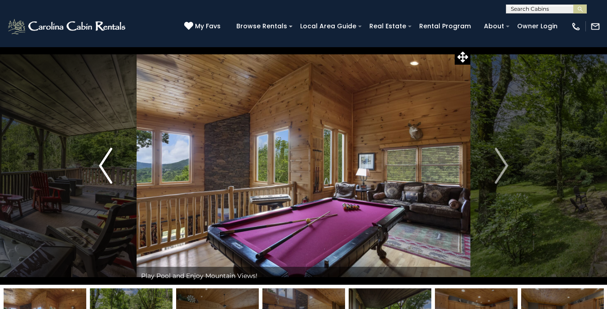
click at [103, 163] on img "Previous" at bounding box center [105, 166] width 13 height 36
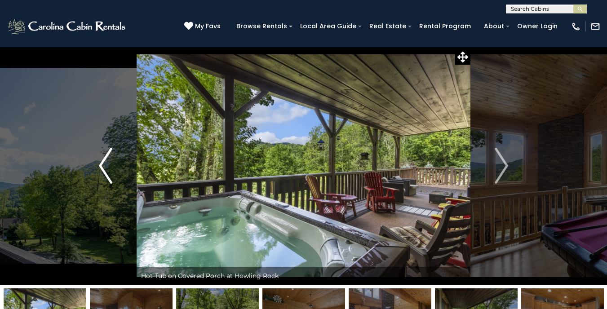
click at [103, 163] on img "Previous" at bounding box center [105, 166] width 13 height 36
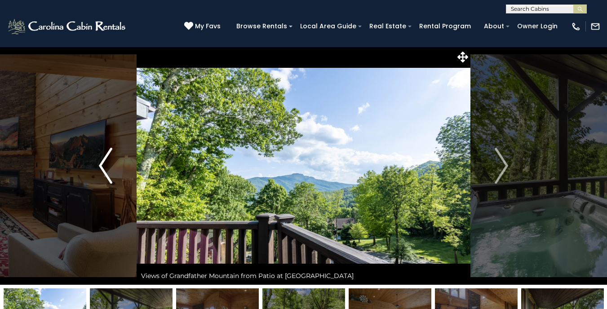
click at [103, 163] on img "Previous" at bounding box center [105, 166] width 13 height 36
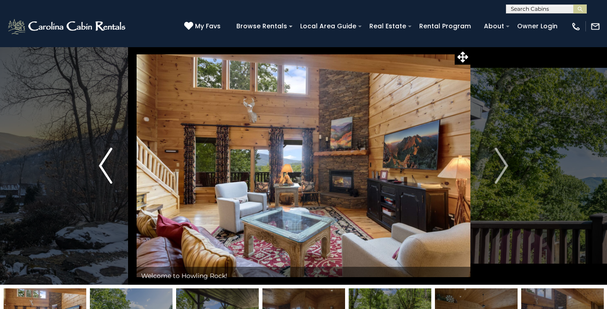
click at [103, 163] on img "Previous" at bounding box center [105, 166] width 13 height 36
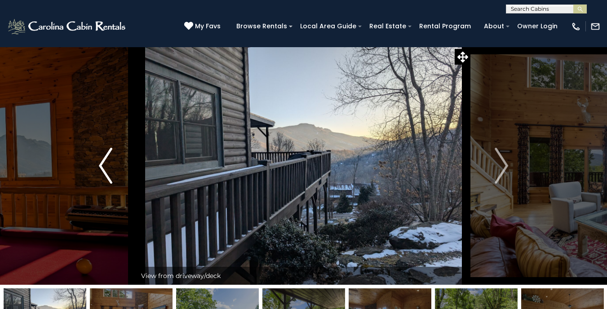
click at [104, 165] on img "Previous" at bounding box center [105, 166] width 13 height 36
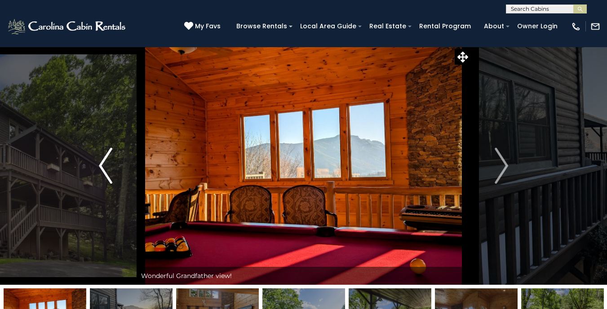
click at [104, 165] on img "Previous" at bounding box center [105, 166] width 13 height 36
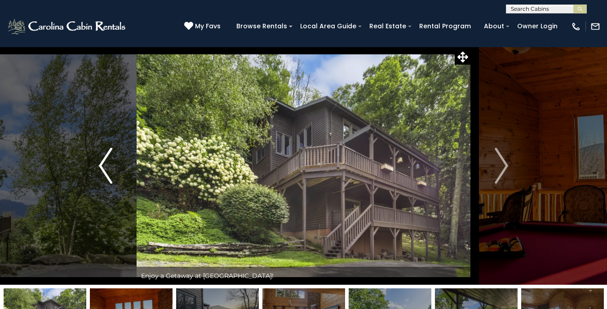
click at [104, 165] on img "Previous" at bounding box center [105, 166] width 13 height 36
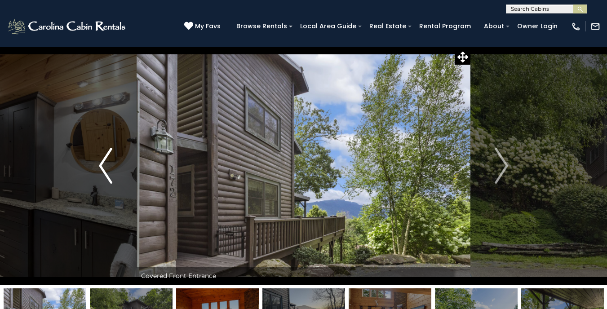
click at [104, 165] on img "Previous" at bounding box center [105, 166] width 13 height 36
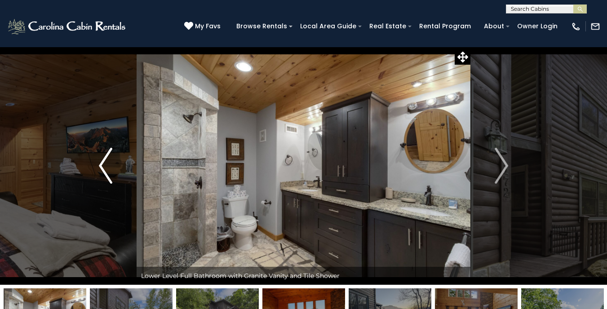
click at [104, 165] on img "Previous" at bounding box center [105, 166] width 13 height 36
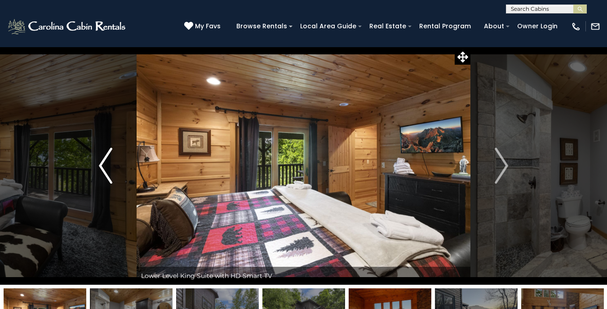
click at [104, 165] on img "Previous" at bounding box center [105, 166] width 13 height 36
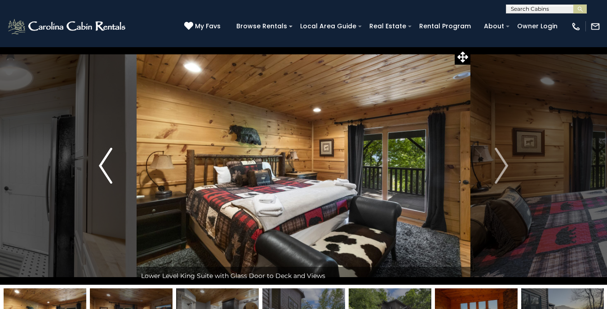
click at [104, 165] on img "Previous" at bounding box center [105, 166] width 13 height 36
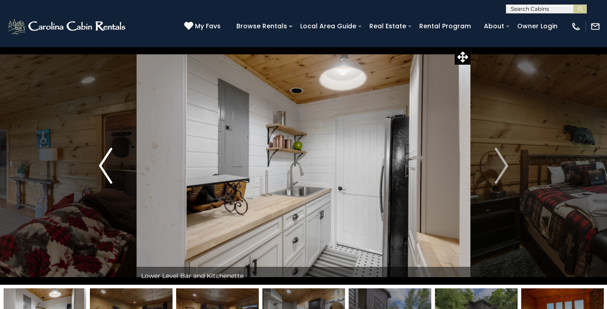
click at [104, 165] on img "Previous" at bounding box center [105, 166] width 13 height 36
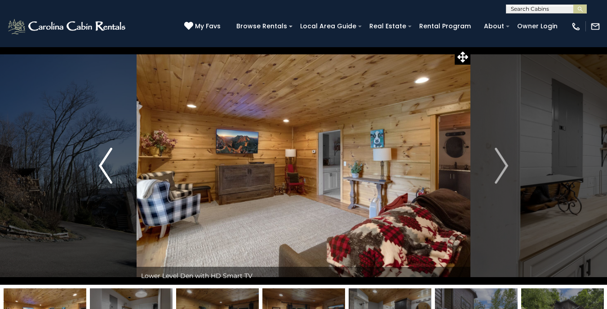
click at [104, 165] on img "Previous" at bounding box center [105, 166] width 13 height 36
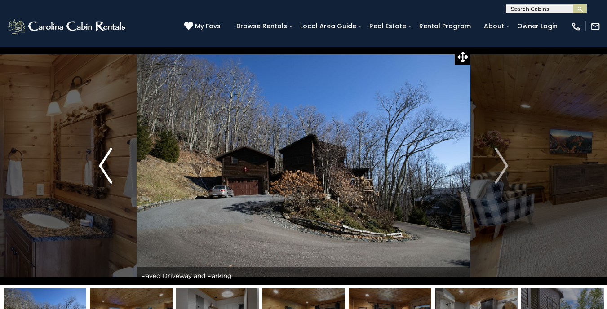
click at [104, 165] on img "Previous" at bounding box center [105, 166] width 13 height 36
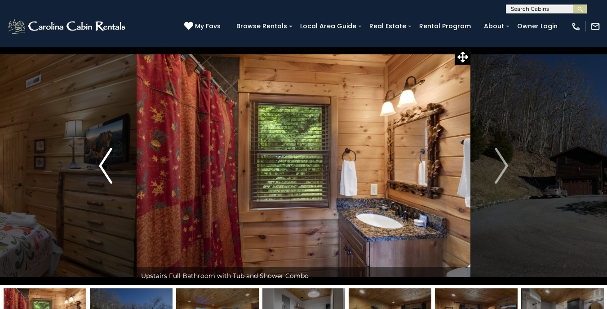
click at [104, 165] on img "Previous" at bounding box center [105, 166] width 13 height 36
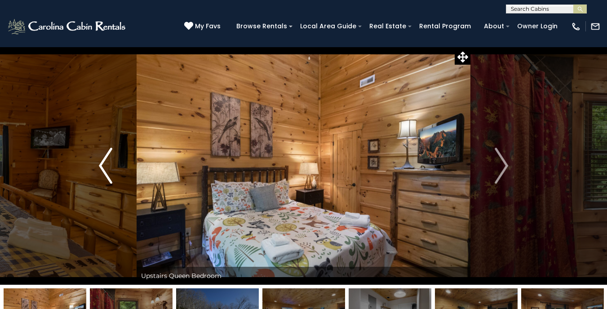
click at [104, 165] on img "Previous" at bounding box center [105, 166] width 13 height 36
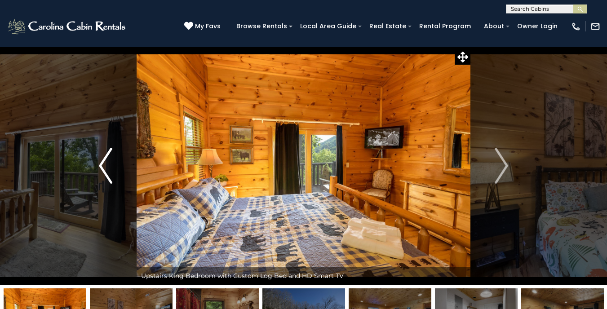
click at [104, 165] on img "Previous" at bounding box center [105, 166] width 13 height 36
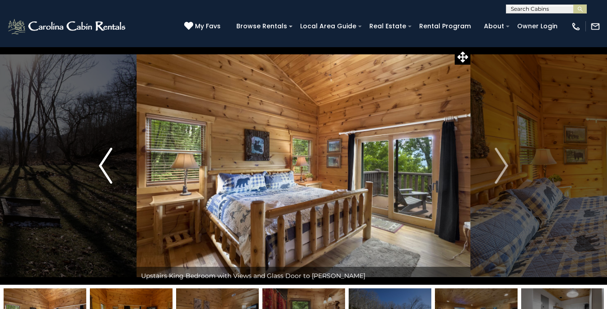
click at [104, 165] on img "Previous" at bounding box center [105, 166] width 13 height 36
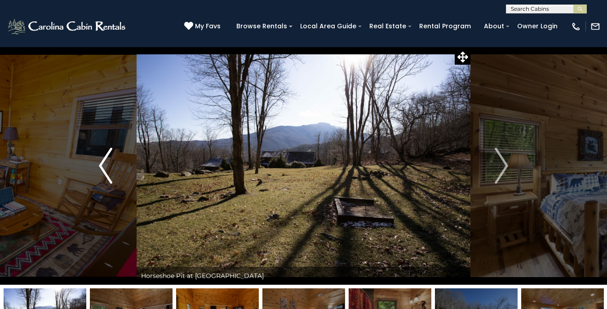
click at [104, 165] on img "Previous" at bounding box center [105, 166] width 13 height 36
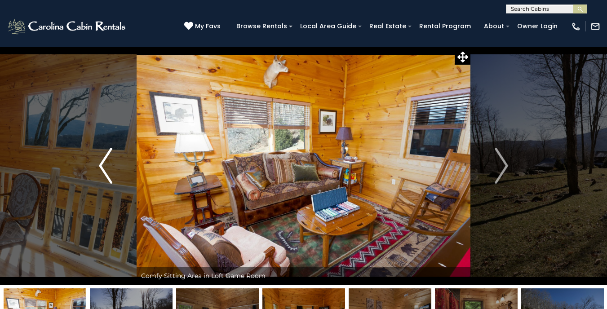
click at [104, 165] on img "Previous" at bounding box center [105, 166] width 13 height 36
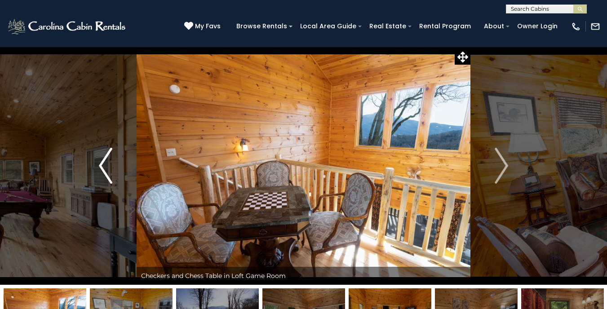
click at [104, 165] on img "Previous" at bounding box center [105, 166] width 13 height 36
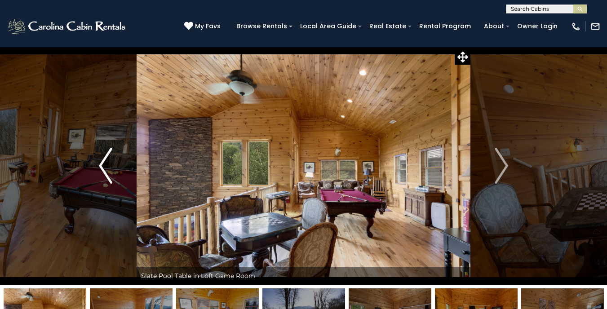
click at [104, 165] on img "Previous" at bounding box center [105, 166] width 13 height 36
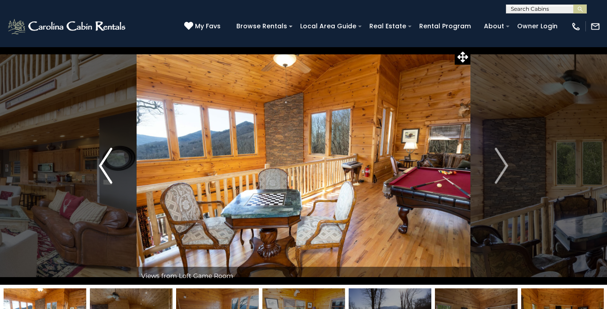
click at [104, 165] on img "Previous" at bounding box center [105, 166] width 13 height 36
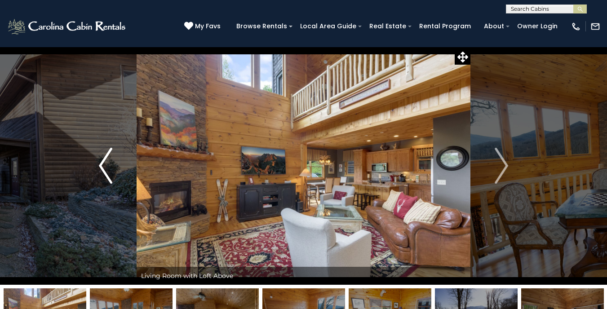
click at [104, 165] on img "Previous" at bounding box center [105, 166] width 13 height 36
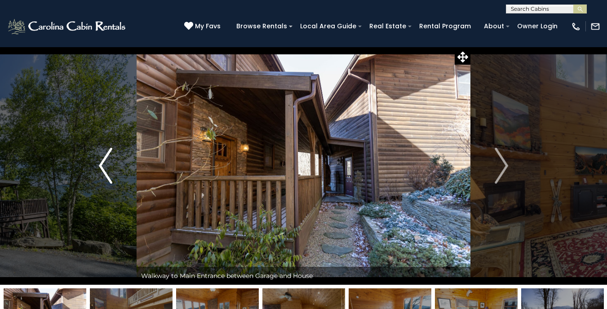
click at [104, 165] on img "Previous" at bounding box center [105, 166] width 13 height 36
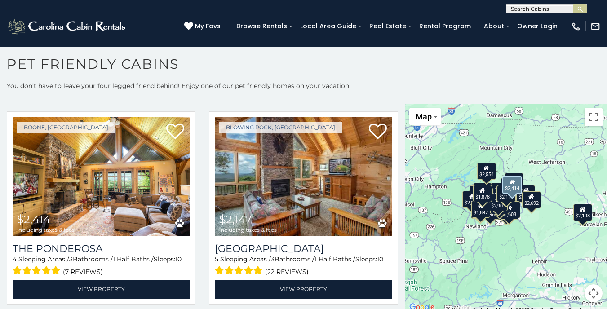
scroll to position [2050, 0]
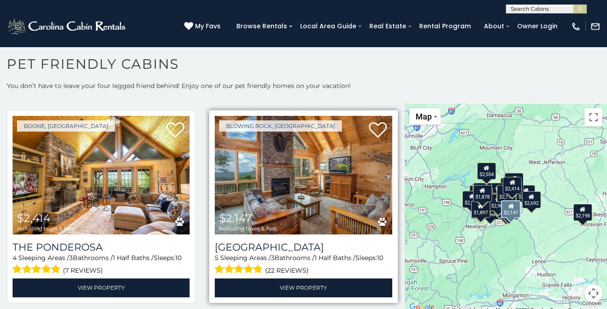
click at [261, 203] on img at bounding box center [303, 175] width 177 height 119
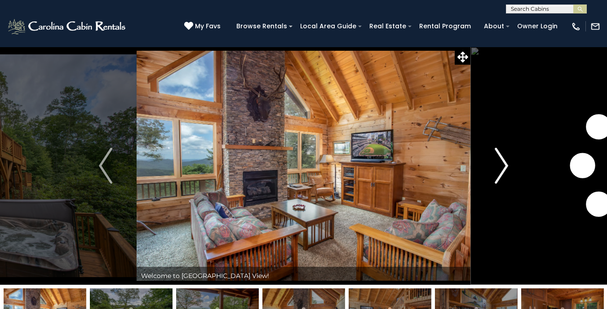
click at [496, 155] on img "Next" at bounding box center [500, 166] width 13 height 36
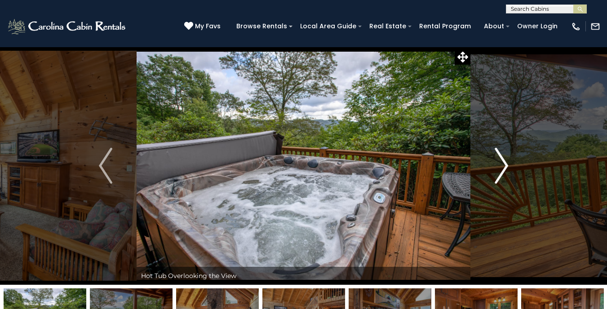
click at [496, 155] on img "Next" at bounding box center [500, 166] width 13 height 36
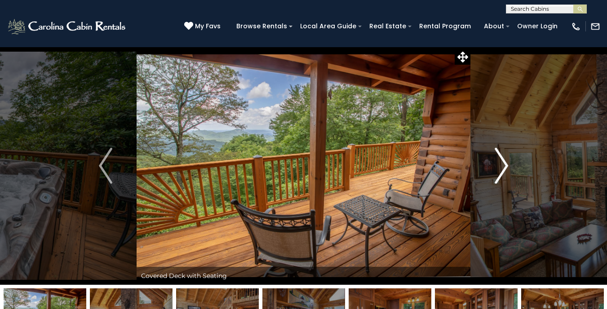
click at [496, 155] on img "Next" at bounding box center [500, 166] width 13 height 36
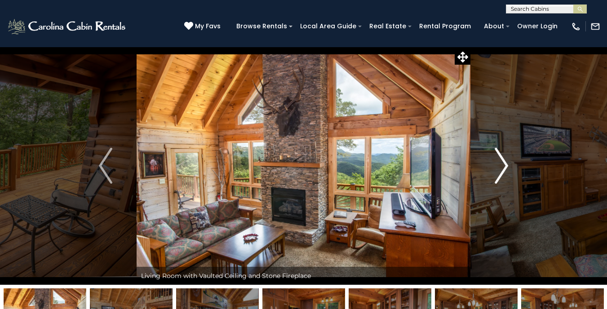
click at [496, 155] on img "Next" at bounding box center [500, 166] width 13 height 36
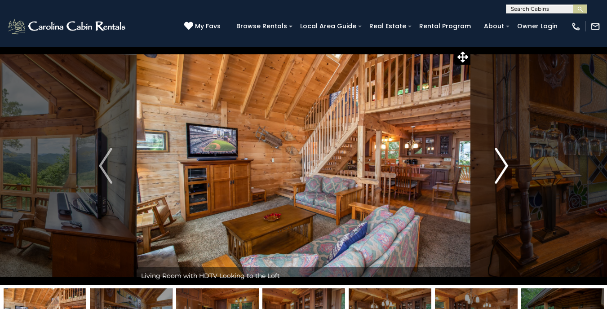
click at [496, 155] on img "Next" at bounding box center [500, 166] width 13 height 36
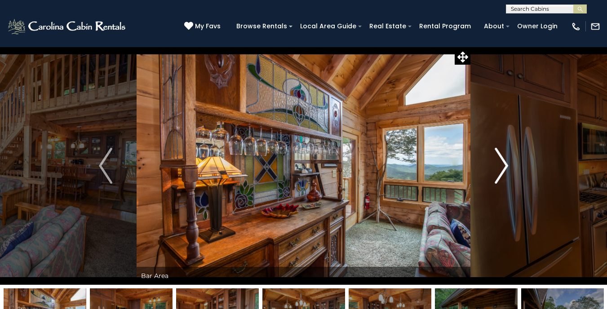
click at [496, 155] on img "Next" at bounding box center [500, 166] width 13 height 36
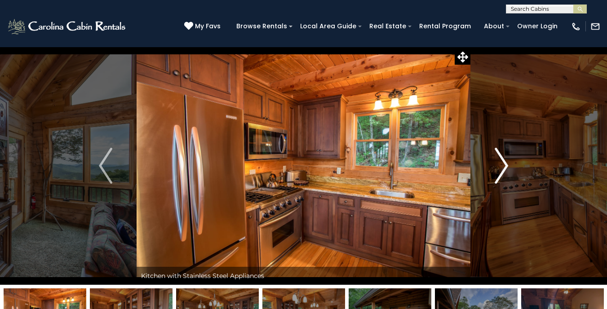
click at [496, 156] on img "Next" at bounding box center [500, 166] width 13 height 36
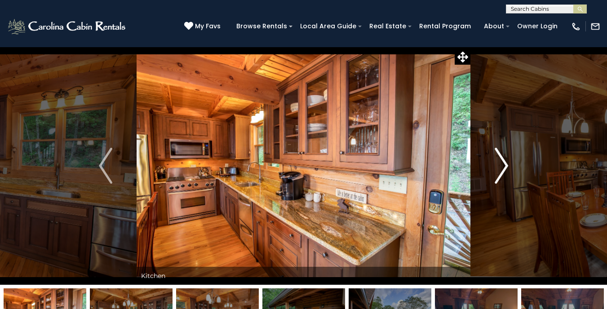
click at [496, 156] on img "Next" at bounding box center [500, 166] width 13 height 36
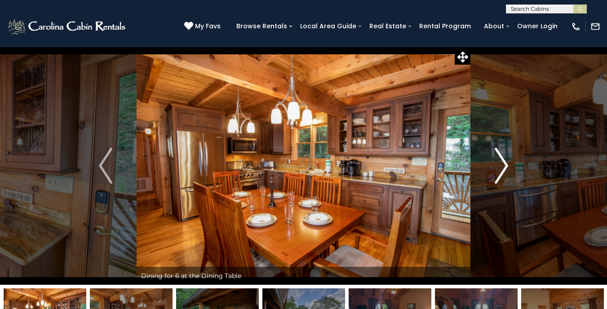
click at [496, 156] on img "Next" at bounding box center [500, 166] width 13 height 36
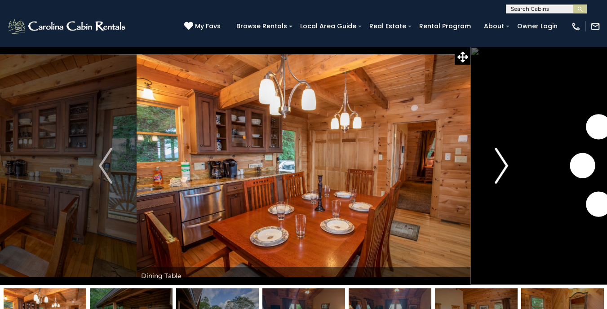
click at [496, 156] on img "Next" at bounding box center [500, 166] width 13 height 36
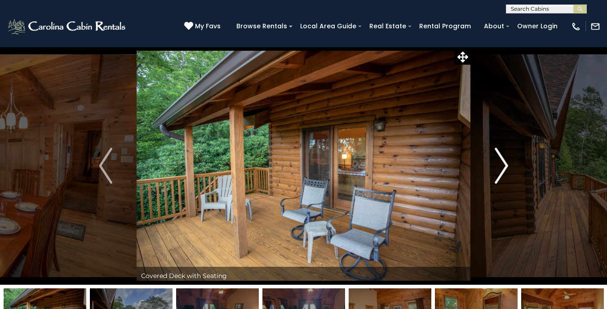
click at [496, 156] on img "Next" at bounding box center [500, 166] width 13 height 36
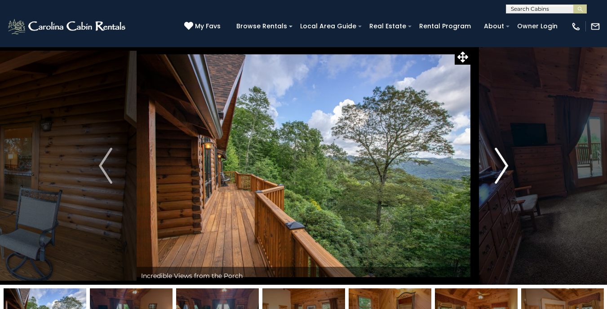
click at [496, 156] on img "Next" at bounding box center [500, 166] width 13 height 36
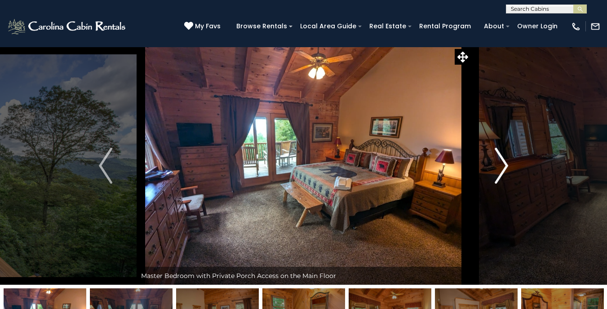
click at [496, 156] on img "Next" at bounding box center [500, 166] width 13 height 36
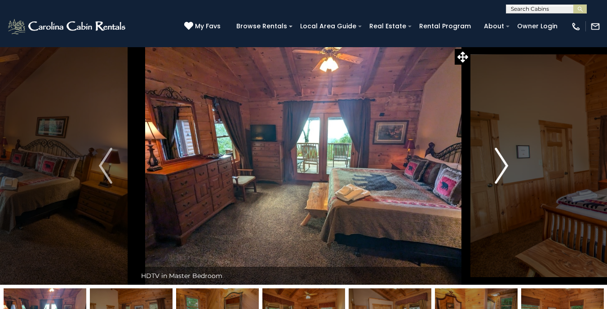
click at [496, 156] on img "Next" at bounding box center [500, 166] width 13 height 36
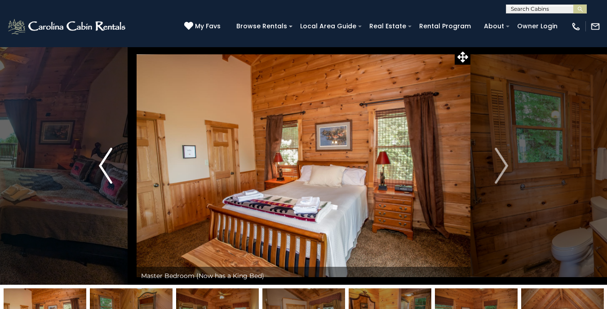
click at [113, 171] on button "Previous" at bounding box center [106, 166] width 62 height 238
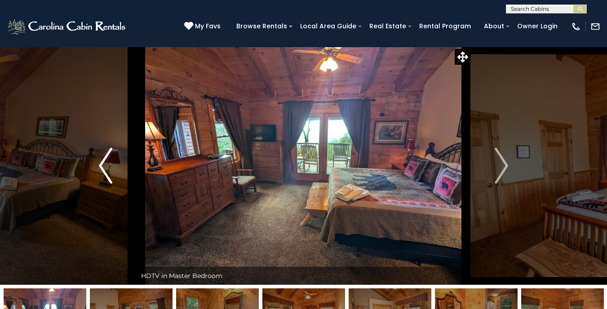
click at [113, 171] on button "Previous" at bounding box center [106, 166] width 62 height 238
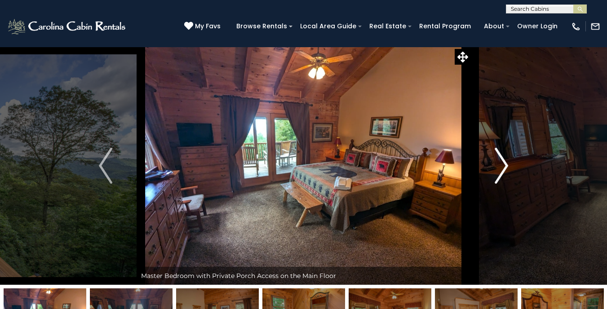
click at [496, 160] on img "Next" at bounding box center [500, 166] width 13 height 36
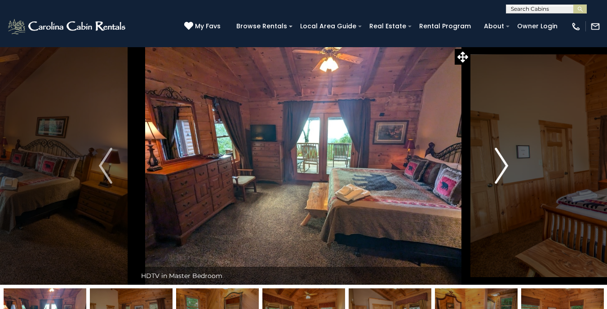
click at [496, 160] on img "Next" at bounding box center [500, 166] width 13 height 36
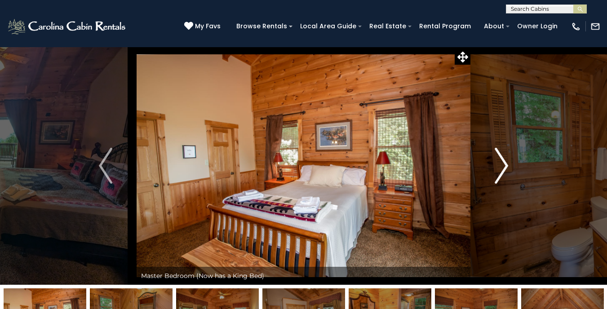
click at [496, 160] on img "Next" at bounding box center [500, 166] width 13 height 36
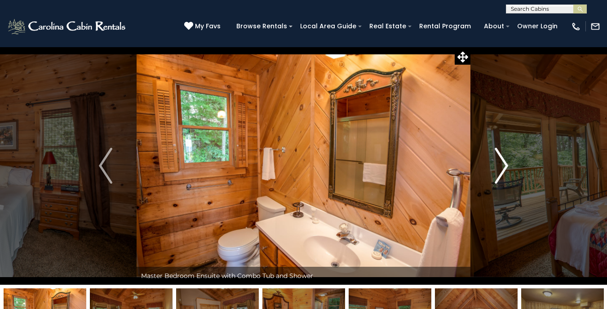
click at [496, 160] on img "Next" at bounding box center [500, 166] width 13 height 36
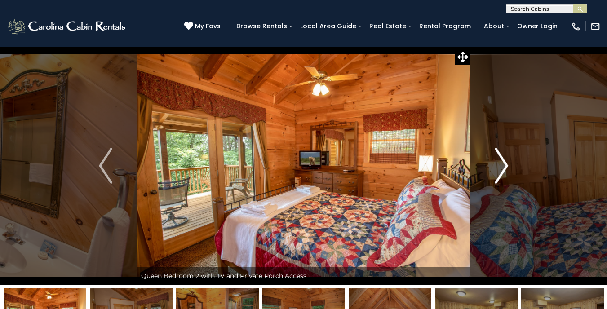
click at [496, 160] on img "Next" at bounding box center [500, 166] width 13 height 36
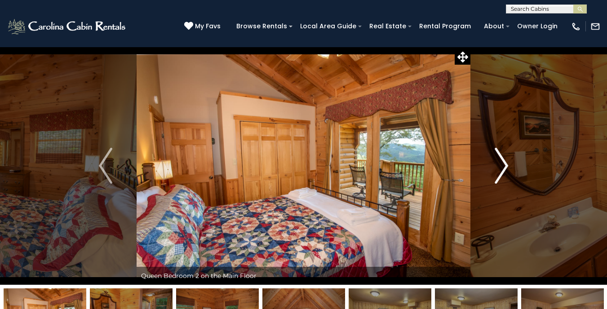
click at [496, 160] on img "Next" at bounding box center [500, 166] width 13 height 36
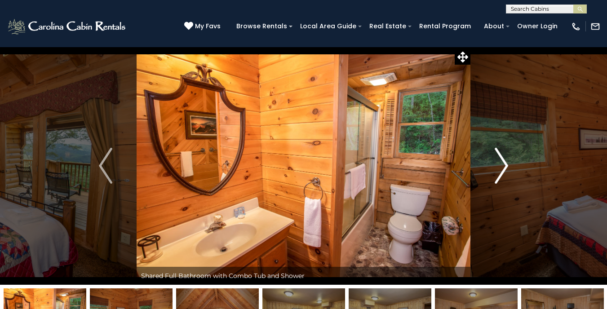
click at [496, 160] on img "Next" at bounding box center [500, 166] width 13 height 36
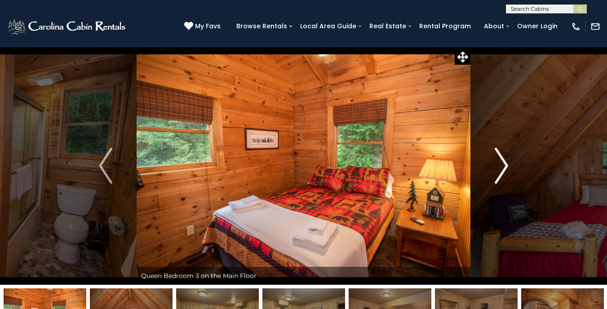
click at [496, 160] on img "Next" at bounding box center [500, 166] width 13 height 36
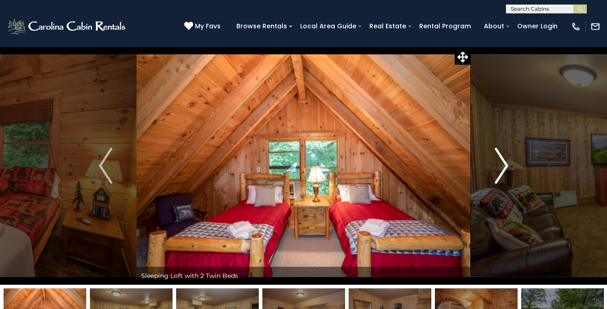
click at [496, 160] on img "Next" at bounding box center [500, 166] width 13 height 36
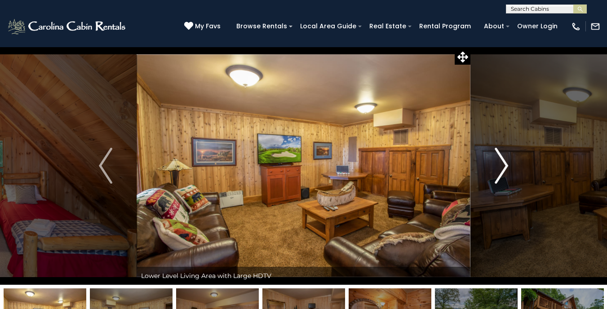
click at [496, 160] on img "Next" at bounding box center [500, 166] width 13 height 36
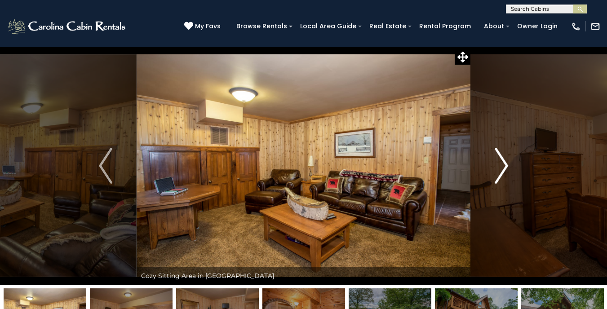
click at [495, 161] on img "Next" at bounding box center [500, 166] width 13 height 36
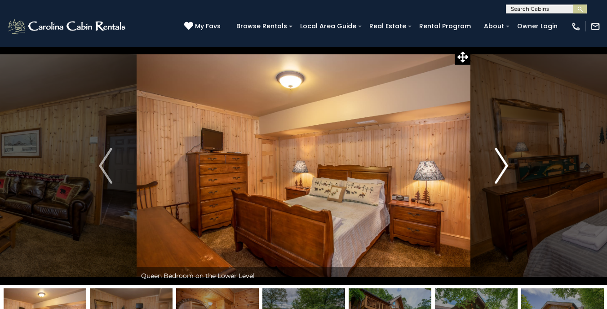
click at [495, 161] on img "Next" at bounding box center [500, 166] width 13 height 36
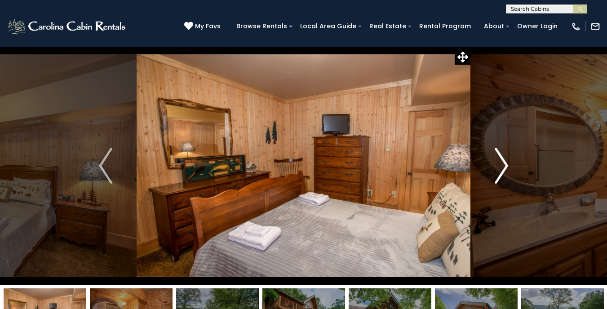
click at [495, 161] on img "Next" at bounding box center [500, 166] width 13 height 36
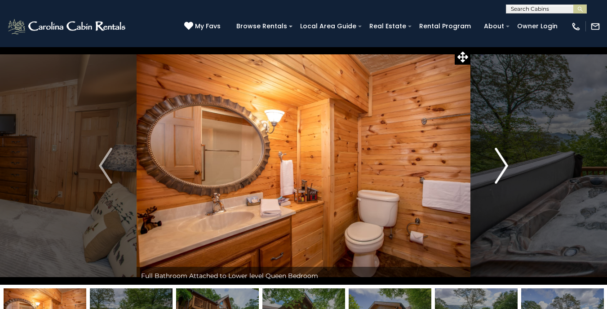
click at [495, 161] on img "Next" at bounding box center [500, 166] width 13 height 36
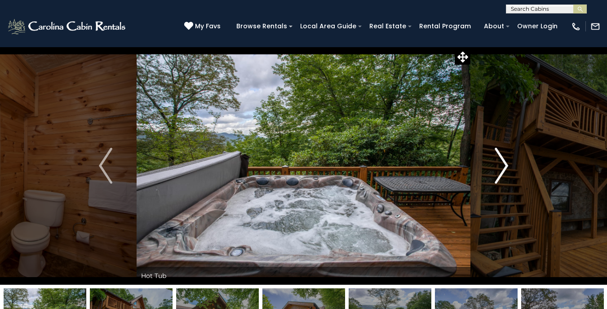
click at [495, 161] on img "Next" at bounding box center [500, 166] width 13 height 36
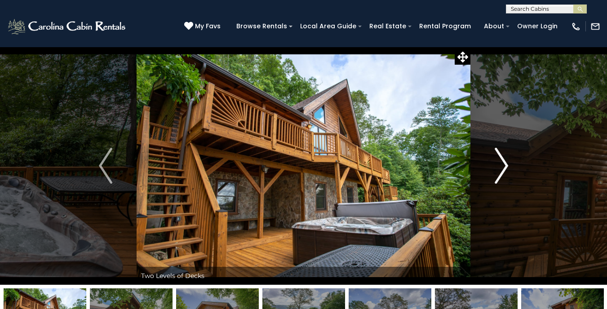
click at [496, 162] on img "Next" at bounding box center [500, 166] width 13 height 36
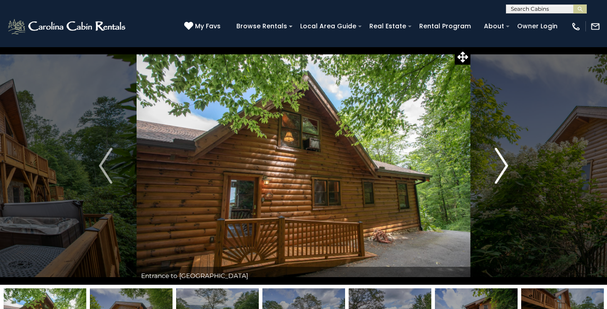
click at [496, 163] on img "Next" at bounding box center [500, 166] width 13 height 36
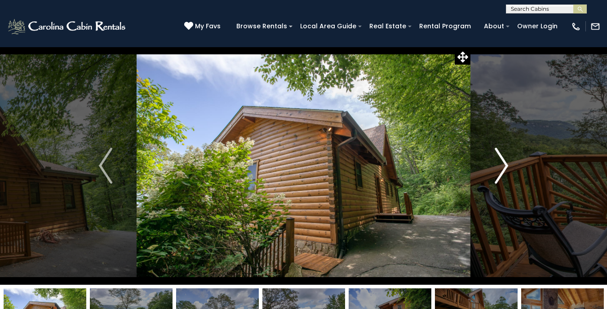
click at [497, 164] on img "Next" at bounding box center [500, 166] width 13 height 36
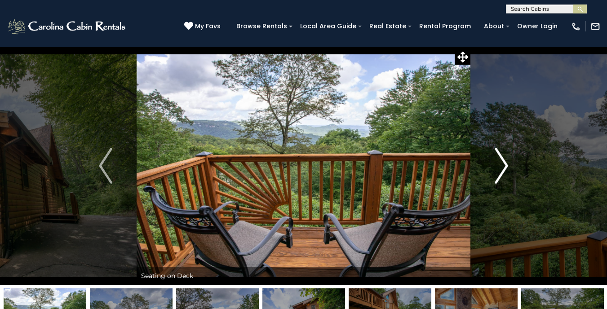
click at [498, 165] on img "Next" at bounding box center [500, 166] width 13 height 36
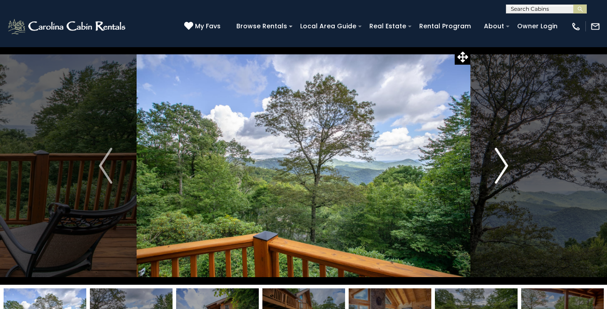
click at [498, 165] on img "Next" at bounding box center [500, 166] width 13 height 36
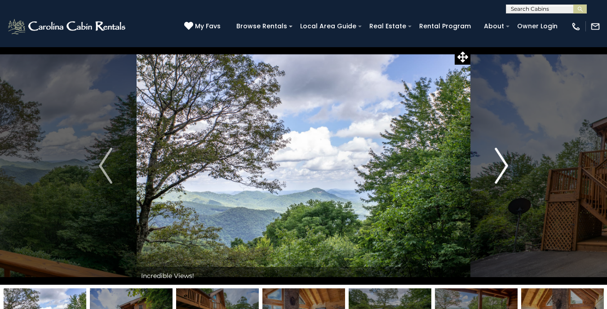
click at [498, 166] on img "Next" at bounding box center [500, 166] width 13 height 36
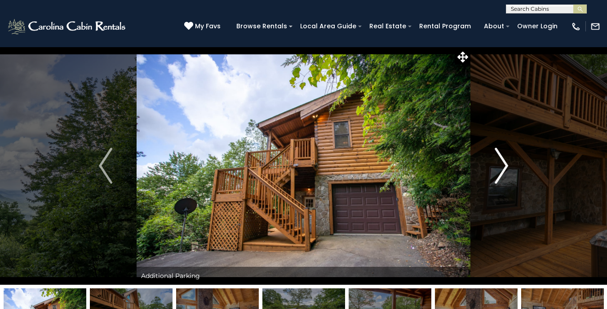
click at [498, 166] on img "Next" at bounding box center [500, 166] width 13 height 36
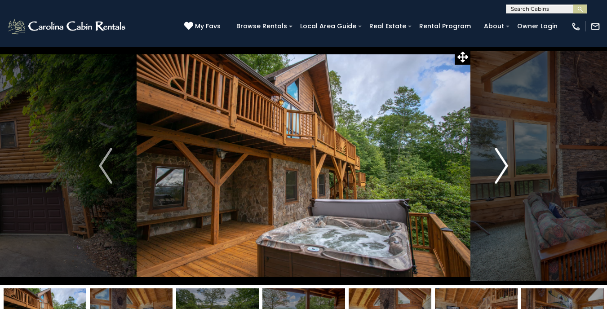
click at [499, 167] on img "Next" at bounding box center [500, 166] width 13 height 36
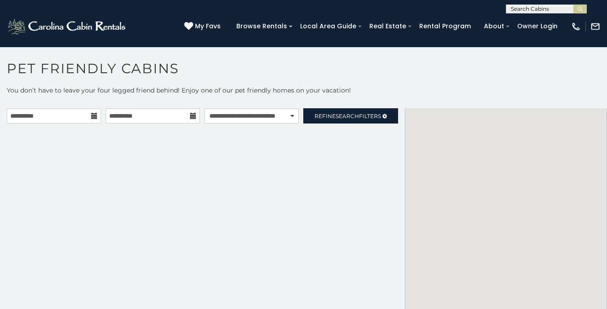
scroll to position [4, 0]
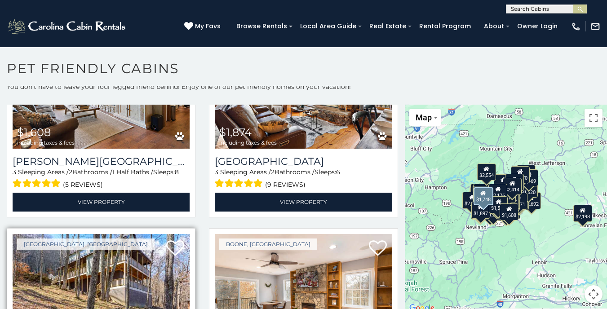
scroll to position [2643, 0]
